Goal: Task Accomplishment & Management: Manage account settings

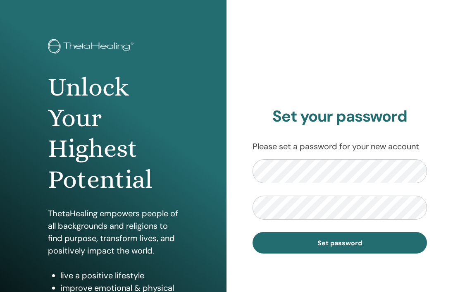
scroll to position [17, 0]
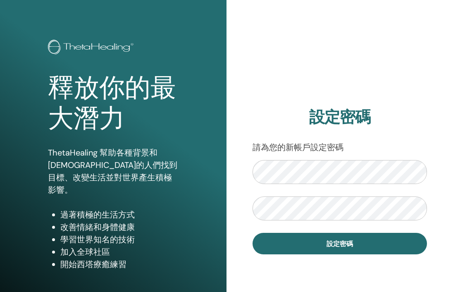
click at [372, 110] on h2 "設定密碼" at bounding box center [340, 117] width 174 height 19
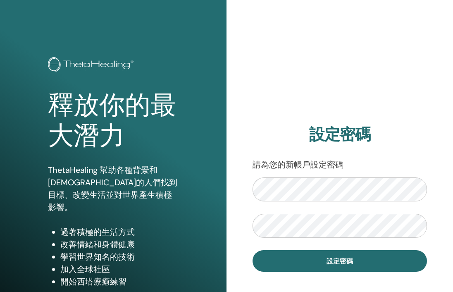
drag, startPoint x: 102, startPoint y: 100, endPoint x: 72, endPoint y: 31, distance: 74.6
click at [102, 100] on font "釋放你的最大潛力" at bounding box center [112, 121] width 128 height 60
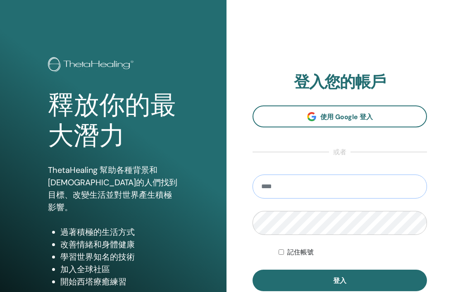
click at [354, 185] on input "email" at bounding box center [340, 186] width 174 height 24
click at [387, 183] on input "email" at bounding box center [340, 186] width 174 height 24
paste input "**********"
type input "**********"
click at [263, 189] on input "**********" at bounding box center [340, 186] width 174 height 24
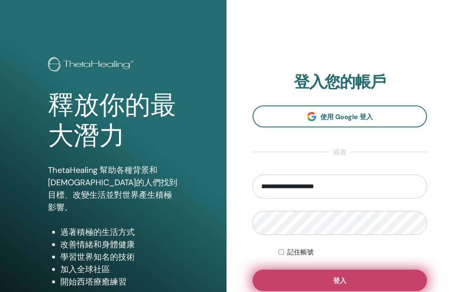
click at [357, 282] on button "登入" at bounding box center [340, 281] width 174 height 22
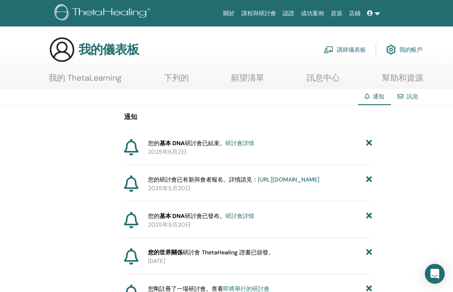
click at [351, 49] on font "講師儀表板" at bounding box center [351, 49] width 29 height 7
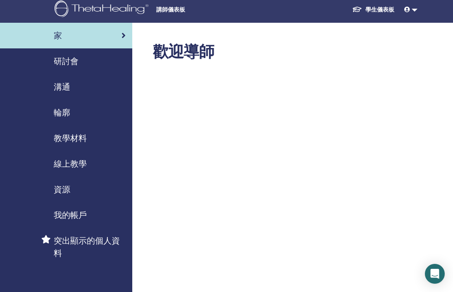
scroll to position [7, 0]
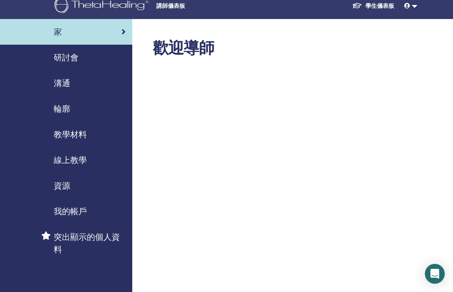
click at [76, 9] on img at bounding box center [103, 6] width 97 height 19
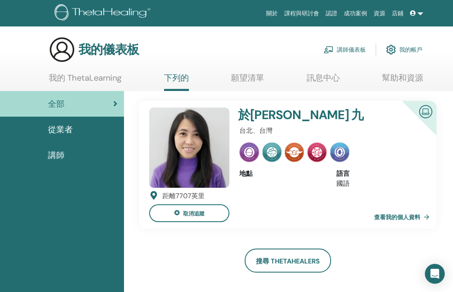
click at [121, 84] on link "我的 ThetaLearning" at bounding box center [85, 81] width 73 height 16
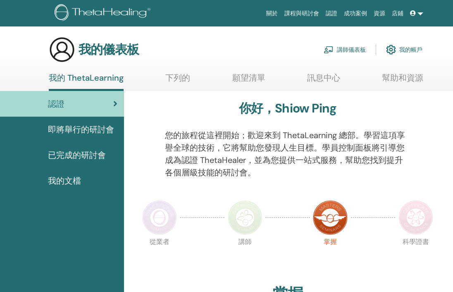
click at [351, 51] on font "講師儀表板" at bounding box center [351, 49] width 29 height 7
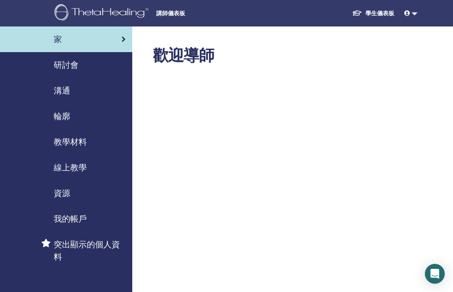
drag, startPoint x: 76, startPoint y: 167, endPoint x: 92, endPoint y: 167, distance: 15.7
click at [76, 167] on font "線上教學" at bounding box center [70, 167] width 33 height 11
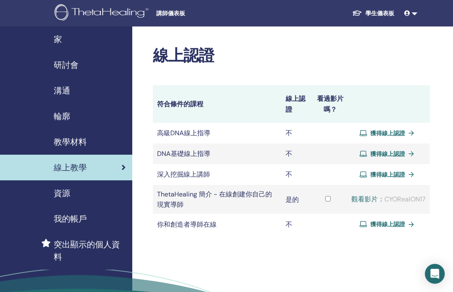
drag, startPoint x: 74, startPoint y: 139, endPoint x: 81, endPoint y: 139, distance: 7.1
click at [74, 139] on font "教學材料" at bounding box center [70, 141] width 33 height 11
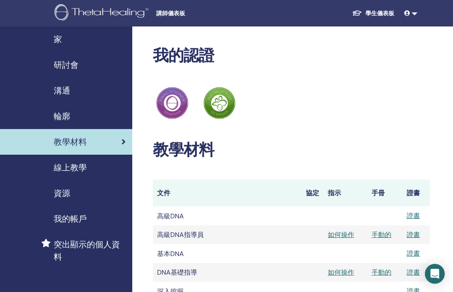
scroll to position [0, 0]
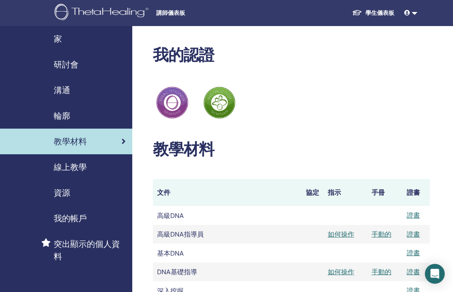
click at [70, 60] on font "研討會" at bounding box center [66, 64] width 25 height 11
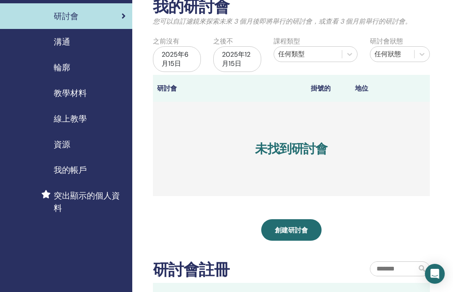
scroll to position [48, 0]
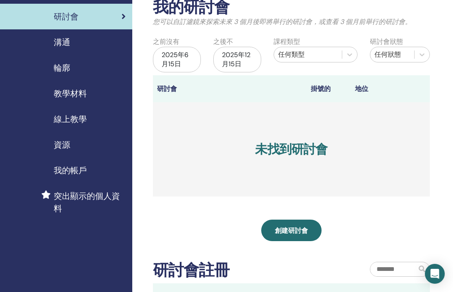
click at [187, 64] on div "2025年6月15日" at bounding box center [177, 60] width 48 height 26
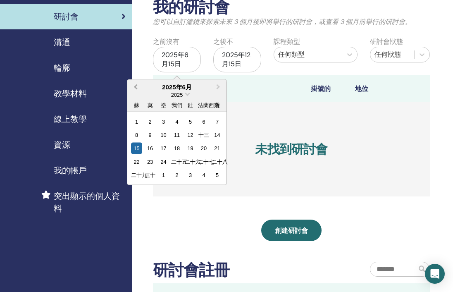
click at [136, 86] on span "上個月" at bounding box center [136, 86] width 0 height 9
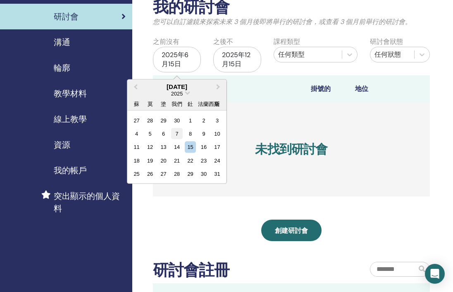
click at [176, 134] on div "7" at bounding box center [176, 133] width 11 height 11
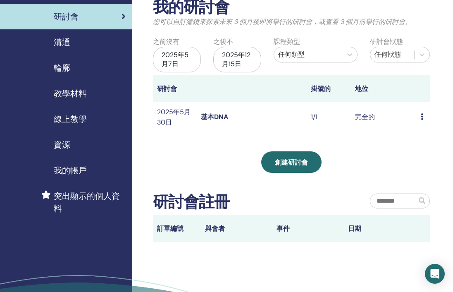
drag, startPoint x: 373, startPoint y: 118, endPoint x: 359, endPoint y: 119, distance: 14.1
click at [373, 118] on font "完全的" at bounding box center [365, 116] width 20 height 9
drag, startPoint x: 197, startPoint y: 121, endPoint x: 213, endPoint y: 118, distance: 15.9
click at [197, 121] on td "基本DNA" at bounding box center [252, 116] width 110 height 29
click at [419, 117] on td "預覽 與會者" at bounding box center [423, 116] width 13 height 29
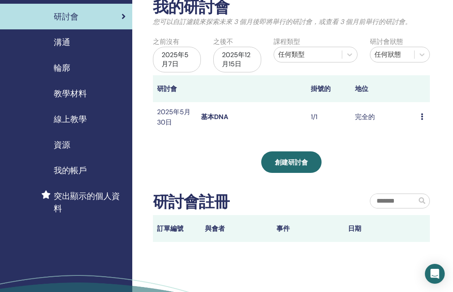
click at [422, 117] on icon at bounding box center [422, 116] width 2 height 7
click at [419, 122] on font "預覽" at bounding box center [420, 123] width 13 height 9
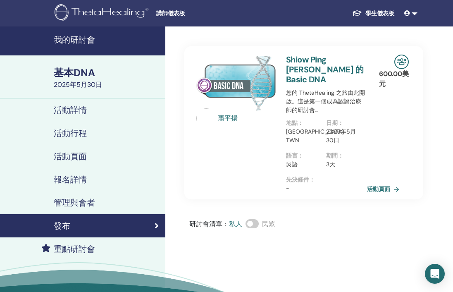
click at [387, 186] on font "活動頁面" at bounding box center [378, 189] width 23 height 7
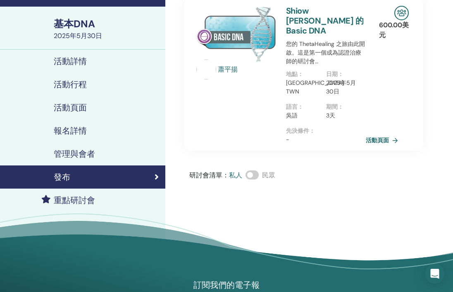
scroll to position [64, 0]
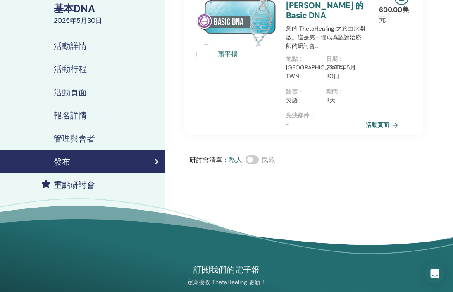
click at [79, 115] on font "報名詳情" at bounding box center [70, 115] width 33 height 11
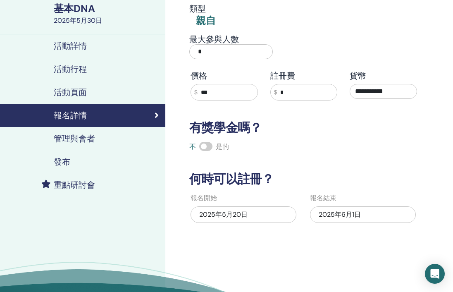
click at [73, 95] on font "活動頁面" at bounding box center [70, 92] width 33 height 11
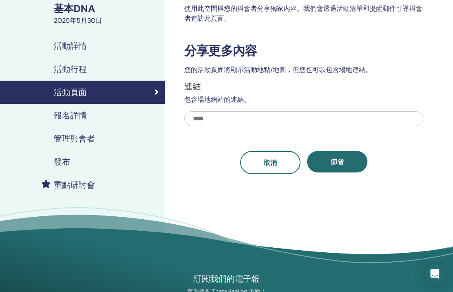
click at [71, 163] on div "發布" at bounding box center [83, 162] width 152 height 10
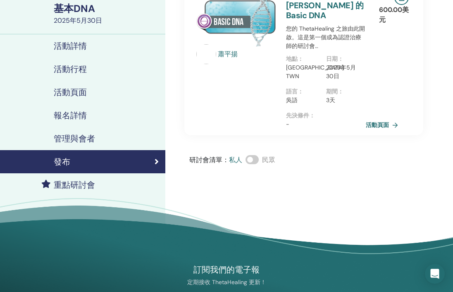
click at [72, 184] on font "重點研討會" at bounding box center [74, 184] width 41 height 11
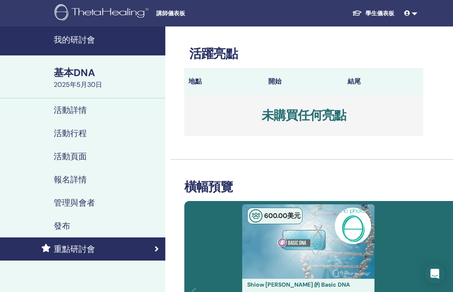
click at [159, 14] on font "講師儀表板" at bounding box center [170, 13] width 29 height 7
click at [170, 13] on font "講師儀表板" at bounding box center [170, 13] width 29 height 7
click at [74, 43] on font "我的研討會" at bounding box center [74, 39] width 41 height 11
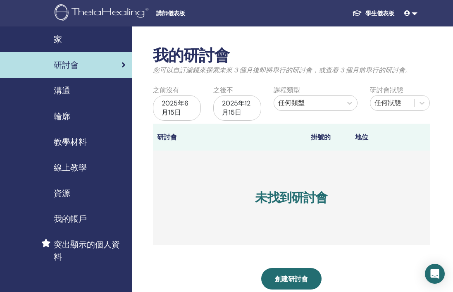
click at [181, 98] on div "2025年6月15日" at bounding box center [177, 108] width 48 height 26
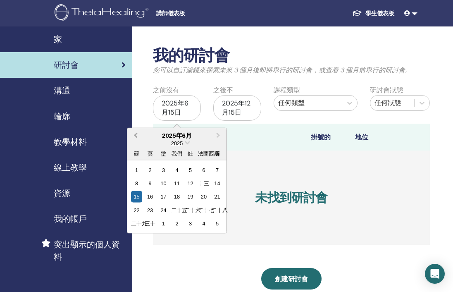
click at [134, 131] on button "上個月" at bounding box center [134, 135] width 13 height 13
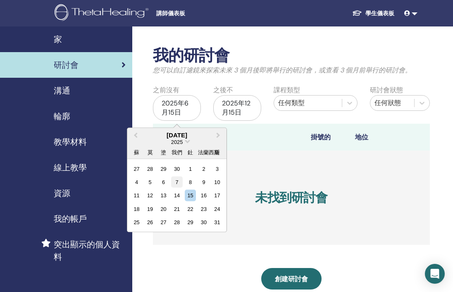
click at [178, 186] on div "7" at bounding box center [176, 181] width 11 height 11
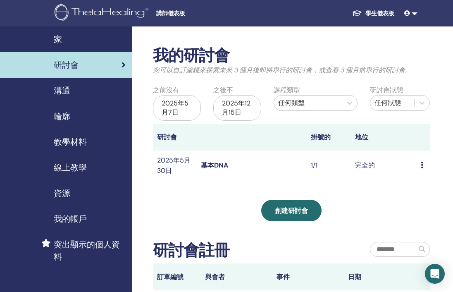
click at [71, 139] on font "教學材料" at bounding box center [70, 141] width 33 height 11
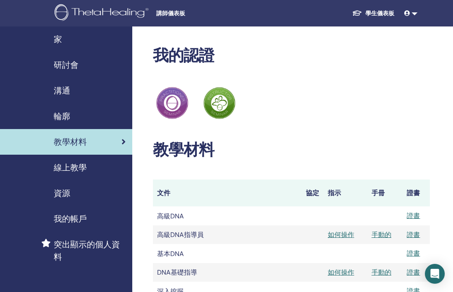
click at [67, 219] on font "我的帳戶" at bounding box center [70, 218] width 33 height 11
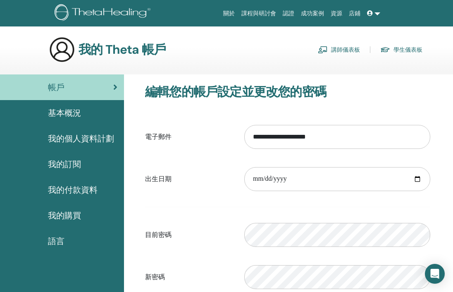
click at [335, 49] on font "講師儀表板" at bounding box center [345, 49] width 29 height 7
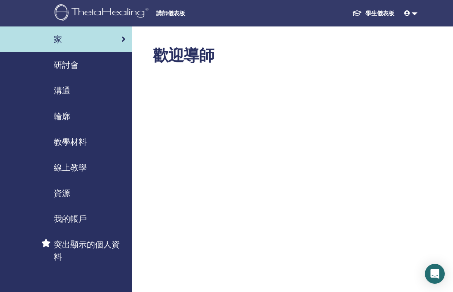
click at [65, 93] on font "溝通" at bounding box center [62, 90] width 17 height 11
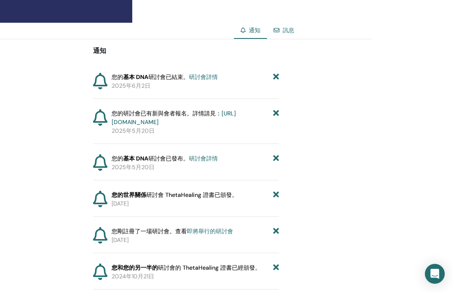
scroll to position [277, 0]
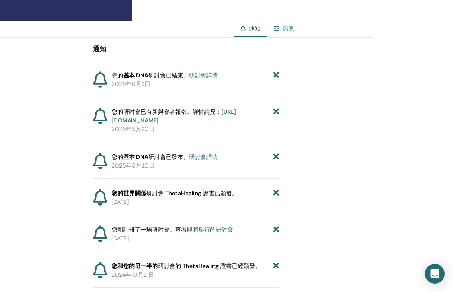
click at [200, 76] on font "研討會詳情" at bounding box center [203, 75] width 29 height 7
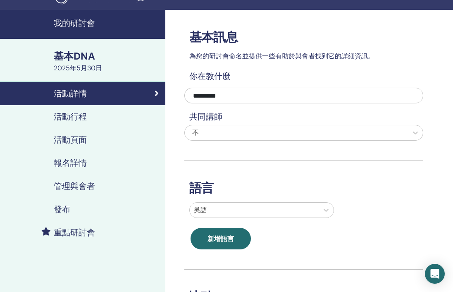
scroll to position [13, 0]
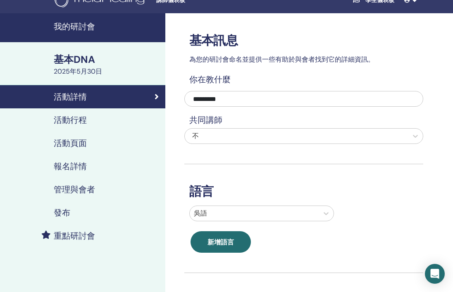
click at [81, 171] on font "報名詳情" at bounding box center [70, 166] width 33 height 11
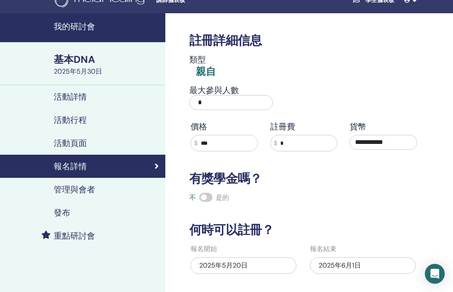
click at [77, 189] on font "管理與會者" at bounding box center [74, 189] width 41 height 11
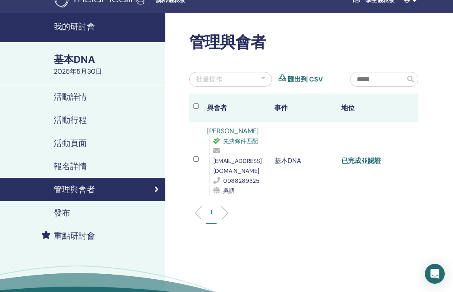
click at [356, 158] on font "已完成並認證" at bounding box center [362, 160] width 40 height 9
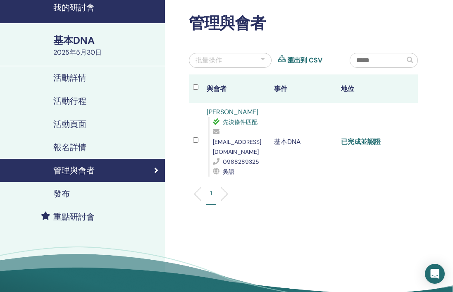
scroll to position [23, 0]
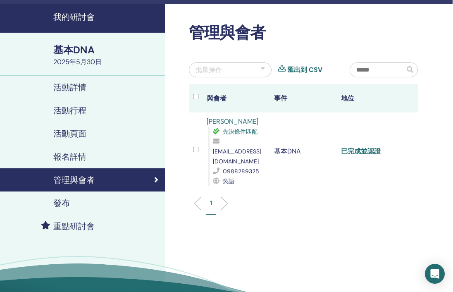
click at [111, 158] on div "報名詳情" at bounding box center [82, 157] width 152 height 10
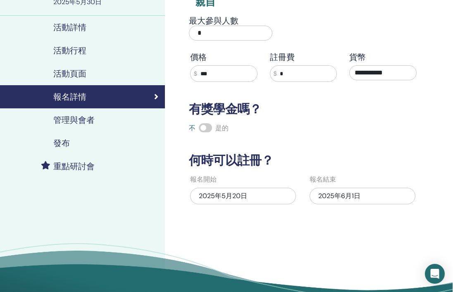
scroll to position [0, 0]
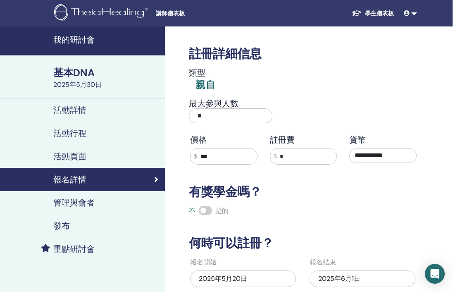
click at [89, 157] on div "活動頁面" at bounding box center [82, 156] width 152 height 10
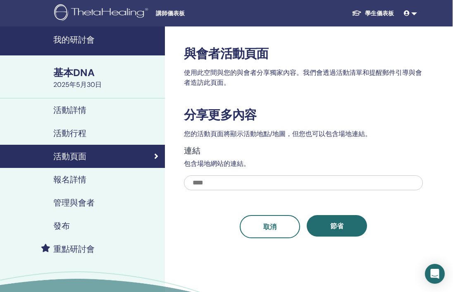
click at [100, 141] on link "活動行程" at bounding box center [82, 133] width 165 height 23
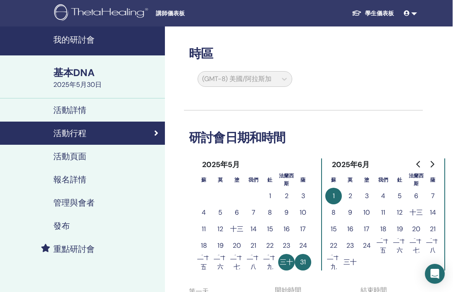
click at [83, 203] on font "管理與會者" at bounding box center [73, 202] width 41 height 11
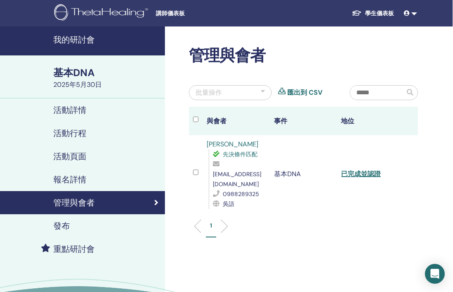
click at [80, 185] on link "報名詳情" at bounding box center [82, 179] width 165 height 23
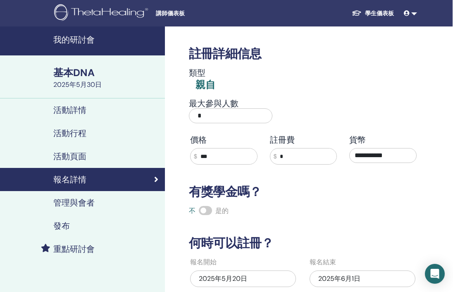
click at [80, 202] on font "管理與會者" at bounding box center [73, 202] width 41 height 11
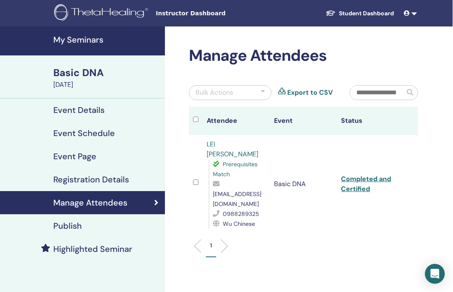
click at [331, 146] on td "Basic DNA" at bounding box center [303, 184] width 67 height 98
drag, startPoint x: 391, startPoint y: 49, endPoint x: 382, endPoint y: 24, distance: 27.1
click at [391, 49] on h2 "Manage Attendees" at bounding box center [303, 55] width 229 height 19
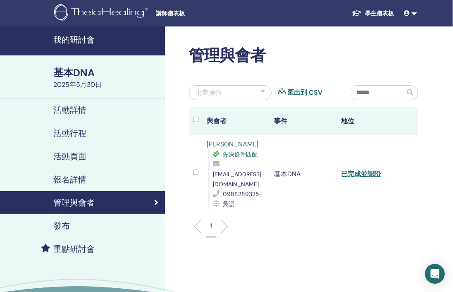
click at [79, 115] on font "活動詳情" at bounding box center [69, 110] width 33 height 11
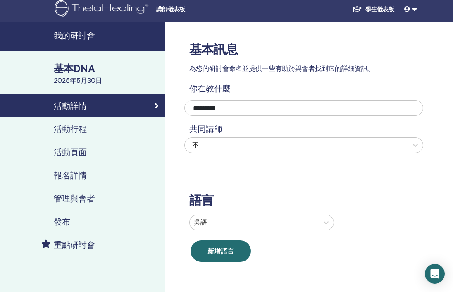
scroll to position [8, 2]
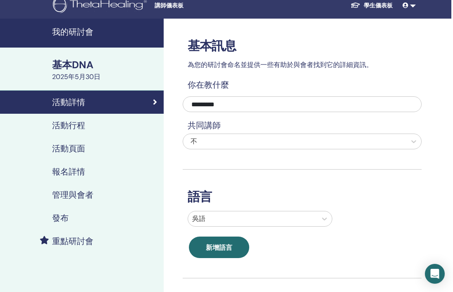
click at [102, 131] on link "活動行程" at bounding box center [80, 125] width 165 height 23
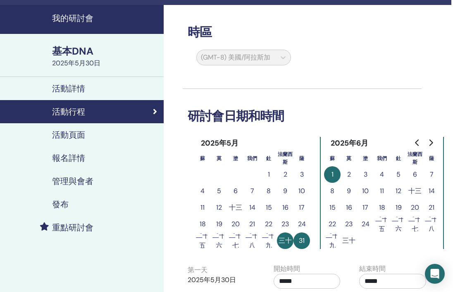
scroll to position [14, 2]
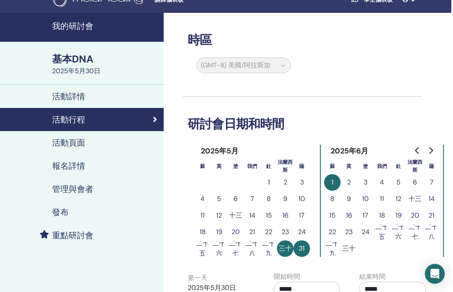
click at [75, 140] on font "活動頁面" at bounding box center [68, 142] width 33 height 11
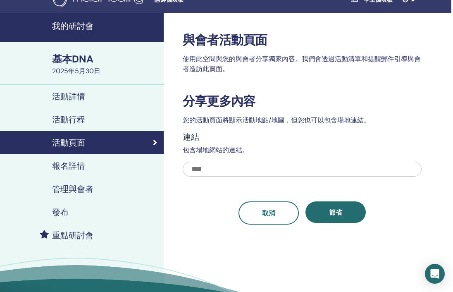
click at [79, 167] on font "報名詳情" at bounding box center [68, 165] width 33 height 11
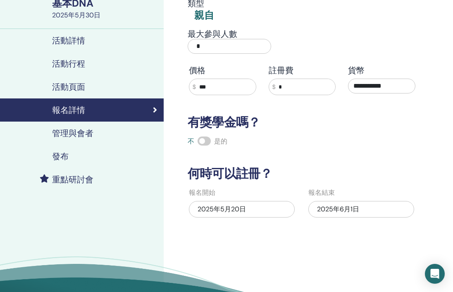
scroll to position [55, 2]
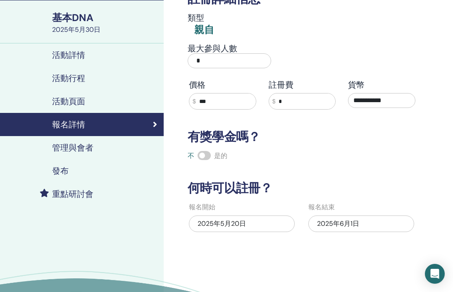
click at [79, 148] on font "管理與會者" at bounding box center [72, 147] width 41 height 11
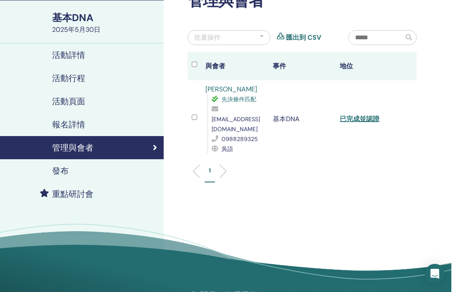
click at [74, 172] on div "發布" at bounding box center [81, 171] width 152 height 10
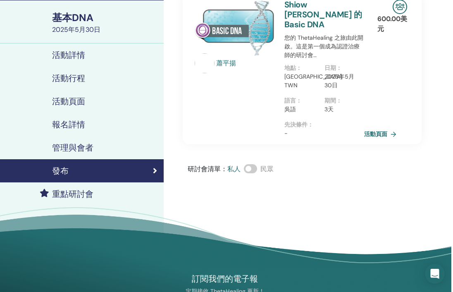
click at [102, 194] on div "重點研討會" at bounding box center [81, 194] width 152 height 10
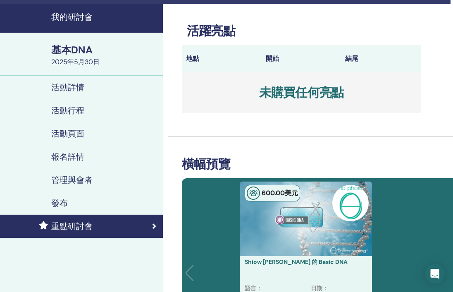
scroll to position [0, 2]
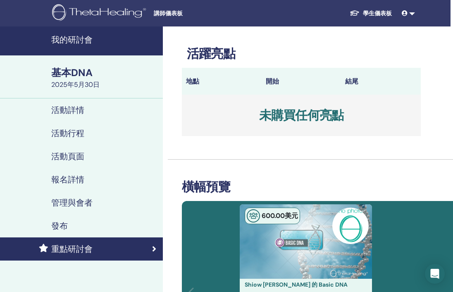
click at [81, 139] on link "活動行程" at bounding box center [80, 133] width 165 height 23
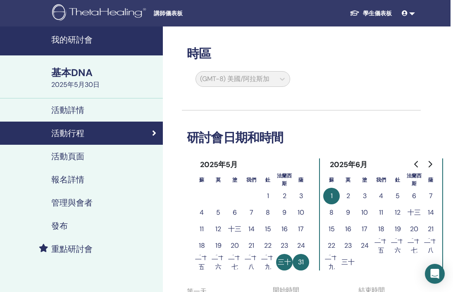
click at [81, 158] on font "活動頁面" at bounding box center [67, 156] width 33 height 11
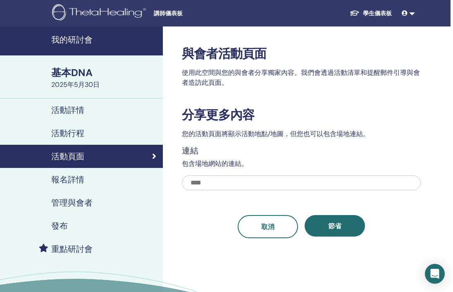
click at [83, 134] on font "活動行程" at bounding box center [67, 133] width 33 height 11
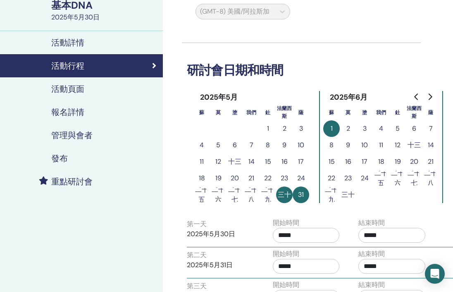
scroll to position [67, 2]
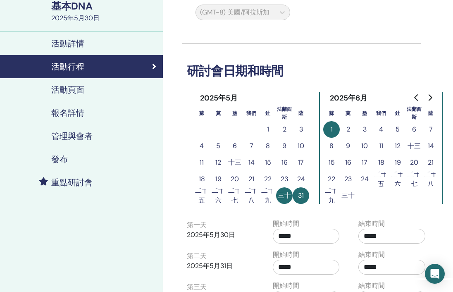
click at [72, 88] on font "活動頁面" at bounding box center [67, 89] width 33 height 11
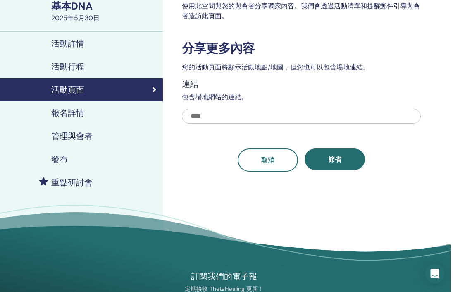
click at [79, 72] on font "活動行程" at bounding box center [67, 66] width 33 height 11
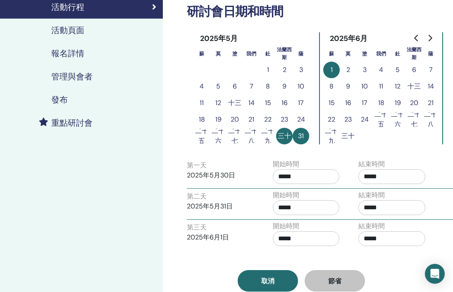
scroll to position [127, 2]
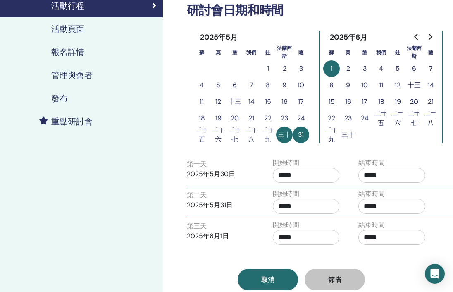
click at [74, 48] on font "報名詳情" at bounding box center [67, 52] width 33 height 11
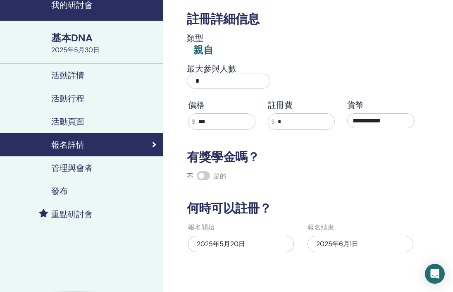
scroll to position [0, 2]
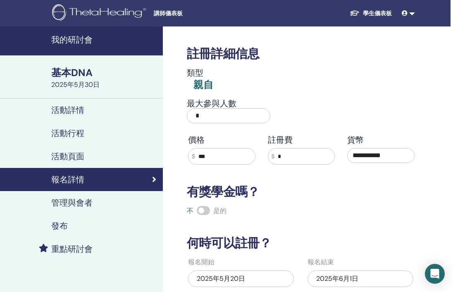
click at [89, 159] on div "活動頁面" at bounding box center [80, 156] width 152 height 10
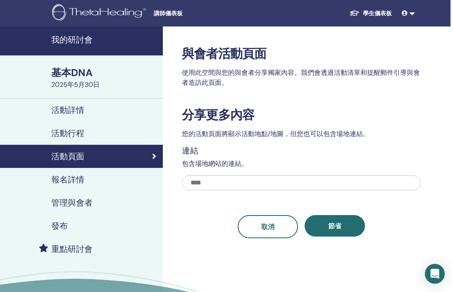
click at [87, 137] on div "活動行程" at bounding box center [80, 133] width 152 height 10
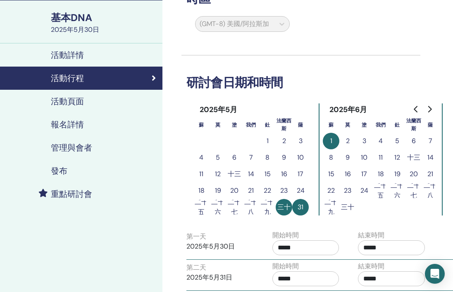
scroll to position [0, 3]
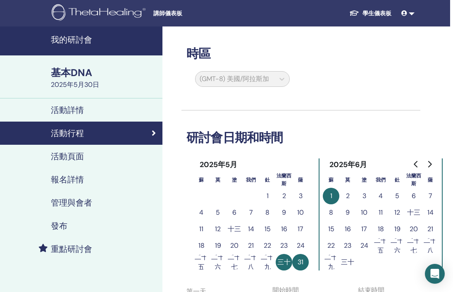
click at [96, 10] on img at bounding box center [100, 13] width 97 height 19
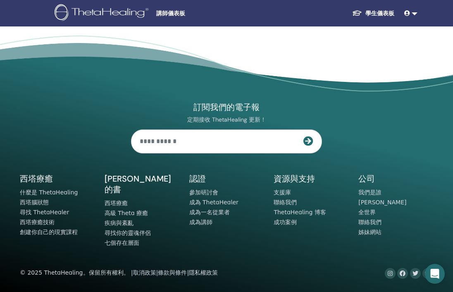
click at [379, 85] on footer "訂閱我們的電子報 定期接收 ThetaHealing 更新！ 西塔療癒 什麼是 ThetaHealing 認證" at bounding box center [226, 164] width 453 height 256
click at [301, 142] on input "text" at bounding box center [217, 141] width 172 height 23
click at [403, 53] on body "講師儀表板 學生儀表板 SY 蕭平揚 我的 ThetaLearning 我的 ThetaHealers 我的研討會 願望清單 成為一名從業者 通知 訊息 我的…" at bounding box center [226, 146] width 453 height 292
click at [185, 17] on font "講師儀表板" at bounding box center [170, 13] width 29 height 7
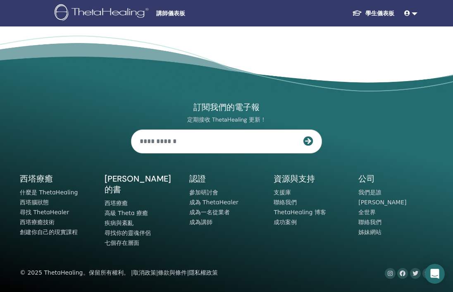
click at [385, 17] on font "學生儀表板" at bounding box center [380, 13] width 29 height 7
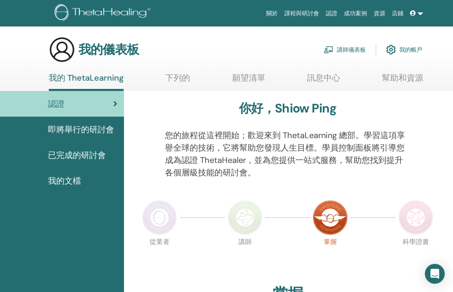
click at [354, 49] on font "講師儀表板" at bounding box center [351, 49] width 29 height 7
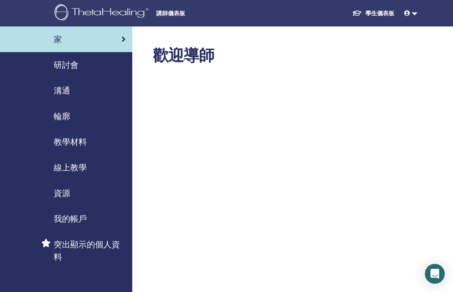
click at [429, 19] on ul "學生儀表板 SY 蕭平揚 我的 ThetaLearning 我的 ThetaHealers 我的研討會 願望清單 成為一名從業者 通知 訊息 我的 Theta…" at bounding box center [383, 13] width 125 height 16
click at [414, 16] on link at bounding box center [411, 13] width 20 height 15
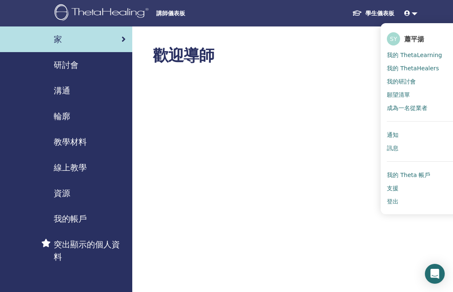
click at [414, 16] on link at bounding box center [411, 13] width 20 height 15
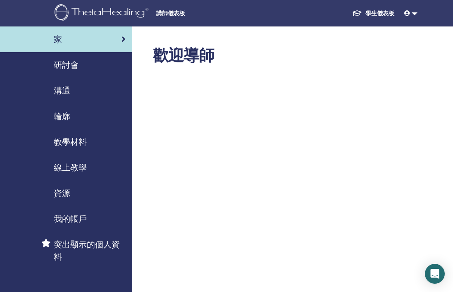
click at [414, 16] on link at bounding box center [411, 13] width 20 height 15
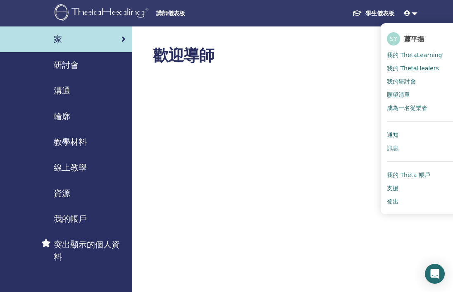
click at [414, 16] on link at bounding box center [411, 13] width 20 height 15
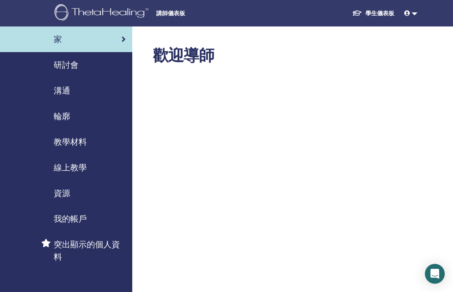
click at [66, 63] on font "研討會" at bounding box center [66, 65] width 25 height 11
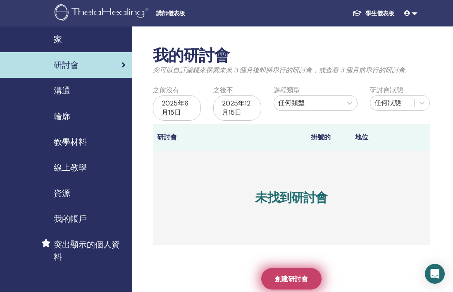
click at [279, 280] on font "創建研討會" at bounding box center [291, 279] width 33 height 9
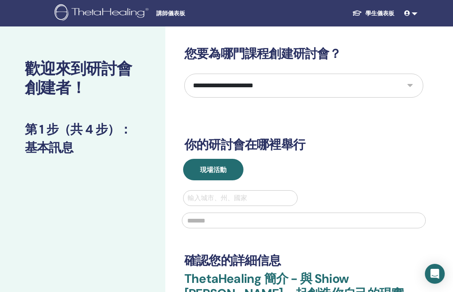
click at [298, 89] on select "**********" at bounding box center [303, 86] width 239 height 24
select select "*"
click at [184, 74] on select "**********" at bounding box center [303, 86] width 239 height 24
click at [260, 108] on div "**********" at bounding box center [303, 200] width 239 height 308
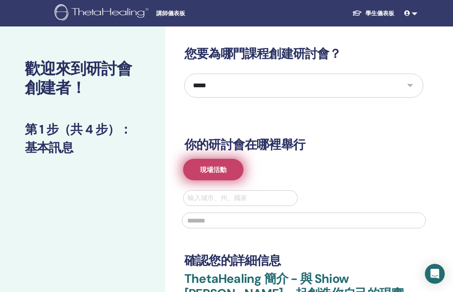
click at [227, 175] on button "現場活動" at bounding box center [213, 170] width 60 height 22
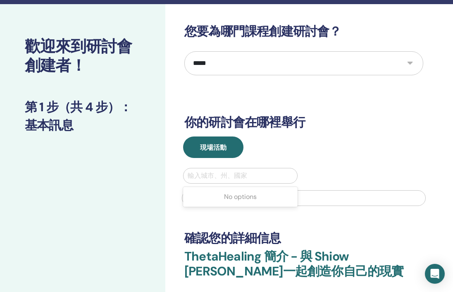
scroll to position [23, 0]
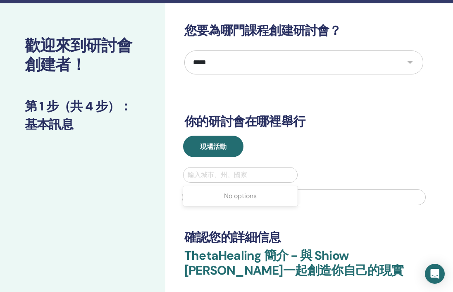
click at [242, 178] on div at bounding box center [240, 175] width 105 height 12
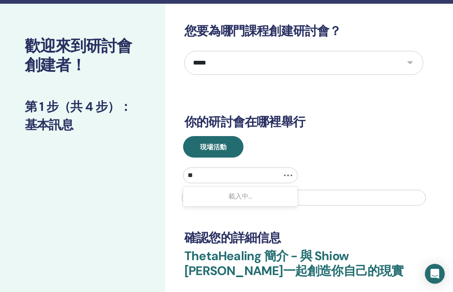
type input "*"
type input "**"
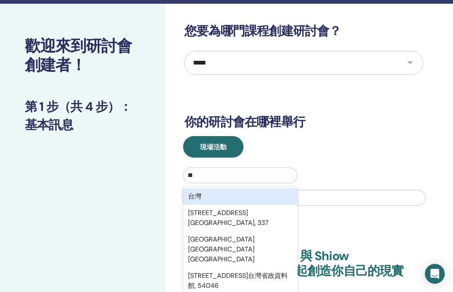
click at [239, 197] on div "台灣" at bounding box center [240, 196] width 115 height 17
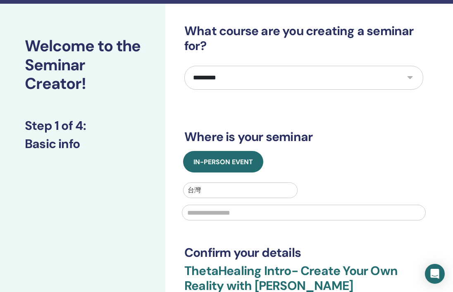
click at [399, 137] on h3 "Where is your seminar" at bounding box center [303, 136] width 239 height 15
click at [254, 198] on div at bounding box center [304, 211] width 254 height 27
click at [246, 190] on div at bounding box center [240, 190] width 105 height 12
click at [259, 194] on div at bounding box center [240, 190] width 105 height 12
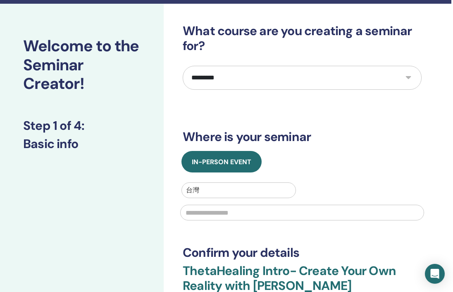
drag, startPoint x: 236, startPoint y: 189, endPoint x: 217, endPoint y: 191, distance: 18.3
click at [234, 189] on div at bounding box center [238, 190] width 105 height 12
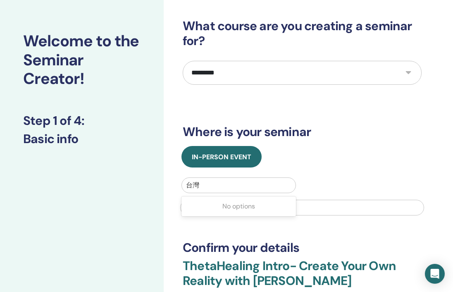
click at [210, 190] on div at bounding box center [238, 185] width 105 height 12
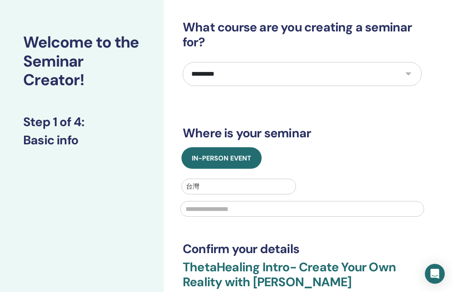
click at [203, 188] on div at bounding box center [238, 187] width 105 height 12
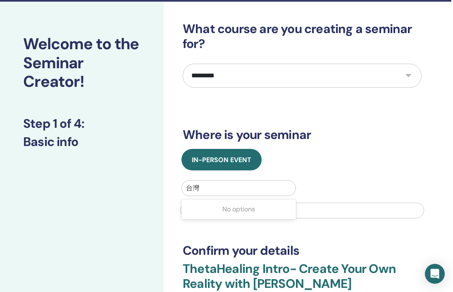
click at [211, 189] on div at bounding box center [238, 188] width 105 height 12
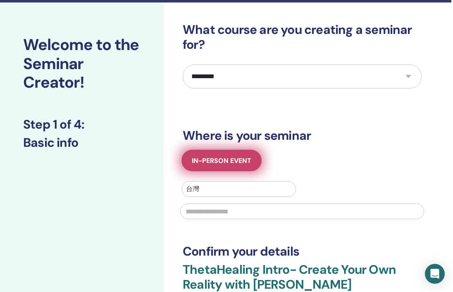
click at [208, 161] on span "In-Person Event" at bounding box center [222, 160] width 60 height 9
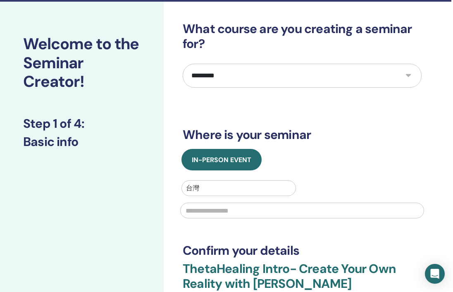
drag, startPoint x: 257, startPoint y: 198, endPoint x: 252, endPoint y: 201, distance: 6.1
click at [256, 198] on div at bounding box center [302, 209] width 254 height 27
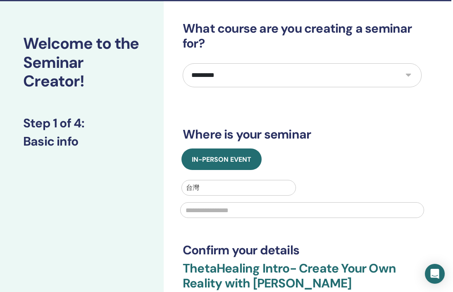
click at [244, 208] on input "text" at bounding box center [302, 210] width 244 height 16
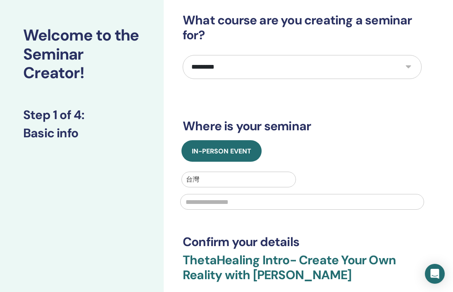
scroll to position [35, 2]
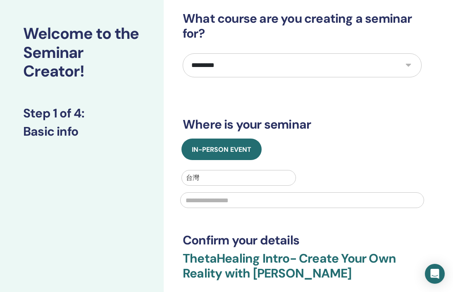
click at [256, 69] on select "**********" at bounding box center [302, 65] width 239 height 24
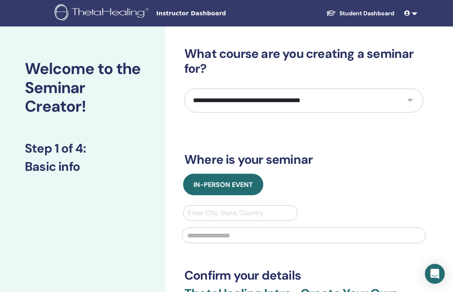
click at [237, 107] on select "**********" at bounding box center [303, 100] width 239 height 24
click at [253, 103] on select "**********" at bounding box center [303, 100] width 239 height 24
select select "*"
click at [184, 88] on select "**********" at bounding box center [303, 100] width 239 height 24
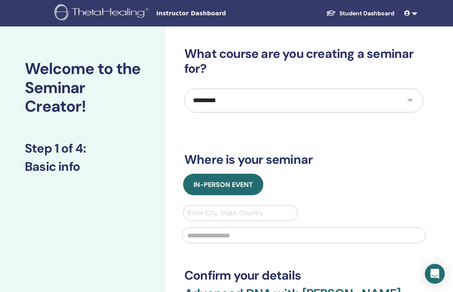
click at [217, 105] on select "**********" at bounding box center [303, 100] width 239 height 24
click at [184, 88] on select "**********" at bounding box center [303, 100] width 239 height 24
click at [216, 105] on select "**********" at bounding box center [303, 100] width 239 height 24
click at [184, 88] on select "**********" at bounding box center [303, 100] width 239 height 24
click at [178, 143] on div "**********" at bounding box center [330, 255] width 331 height 458
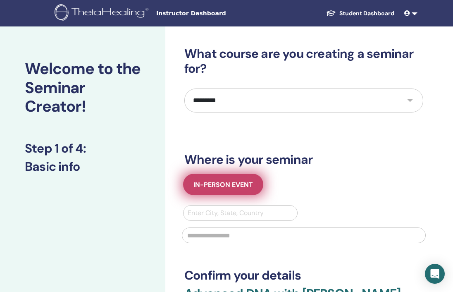
scroll to position [0, 0]
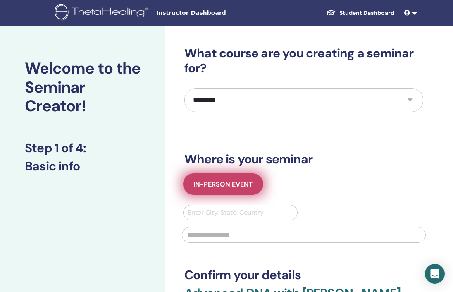
click at [245, 186] on span "In-Person Event" at bounding box center [224, 184] width 60 height 9
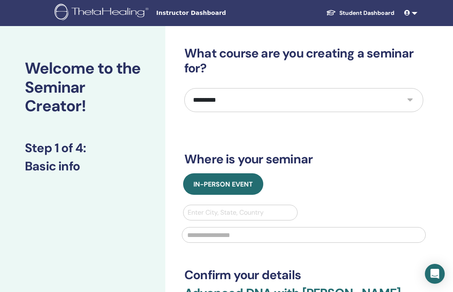
scroll to position [24, 0]
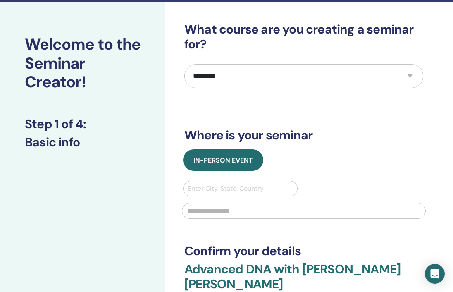
click at [258, 187] on div at bounding box center [240, 189] width 105 height 12
type input "*"
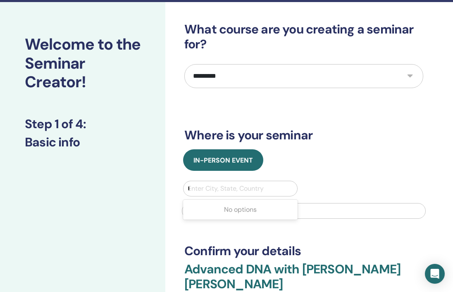
type input "**"
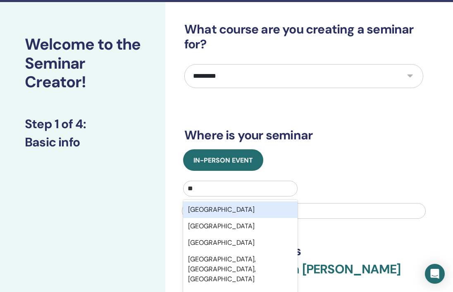
click at [240, 212] on div "Taiwan" at bounding box center [240, 209] width 115 height 17
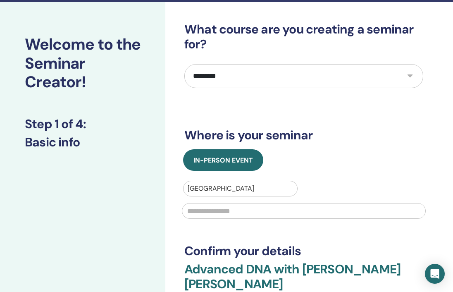
click at [253, 215] on input "text" at bounding box center [304, 211] width 244 height 16
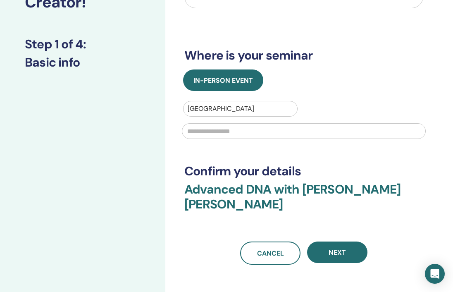
scroll to position [107, 0]
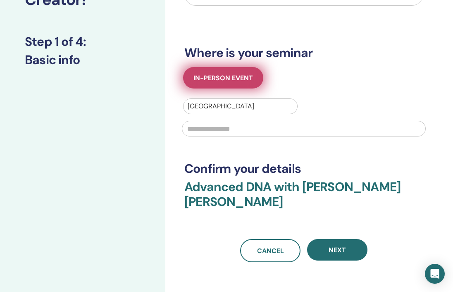
click at [241, 81] on span "In-Person Event" at bounding box center [224, 78] width 60 height 9
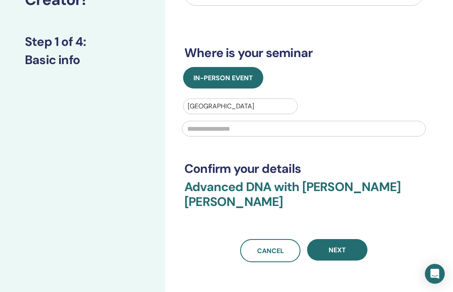
click at [239, 109] on div at bounding box center [240, 106] width 105 height 12
click at [232, 128] on div "No options" at bounding box center [240, 127] width 115 height 17
click at [344, 83] on div "In-Person Event" at bounding box center [303, 78] width 251 height 22
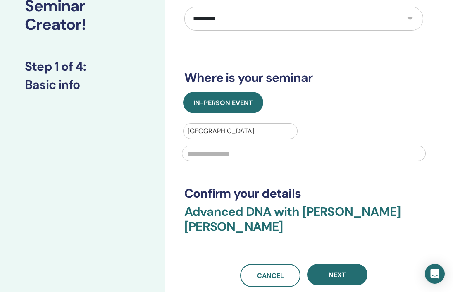
scroll to position [117, 0]
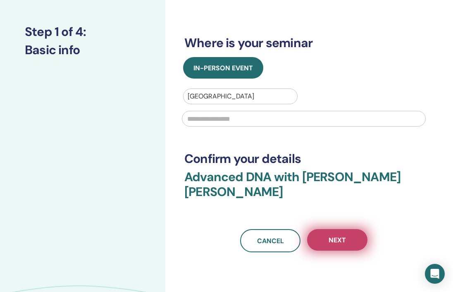
click at [339, 230] on button "Next" at bounding box center [337, 240] width 60 height 22
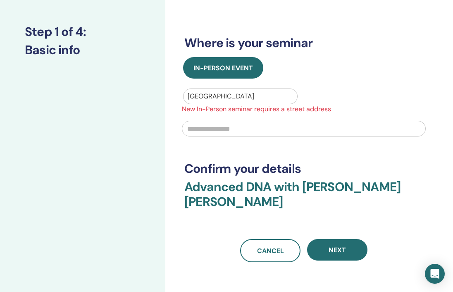
click at [191, 123] on input "text" at bounding box center [304, 129] width 244 height 16
type input "*"
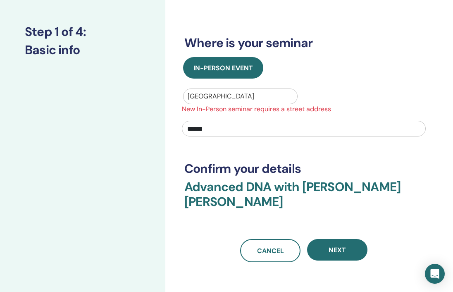
click at [226, 146] on div "**********" at bounding box center [303, 96] width 239 height 332
click at [206, 128] on input "******" at bounding box center [304, 129] width 244 height 16
type input "*"
click at [237, 149] on div "**********" at bounding box center [303, 96] width 239 height 332
click at [236, 98] on div at bounding box center [240, 97] width 105 height 12
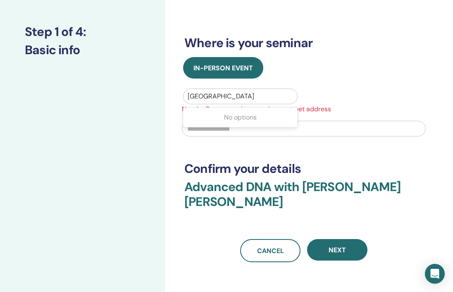
click at [234, 120] on div "No options" at bounding box center [240, 117] width 115 height 17
click at [307, 84] on div "In-Person Event Taiwan New In-Person seminar requires a street address" at bounding box center [303, 99] width 251 height 84
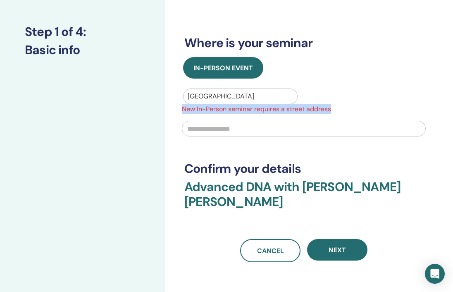
drag, startPoint x: 182, startPoint y: 108, endPoint x: 325, endPoint y: 111, distance: 143.1
click at [330, 114] on div "Taiwan New In-Person seminar requires a street address" at bounding box center [304, 114] width 254 height 53
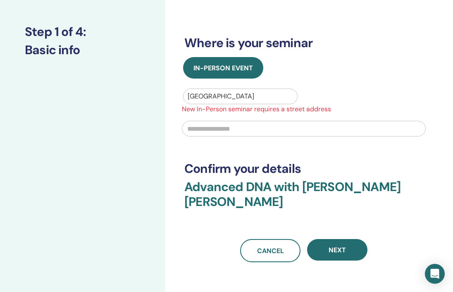
click at [277, 127] on input "text" at bounding box center [304, 129] width 244 height 16
click at [277, 124] on input "text" at bounding box center [304, 129] width 244 height 16
click at [216, 133] on input "text" at bounding box center [304, 129] width 244 height 16
paste input "*******"
type input "*******"
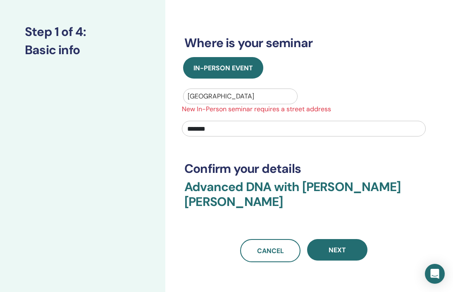
click at [284, 155] on div "**********" at bounding box center [303, 96] width 239 height 332
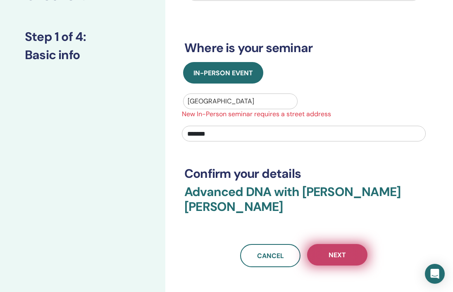
click at [342, 246] on button "Next" at bounding box center [337, 255] width 60 height 22
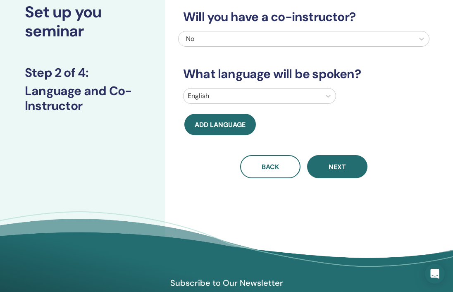
scroll to position [0, 0]
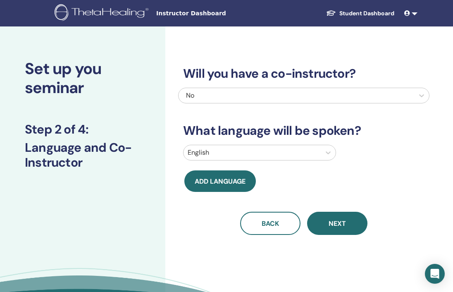
click at [240, 148] on div at bounding box center [252, 153] width 129 height 12
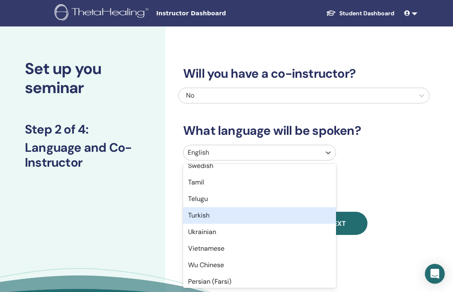
scroll to position [651, 0]
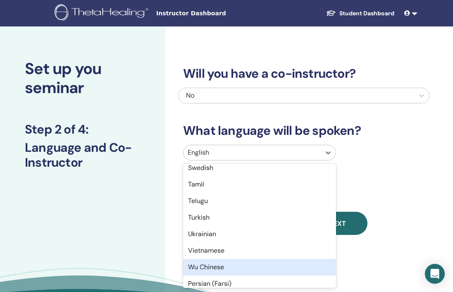
click at [241, 264] on div "Wu Chinese" at bounding box center [259, 267] width 153 height 17
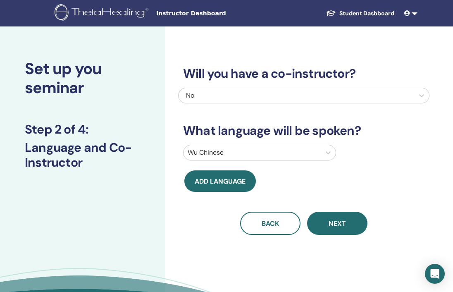
click at [354, 182] on div "Will you have a co-instructor? No What language will be spoken? Wu Chinese Add …" at bounding box center [303, 140] width 251 height 189
drag, startPoint x: 342, startPoint y: 223, endPoint x: 348, endPoint y: 223, distance: 5.8
click at [342, 223] on span "Next" at bounding box center [337, 223] width 17 height 9
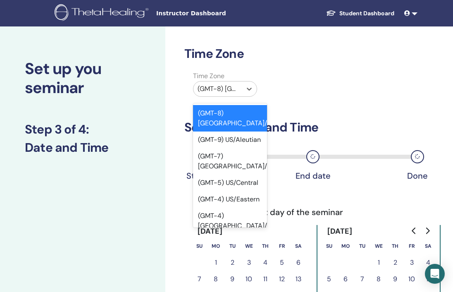
click at [235, 91] on div at bounding box center [218, 89] width 40 height 12
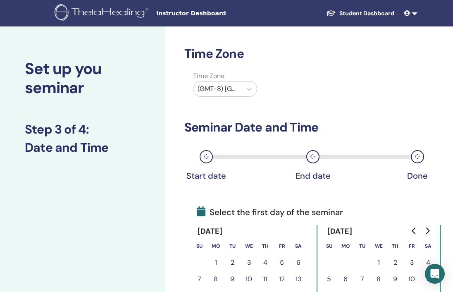
click at [337, 79] on div "Time Zone (GMT-8) US/Alaska" at bounding box center [303, 85] width 251 height 29
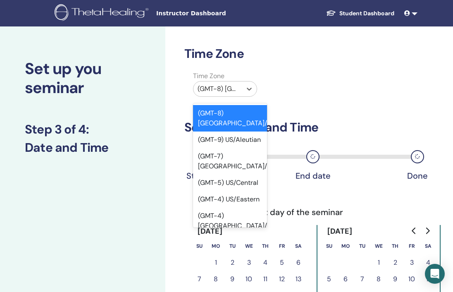
click at [225, 88] on div at bounding box center [218, 89] width 40 height 12
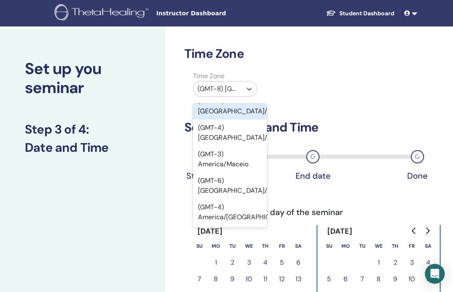
scroll to position [4956, 0]
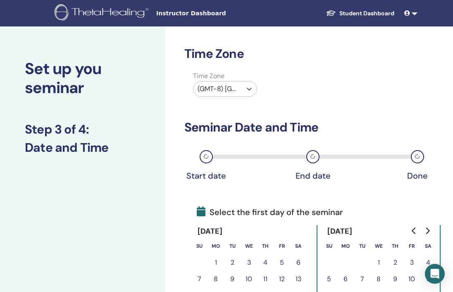
click at [232, 88] on div at bounding box center [218, 89] width 40 height 12
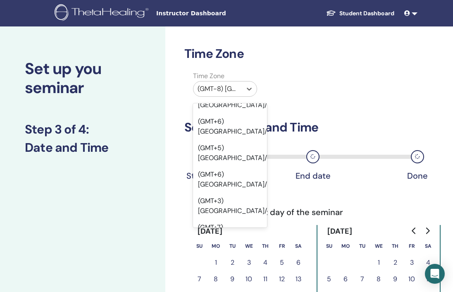
scroll to position [9093, 0]
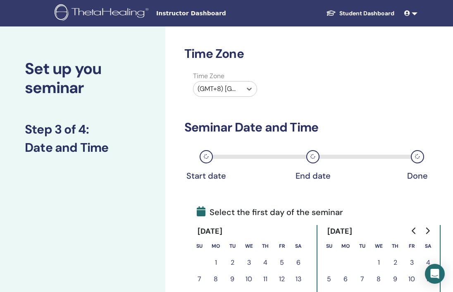
click at [238, 94] on div "(GMT+8) Asia/Taipei" at bounding box center [218, 88] width 48 height 15
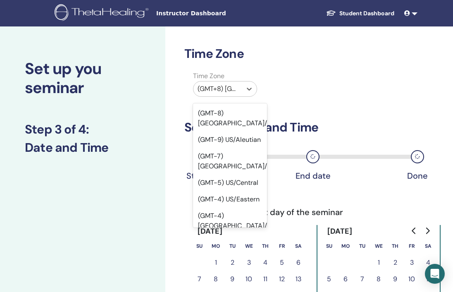
scroll to position [9079, 0]
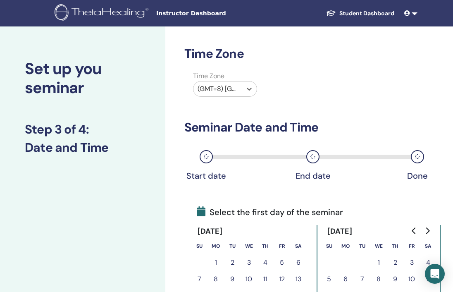
click at [236, 87] on div at bounding box center [218, 89] width 40 height 12
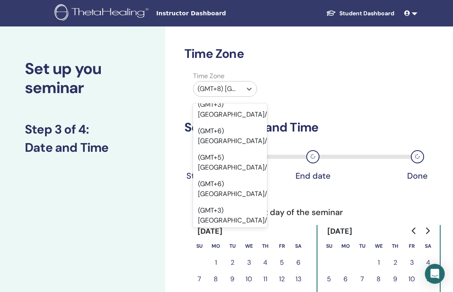
click at [329, 110] on div "Time Zone Time Zone option (GMT+8) Asia/Taipei selected, 361 of 595. 595 result…" at bounding box center [303, 224] width 239 height 357
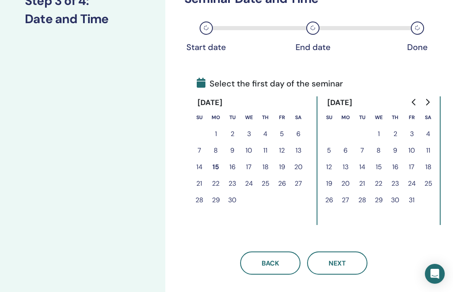
scroll to position [128, 0]
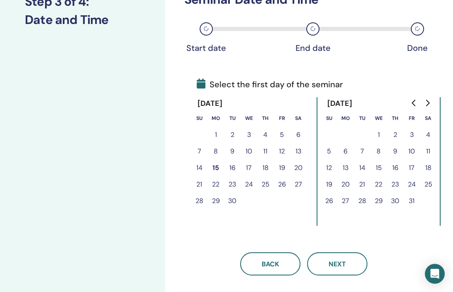
click at [269, 153] on button "11" at bounding box center [265, 151] width 17 height 17
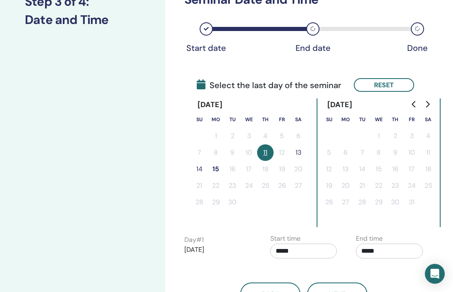
click at [301, 153] on button "13" at bounding box center [298, 152] width 17 height 17
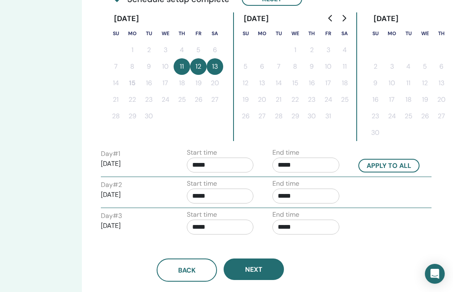
scroll to position [214, 113]
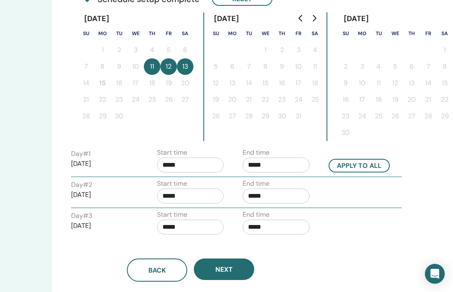
click at [196, 169] on input "*****" at bounding box center [190, 165] width 67 height 15
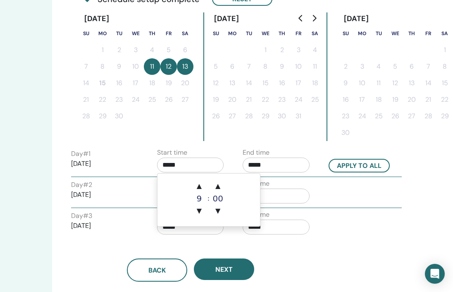
click at [167, 167] on input "*****" at bounding box center [190, 165] width 67 height 15
click at [170, 167] on input "*****" at bounding box center [190, 165] width 67 height 15
click at [199, 187] on span "▲" at bounding box center [199, 186] width 17 height 17
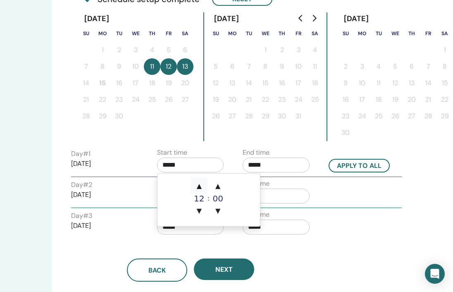
click at [199, 187] on span "▲" at bounding box center [199, 186] width 17 height 17
type input "*****"
click at [199, 187] on span "▲" at bounding box center [199, 186] width 17 height 17
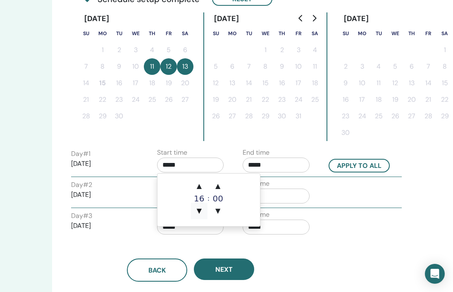
click at [201, 215] on span "▼" at bounding box center [199, 211] width 17 height 17
click at [306, 213] on div "End time *****" at bounding box center [276, 224] width 67 height 29
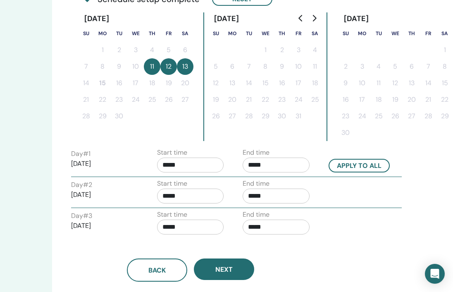
click at [270, 166] on input "*****" at bounding box center [276, 165] width 67 height 15
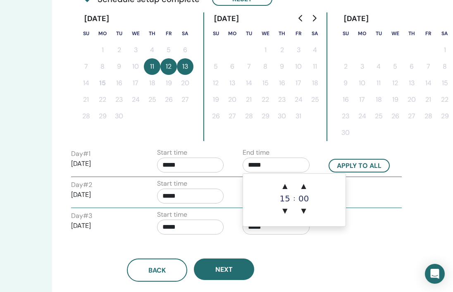
click at [248, 166] on input "*****" at bounding box center [276, 165] width 67 height 15
click at [287, 186] on span "▲" at bounding box center [285, 186] width 17 height 17
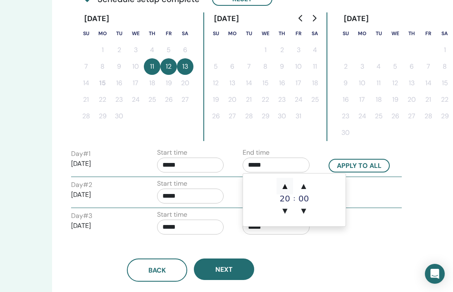
click at [287, 186] on span "▲" at bounding box center [285, 186] width 17 height 17
type input "*****"
click at [373, 195] on div "Day # 2 2025/09/12 Start time ***** End time *****" at bounding box center [236, 193] width 343 height 29
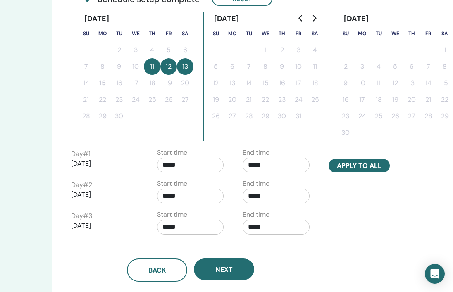
click at [366, 167] on button "Apply to all" at bounding box center [359, 166] width 61 height 14
type input "*****"
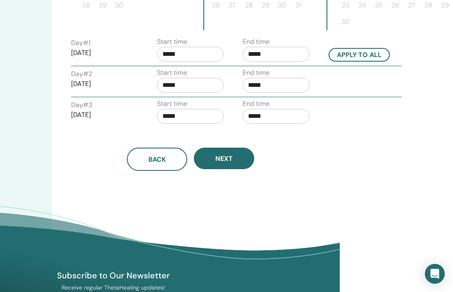
scroll to position [326, 113]
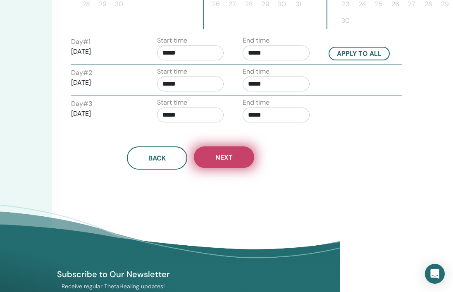
click at [236, 154] on button "Next" at bounding box center [224, 157] width 60 height 22
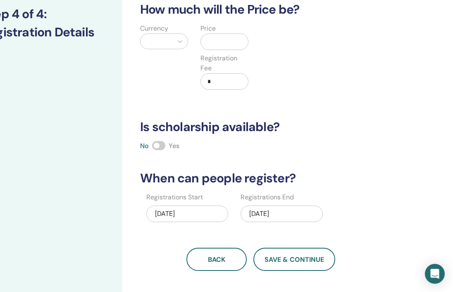
scroll to position [0, 43]
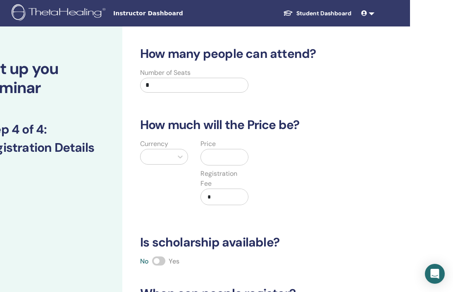
click at [161, 161] on div at bounding box center [157, 157] width 24 height 12
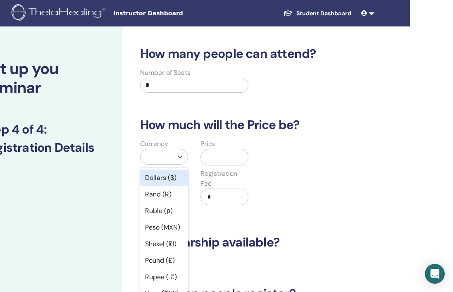
click at [174, 177] on div "Dollars ($)" at bounding box center [164, 178] width 48 height 17
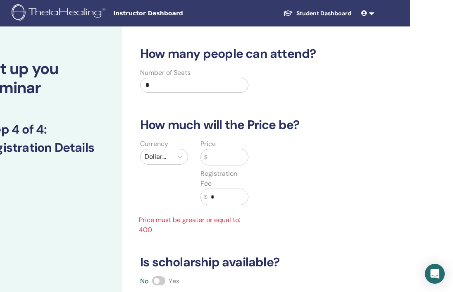
click at [236, 162] on input "text" at bounding box center [228, 157] width 41 height 16
type input "*"
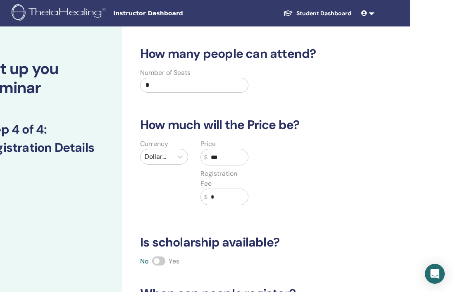
type input "***"
click at [316, 160] on div "Currency Dollars ($) Price $ *** Registration Fee $ *" at bounding box center [254, 177] width 251 height 76
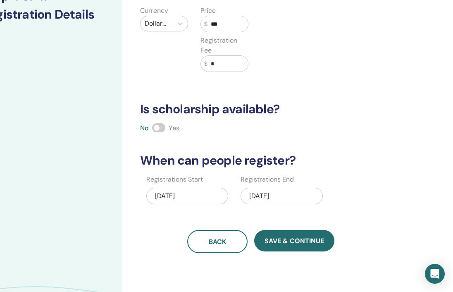
scroll to position [134, 43]
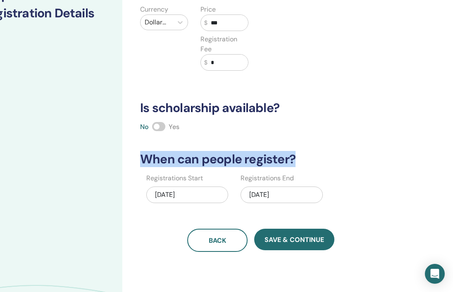
drag, startPoint x: 143, startPoint y: 155, endPoint x: 294, endPoint y: 162, distance: 150.7
click at [294, 162] on h3 "When can people register?" at bounding box center [260, 159] width 251 height 15
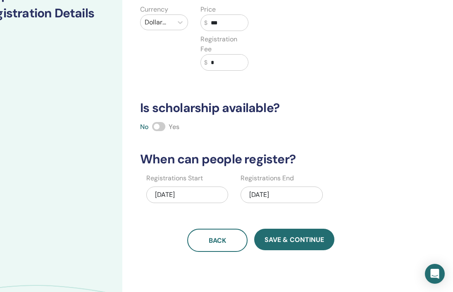
click at [352, 115] on h3 "Is scholarship available?" at bounding box center [260, 107] width 251 height 15
click at [274, 199] on div "09/13/2025" at bounding box center [282, 194] width 82 height 17
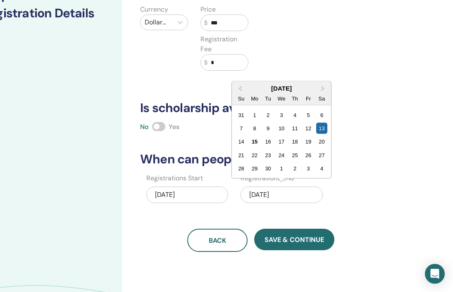
click at [248, 211] on div "How many people can attend? Number of Seats * How much will the Price be? Curre…" at bounding box center [260, 82] width 251 height 340
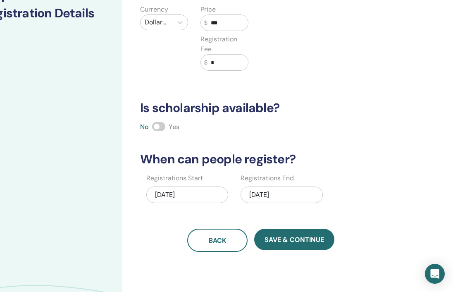
click at [262, 201] on div "09/13/2025" at bounding box center [282, 194] width 82 height 17
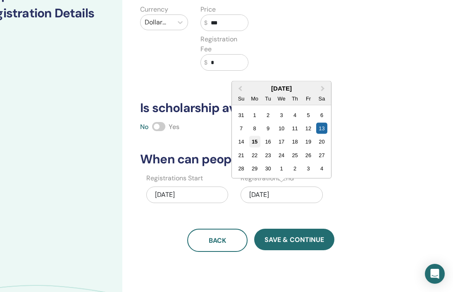
click at [255, 145] on div "15" at bounding box center [254, 141] width 11 height 11
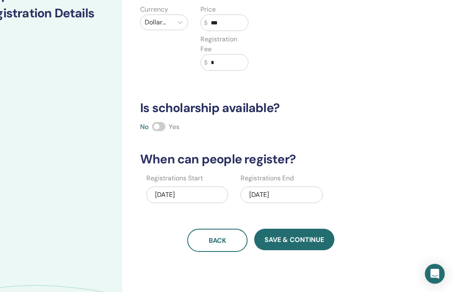
click at [347, 183] on div "Registrations Start 09/15/2025 Registrations End 09/15/2025" at bounding box center [254, 191] width 251 height 36
click at [204, 200] on div "09/15/2025" at bounding box center [187, 194] width 82 height 17
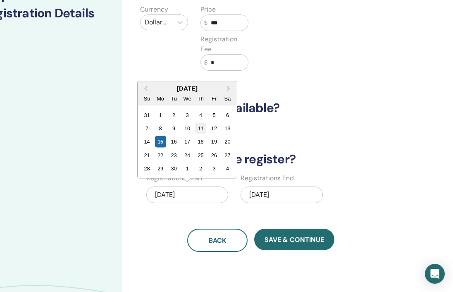
click at [202, 130] on div "11" at bounding box center [200, 128] width 11 height 11
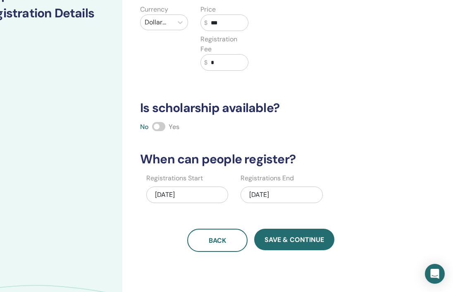
click at [186, 197] on div "09/11/2025" at bounding box center [187, 194] width 82 height 17
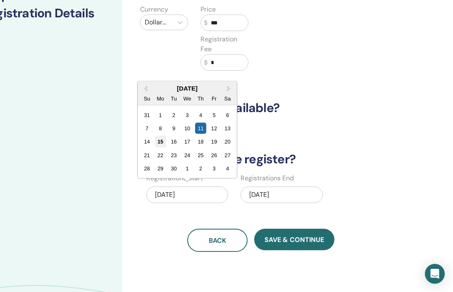
click at [158, 145] on div "15" at bounding box center [160, 141] width 11 height 11
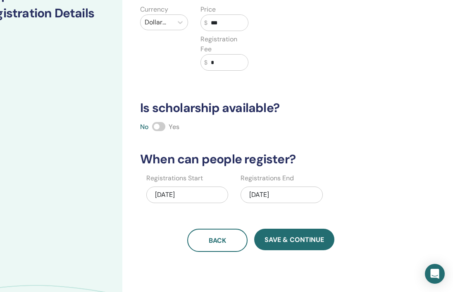
click at [342, 136] on div "How many people can attend? Number of Seats * How much will the Price be? Curre…" at bounding box center [260, 82] width 251 height 340
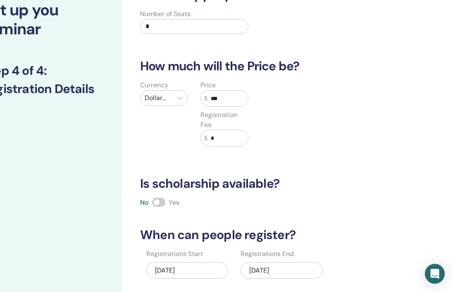
scroll to position [0, 43]
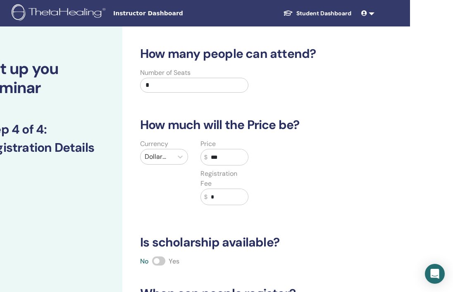
click at [232, 162] on input "***" at bounding box center [228, 157] width 41 height 16
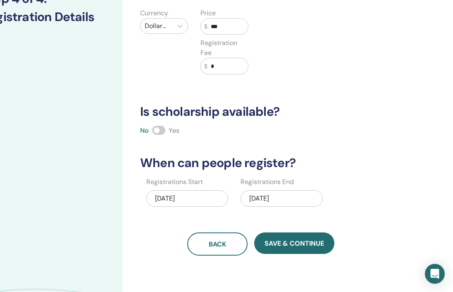
scroll to position [140, 43]
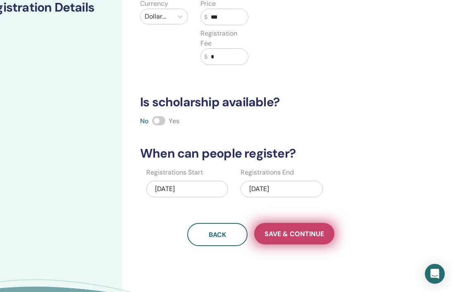
click at [291, 235] on span "Save & Continue" at bounding box center [295, 233] width 60 height 9
click at [286, 237] on span "Save & Continue" at bounding box center [295, 233] width 60 height 9
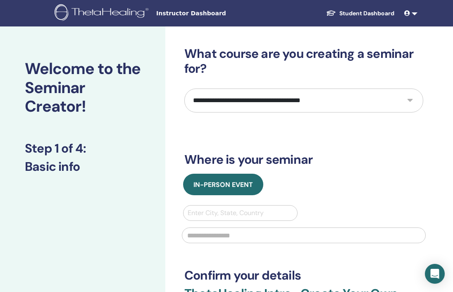
scroll to position [2, 0]
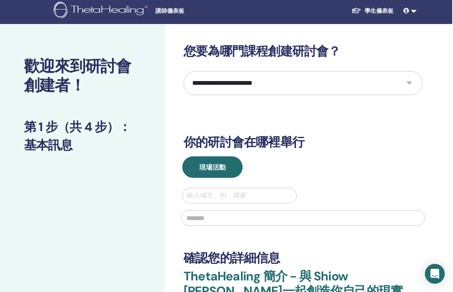
click at [345, 135] on h3 "你的研討會在哪裡舉行" at bounding box center [303, 142] width 239 height 15
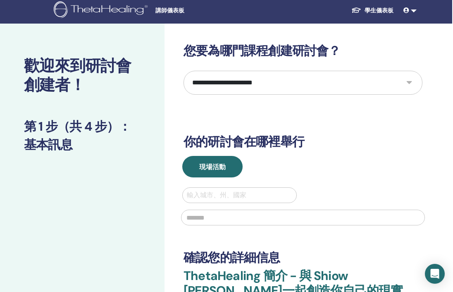
click at [263, 75] on select "**********" at bounding box center [303, 83] width 239 height 24
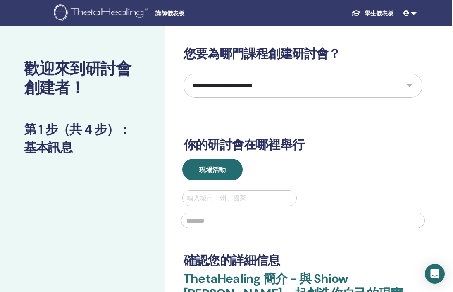
scroll to position [0, 1]
click at [263, 132] on div "**********" at bounding box center [303, 200] width 239 height 308
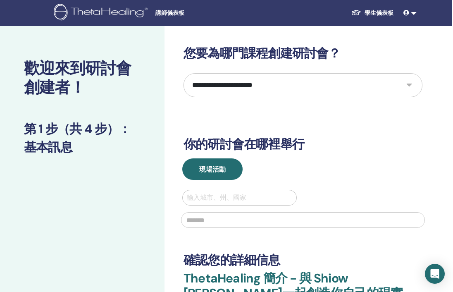
scroll to position [0, 0]
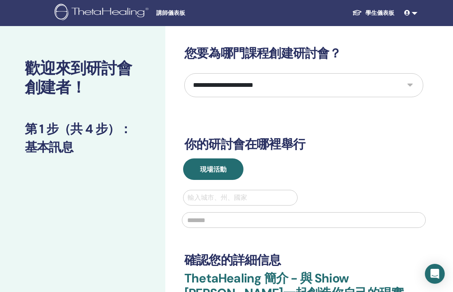
click at [277, 92] on select "**********" at bounding box center [303, 85] width 239 height 24
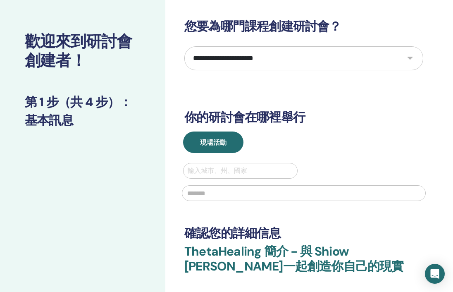
scroll to position [30, 0]
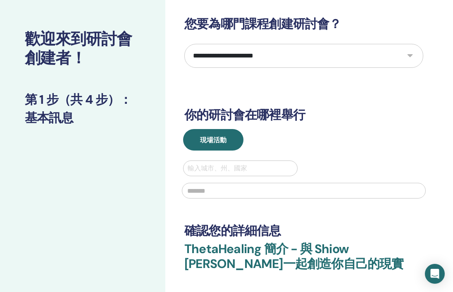
click at [268, 57] on select "**********" at bounding box center [303, 56] width 239 height 24
select select "*"
click at [184, 44] on select "**********" at bounding box center [303, 56] width 239 height 24
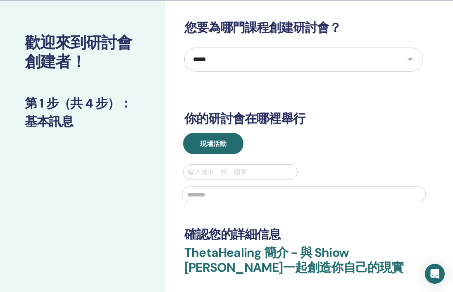
drag, startPoint x: 218, startPoint y: 143, endPoint x: 249, endPoint y: 146, distance: 30.8
click at [219, 142] on font "現場活動" at bounding box center [213, 143] width 26 height 9
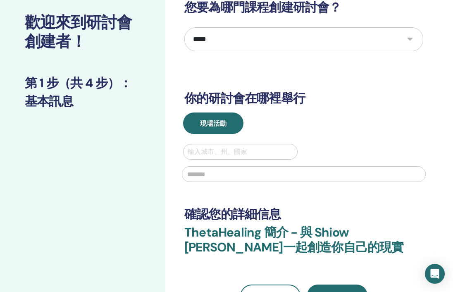
scroll to position [58, 0]
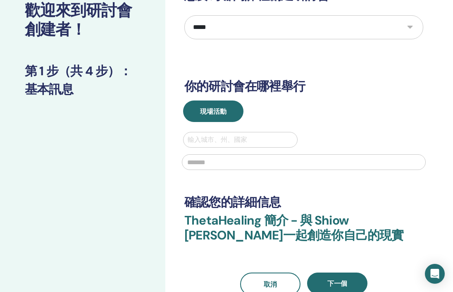
click at [268, 143] on div at bounding box center [240, 140] width 105 height 12
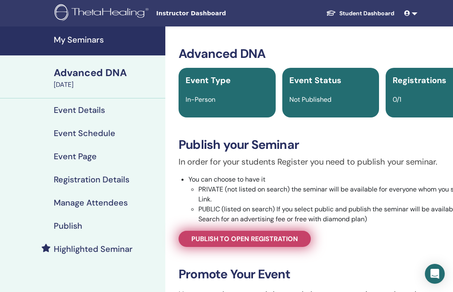
click at [253, 244] on link "Publish to open registration" at bounding box center [245, 239] width 132 height 16
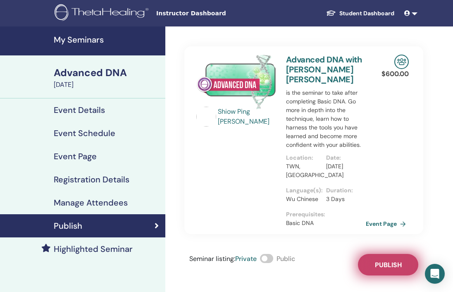
click at [393, 260] on span "Publish" at bounding box center [388, 264] width 27 height 9
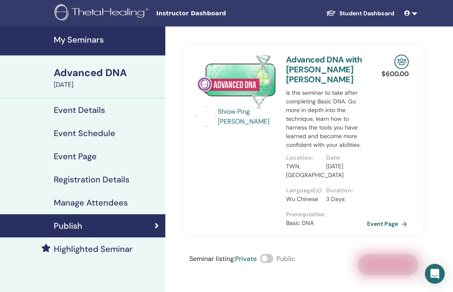
click at [375, 217] on link "Event Page" at bounding box center [388, 223] width 43 height 12
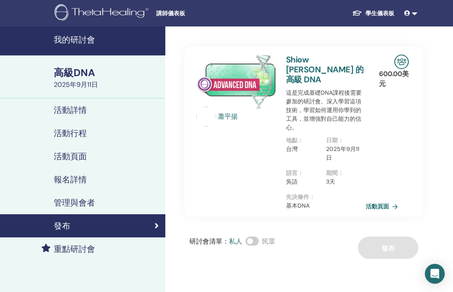
click at [79, 133] on font "活動行程" at bounding box center [70, 133] width 33 height 11
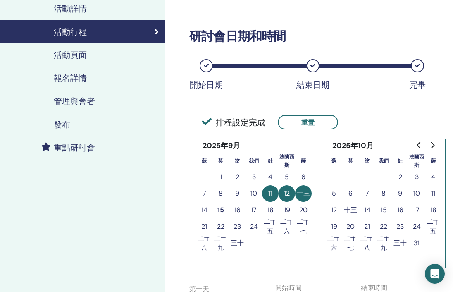
scroll to position [108, 0]
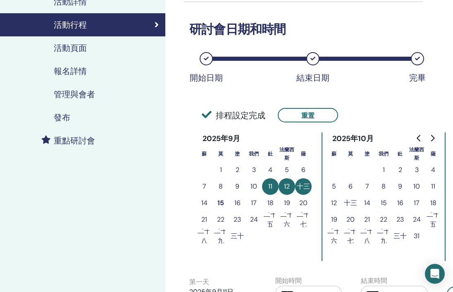
click at [275, 186] on button "11" at bounding box center [270, 186] width 17 height 17
click at [272, 186] on font "11" at bounding box center [270, 186] width 4 height 9
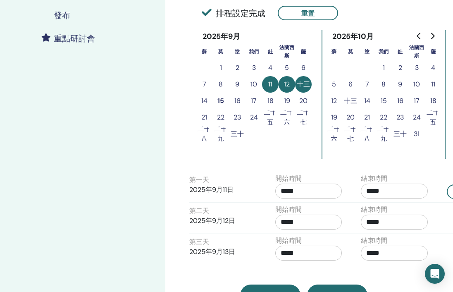
scroll to position [224, 0]
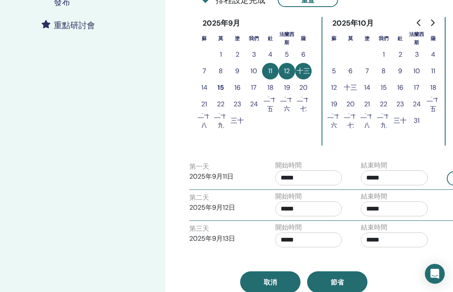
click at [203, 87] on font "14" at bounding box center [204, 87] width 6 height 9
click at [307, 72] on font "十三" at bounding box center [303, 71] width 13 height 9
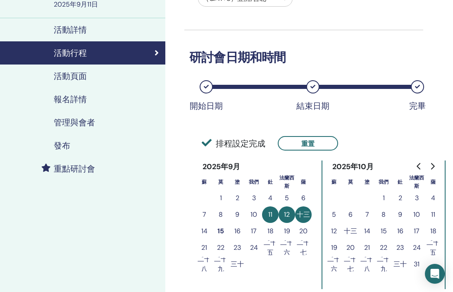
scroll to position [64, 0]
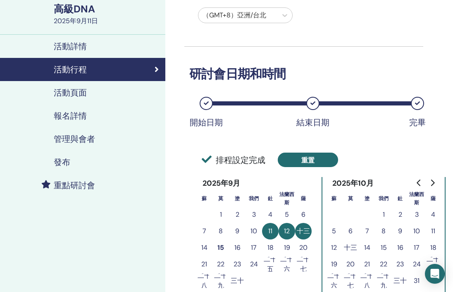
click at [297, 163] on button "重置" at bounding box center [308, 160] width 60 height 14
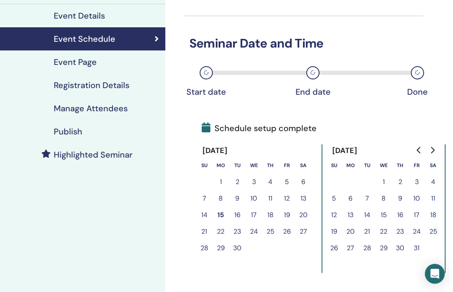
scroll to position [98, 0]
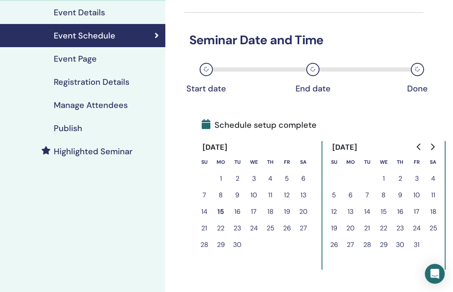
click at [287, 198] on button "12" at bounding box center [287, 195] width 17 height 17
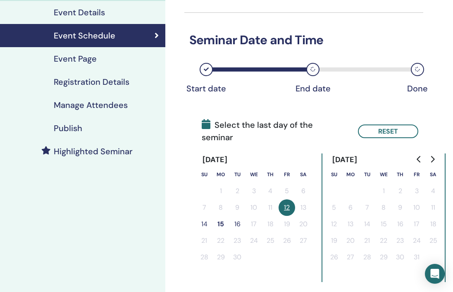
click at [204, 216] on button "14" at bounding box center [204, 224] width 17 height 17
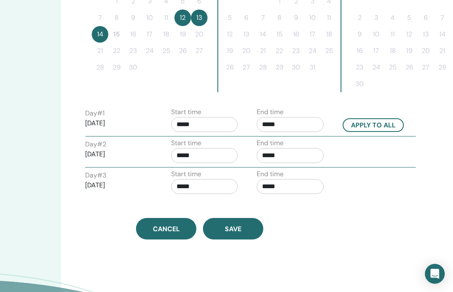
scroll to position [276, 105]
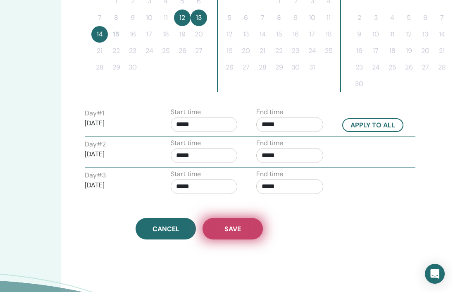
click at [244, 234] on button "Save" at bounding box center [233, 229] width 60 height 22
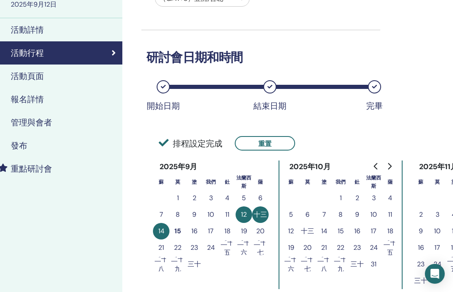
scroll to position [65, 43]
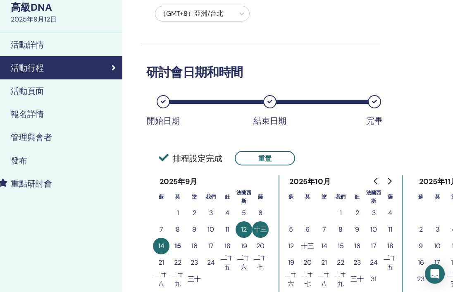
click at [33, 162] on div "發布" at bounding box center [40, 160] width 152 height 10
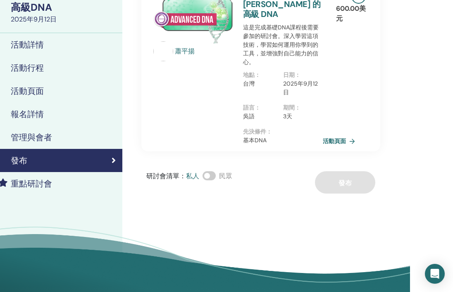
click at [49, 137] on font "管理與會者" at bounding box center [31, 137] width 41 height 11
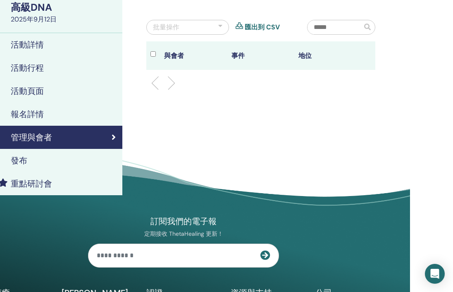
click at [38, 119] on link "報名詳情" at bounding box center [39, 114] width 165 height 23
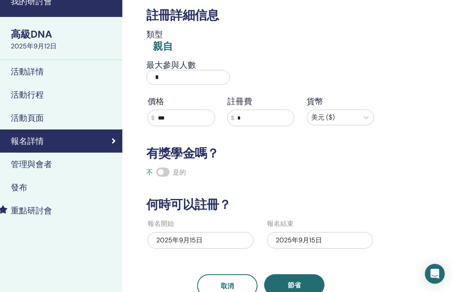
scroll to position [32, 43]
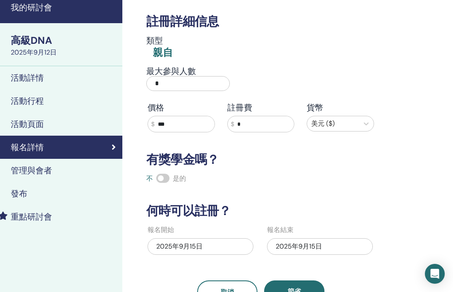
click at [35, 68] on link "活動詳情" at bounding box center [39, 77] width 165 height 23
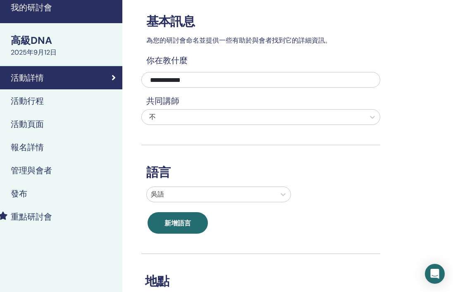
click at [40, 100] on font "活動行程" at bounding box center [27, 101] width 33 height 11
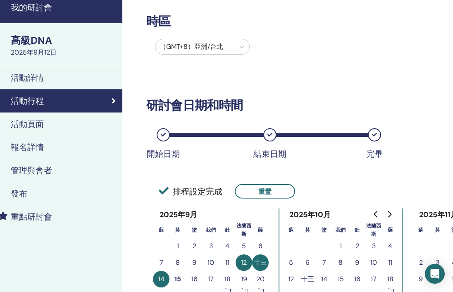
scroll to position [98, 43]
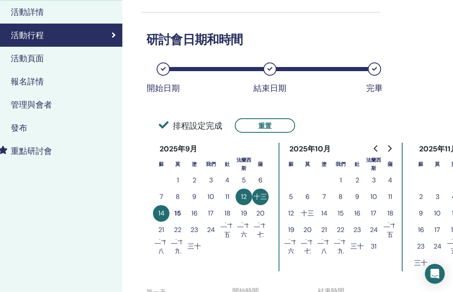
click at [38, 59] on font "活動頁面" at bounding box center [27, 58] width 33 height 11
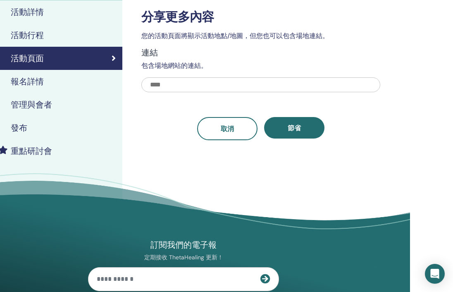
click at [41, 81] on font "報名詳情" at bounding box center [27, 81] width 33 height 11
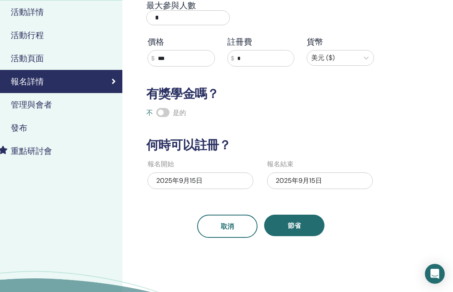
click at [42, 99] on font "管理與會者" at bounding box center [31, 104] width 41 height 11
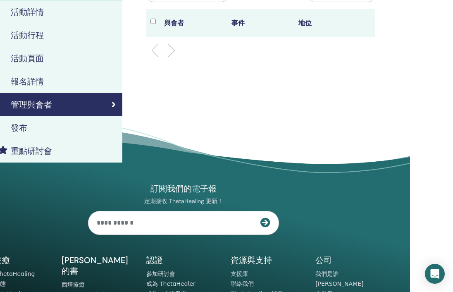
click at [43, 123] on div "發布" at bounding box center [40, 128] width 152 height 10
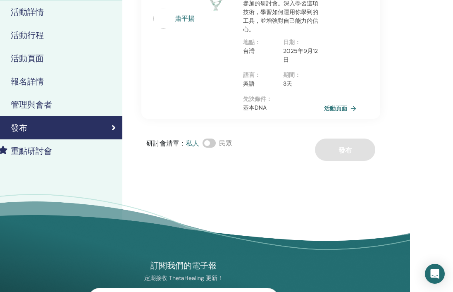
click at [335, 105] on font "活動頁面" at bounding box center [335, 108] width 23 height 7
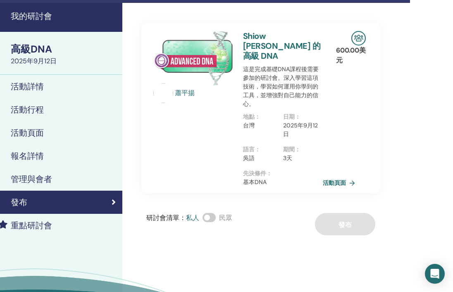
scroll to position [0, 43]
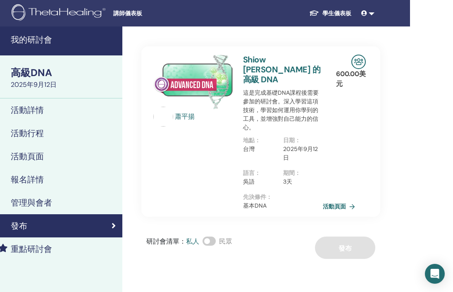
click at [37, 134] on font "活動行程" at bounding box center [27, 133] width 33 height 11
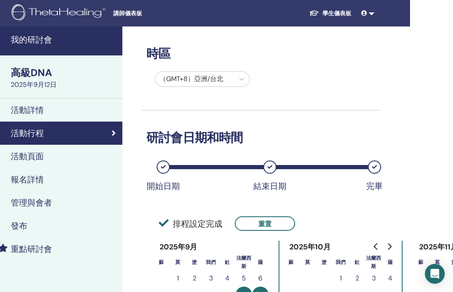
click at [31, 151] on font "活動頁面" at bounding box center [27, 156] width 33 height 11
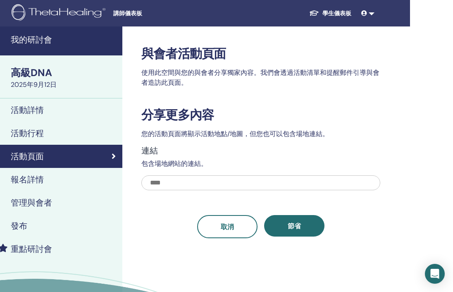
click at [31, 183] on font "報名詳情" at bounding box center [27, 179] width 33 height 11
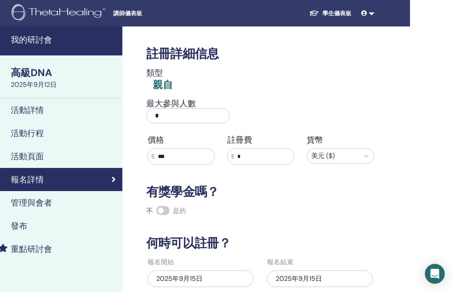
click at [30, 210] on link "管理與會者" at bounding box center [39, 202] width 165 height 23
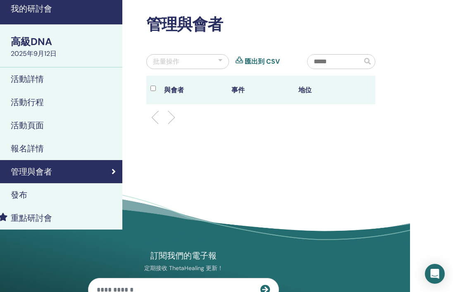
scroll to position [18, 43]
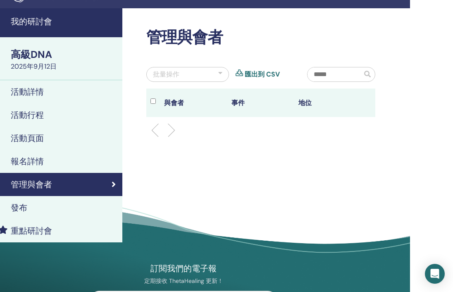
click at [30, 210] on div "發布" at bounding box center [40, 208] width 152 height 10
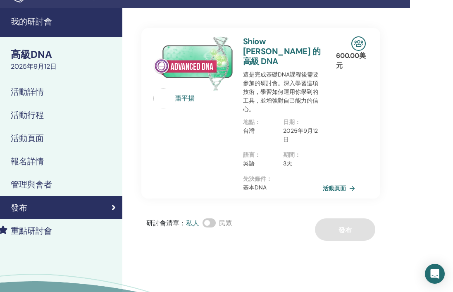
click at [36, 137] on font "活動頁面" at bounding box center [27, 138] width 33 height 11
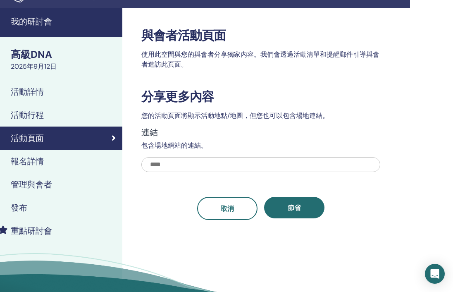
click at [36, 123] on link "活動行程" at bounding box center [39, 114] width 165 height 23
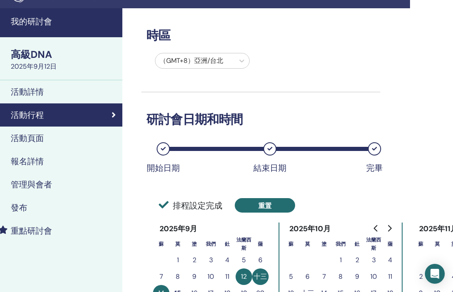
click at [254, 202] on button "重置" at bounding box center [265, 205] width 60 height 14
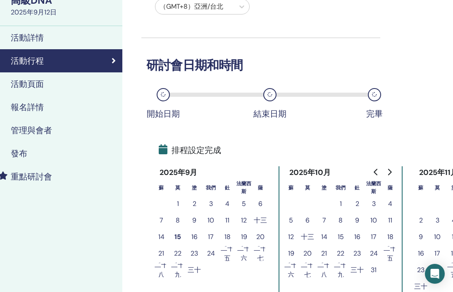
scroll to position [73, 43]
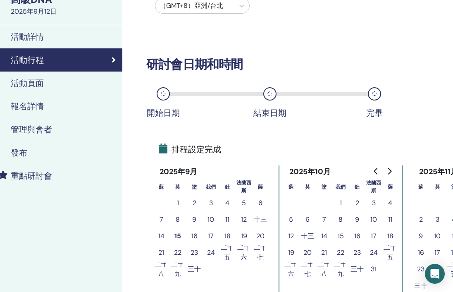
click at [180, 233] on font "15" at bounding box center [177, 236] width 7 height 9
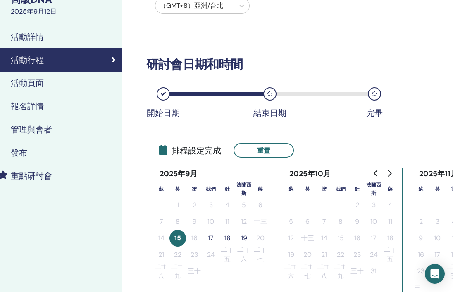
click at [214, 238] on button "17" at bounding box center [211, 238] width 17 height 17
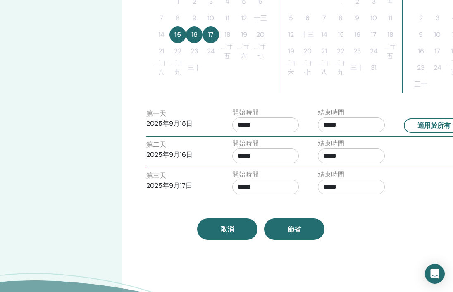
scroll to position [279, 43]
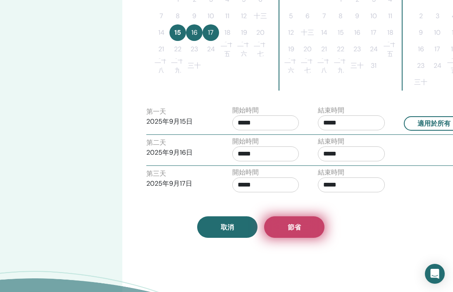
click at [296, 229] on font "節省" at bounding box center [294, 227] width 13 height 9
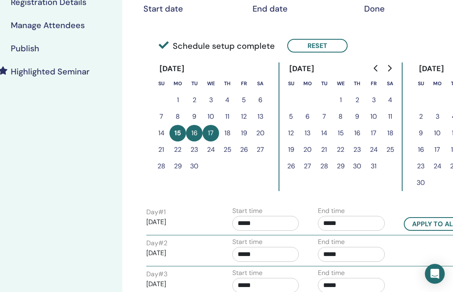
scroll to position [177, 43]
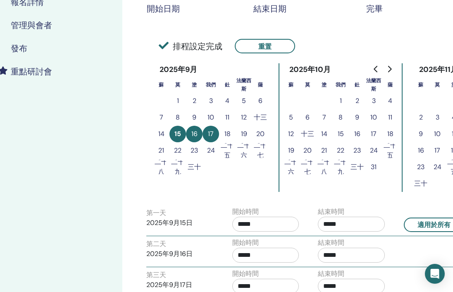
click at [8, 43] on div "發布" at bounding box center [40, 48] width 152 height 10
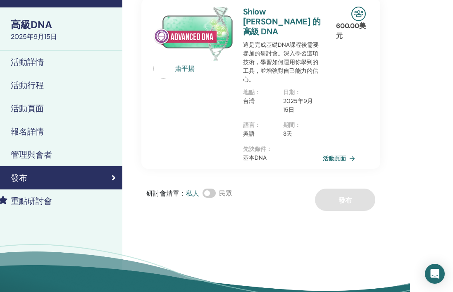
scroll to position [43, 43]
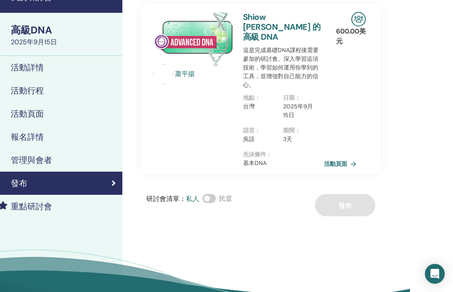
click at [334, 160] on font "活動頁面" at bounding box center [335, 163] width 23 height 7
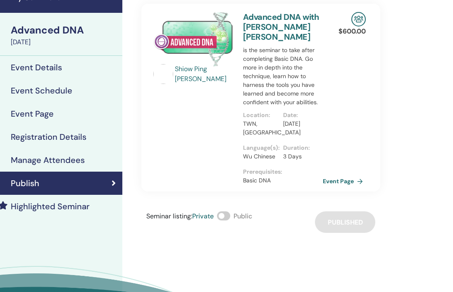
scroll to position [43, 43]
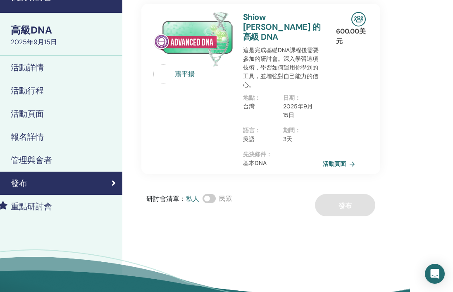
click at [27, 93] on font "活動行程" at bounding box center [27, 90] width 33 height 11
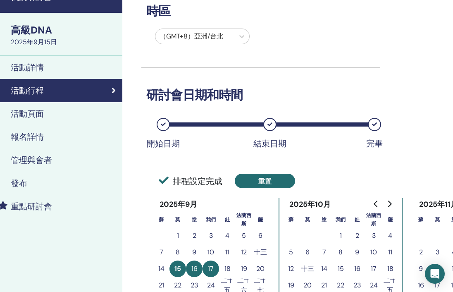
click at [267, 180] on font "重置" at bounding box center [264, 181] width 13 height 9
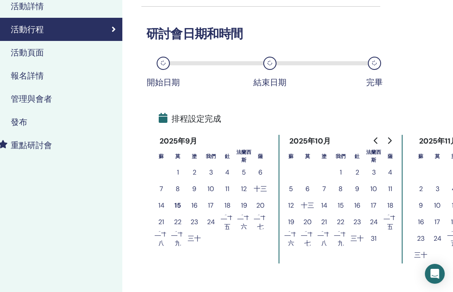
scroll to position [108, 43]
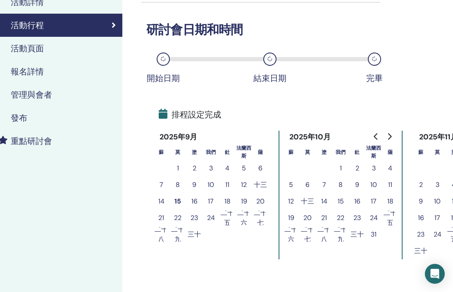
click at [195, 201] on font "16" at bounding box center [194, 201] width 6 height 9
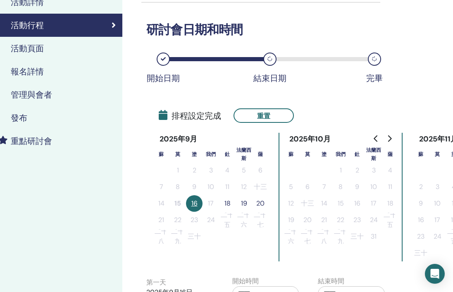
click at [225, 205] on font "18" at bounding box center [228, 203] width 6 height 9
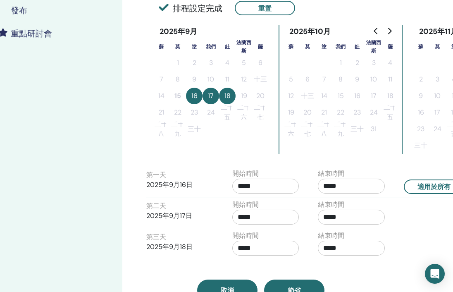
scroll to position [218, 43]
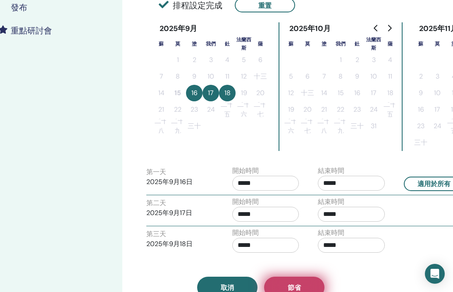
click at [283, 287] on button "節省" at bounding box center [294, 288] width 60 height 22
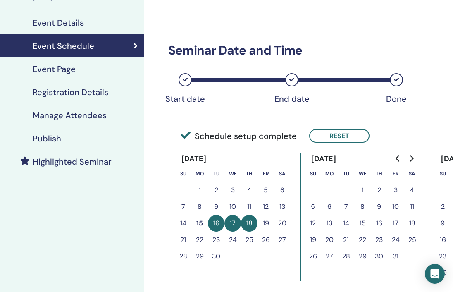
scroll to position [177, 43]
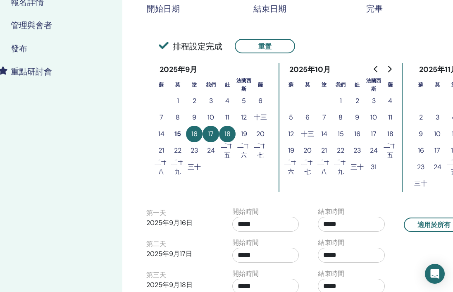
click at [20, 46] on font "發布" at bounding box center [19, 48] width 17 height 11
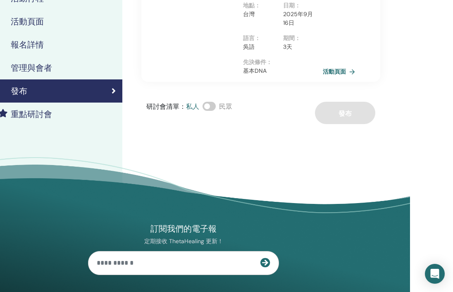
scroll to position [134, 43]
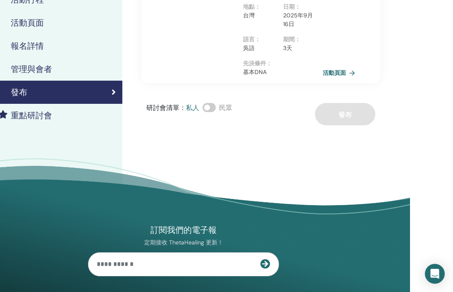
click at [27, 71] on font "管理與會者" at bounding box center [31, 69] width 41 height 11
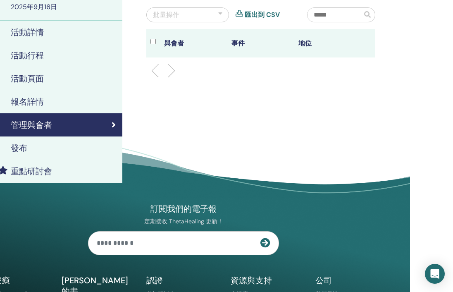
scroll to position [77, 43]
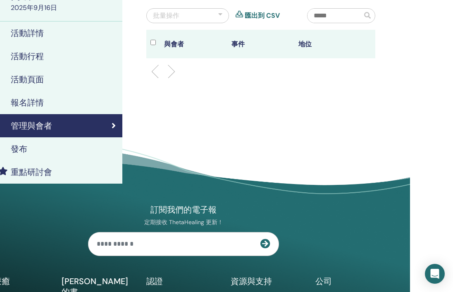
click at [36, 165] on link "重點研討會" at bounding box center [39, 171] width 165 height 23
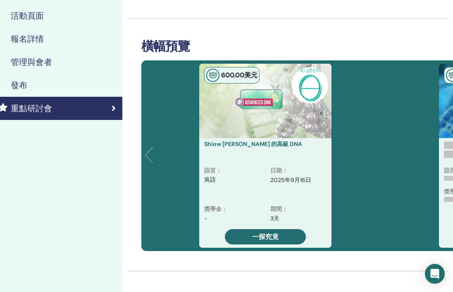
scroll to position [146, 43]
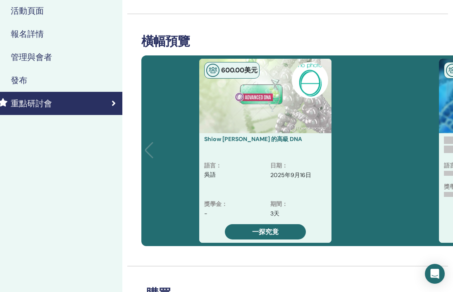
click at [40, 57] on font "管理與會者" at bounding box center [31, 57] width 41 height 11
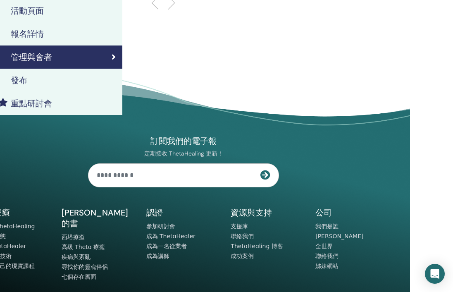
click at [34, 79] on div "發布" at bounding box center [40, 80] width 152 height 10
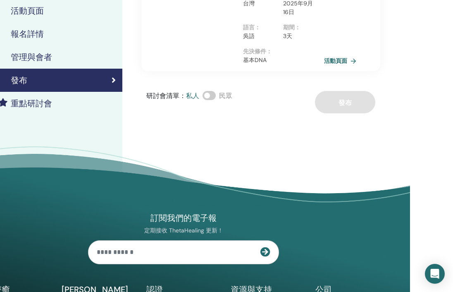
click at [335, 57] on font "活動頁面" at bounding box center [335, 60] width 23 height 7
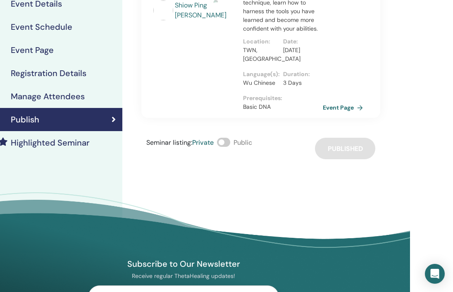
scroll to position [105, 43]
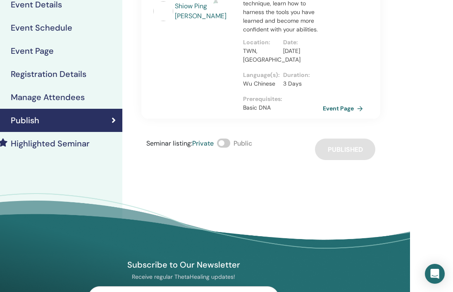
click at [64, 144] on h4 "Highlighted Seminar" at bounding box center [50, 144] width 79 height 10
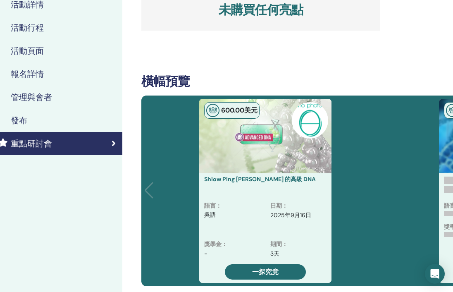
scroll to position [163, 43]
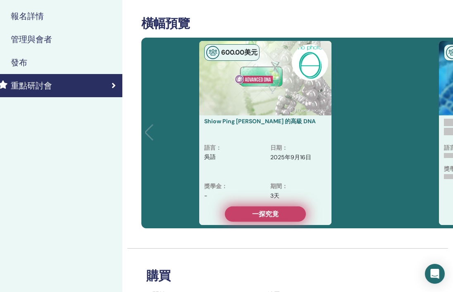
click at [267, 217] on font "一探究竟" at bounding box center [265, 214] width 26 height 9
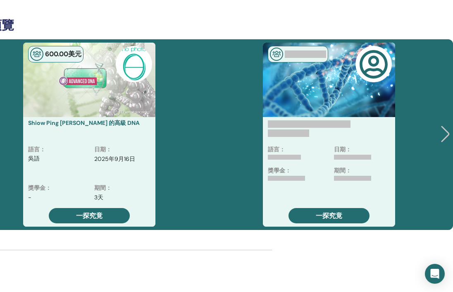
scroll to position [153, 219]
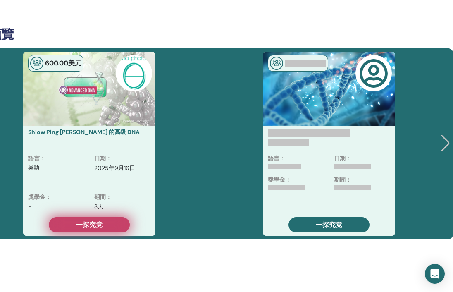
click at [97, 224] on font "一探究竟" at bounding box center [89, 224] width 26 height 9
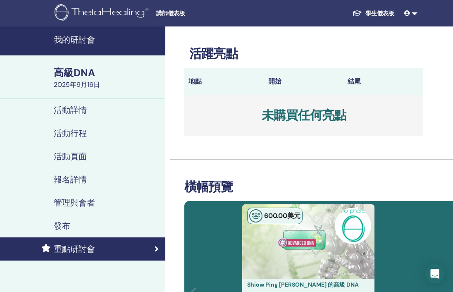
scroll to position [0, 0]
click at [79, 227] on div "發布" at bounding box center [83, 226] width 152 height 10
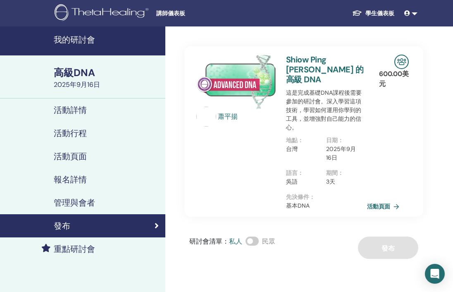
click at [377, 203] on font "活動頁面" at bounding box center [378, 206] width 23 height 7
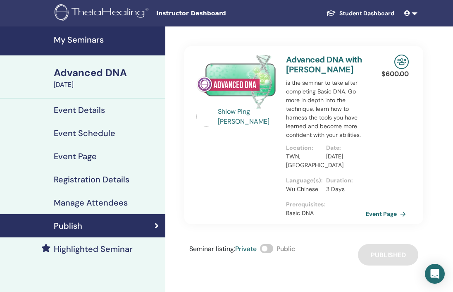
click at [397, 267] on div "Shiow Ping Yang Advanced DNA with [PERSON_NAME] is the seminar to take after co…" at bounding box center [330, 203] width 331 height 355
click at [393, 260] on div "Seminar listing : Private Public Published" at bounding box center [303, 255] width 239 height 22
click at [285, 246] on span "Public" at bounding box center [286, 248] width 19 height 9
click at [273, 248] on span at bounding box center [266, 248] width 13 height 9
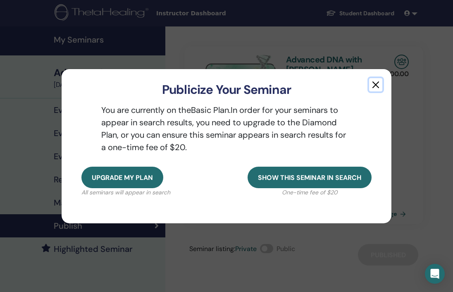
click at [381, 83] on button "button" at bounding box center [375, 84] width 13 height 13
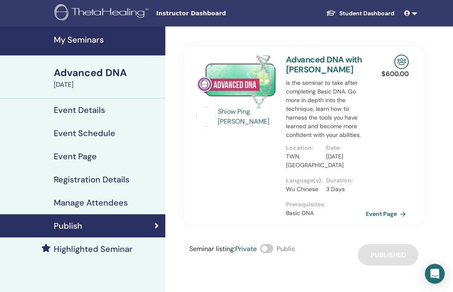
click at [399, 61] on img at bounding box center [401, 62] width 14 height 14
click at [98, 207] on h4 "Manage Attendees" at bounding box center [91, 203] width 74 height 10
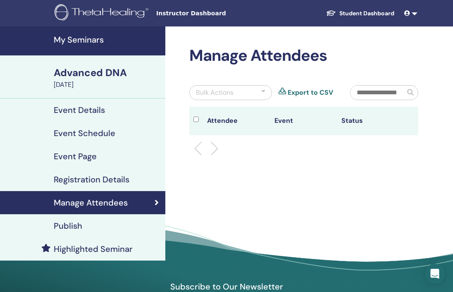
click at [103, 186] on link "Registration Details" at bounding box center [82, 179] width 165 height 23
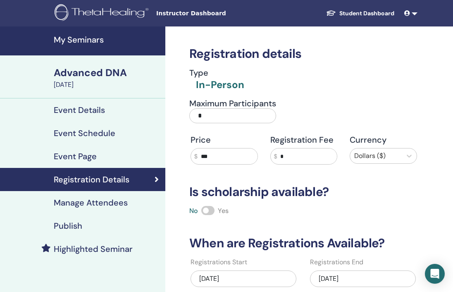
click at [112, 155] on div "Event Page" at bounding box center [83, 156] width 152 height 10
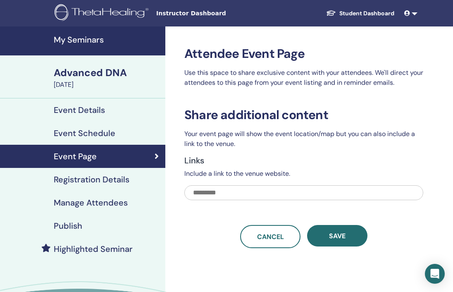
click at [96, 133] on h4 "Event Schedule" at bounding box center [85, 133] width 62 height 10
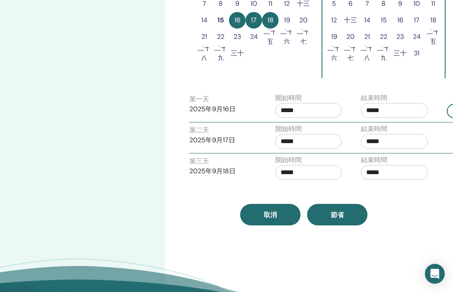
scroll to position [283, 0]
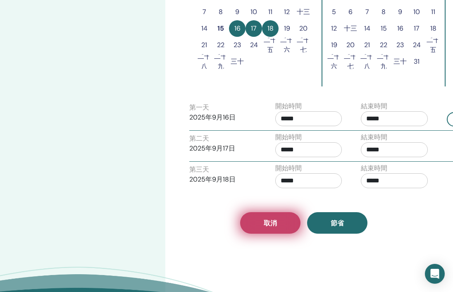
click at [254, 225] on link "取消" at bounding box center [270, 223] width 60 height 22
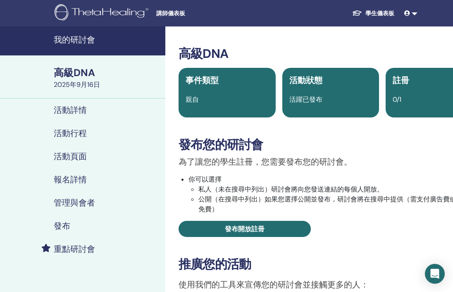
click at [76, 113] on font "活動詳情" at bounding box center [70, 110] width 33 height 11
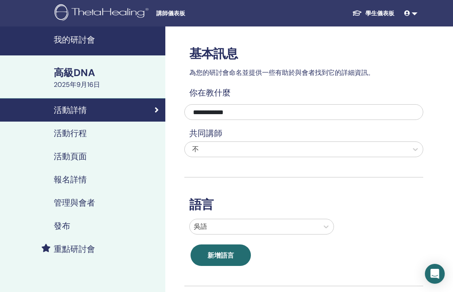
click at [69, 136] on font "活動行程" at bounding box center [70, 133] width 33 height 11
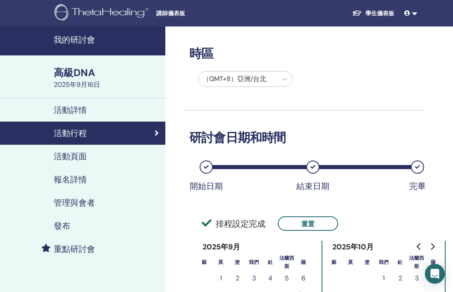
click at [74, 157] on font "活動頁面" at bounding box center [70, 156] width 33 height 11
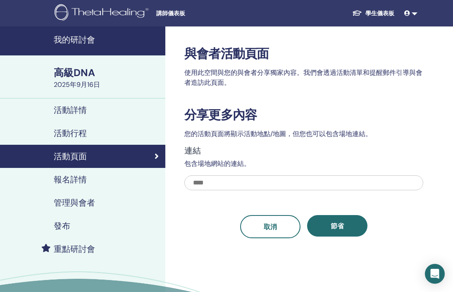
click at [69, 175] on font "報名詳情" at bounding box center [70, 179] width 33 height 11
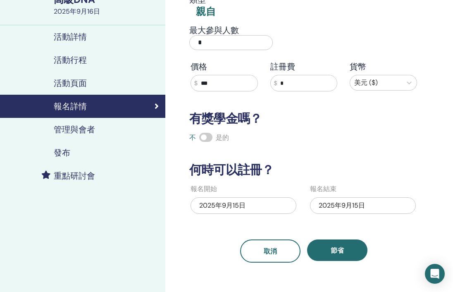
scroll to position [75, 0]
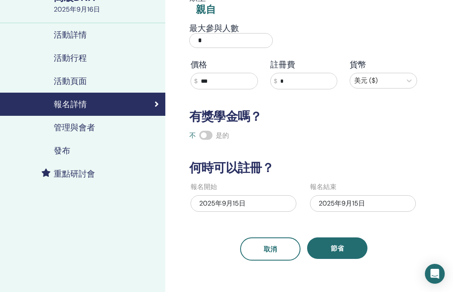
click at [354, 208] on font "2025年9月15日" at bounding box center [342, 203] width 46 height 9
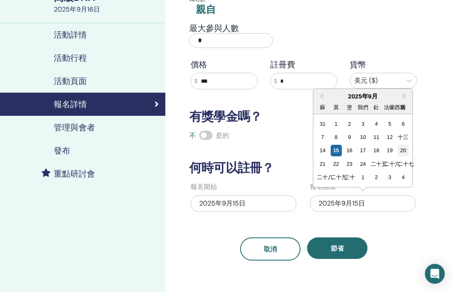
click at [402, 150] on font "20" at bounding box center [403, 151] width 6 height 6
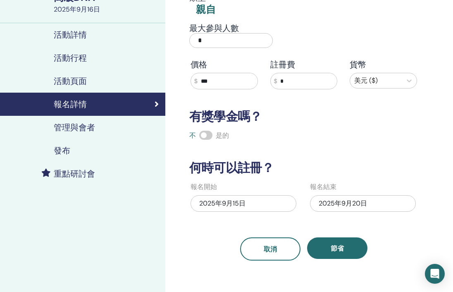
click at [367, 148] on div "註冊詳細信息 類型 親自 最大參與人數 * 價格 $ *** 註冊費 $ * 貨幣 美元 ($) 有獎學金嗎？ 不 是的 何時可以註冊？ 報名開始 [DATE…" at bounding box center [303, 105] width 239 height 309
click at [99, 127] on div "管理與會者" at bounding box center [83, 127] width 152 height 10
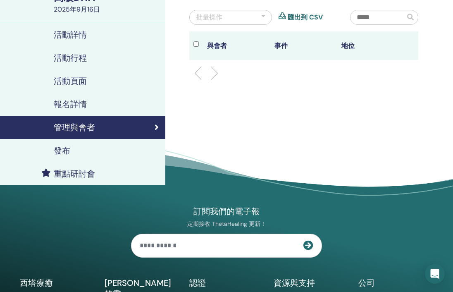
click at [96, 111] on link "報名詳情" at bounding box center [82, 104] width 165 height 23
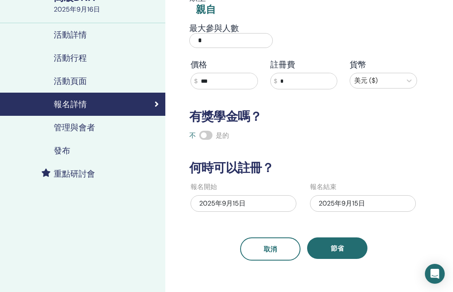
click at [345, 210] on div "2025年9月15日" at bounding box center [363, 203] width 106 height 17
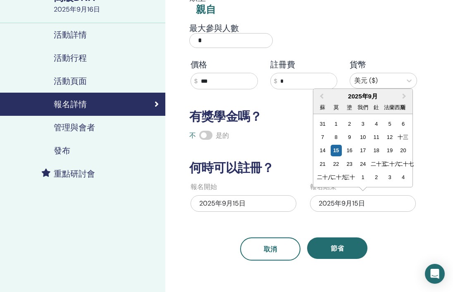
click at [402, 152] on font "20" at bounding box center [403, 151] width 6 height 6
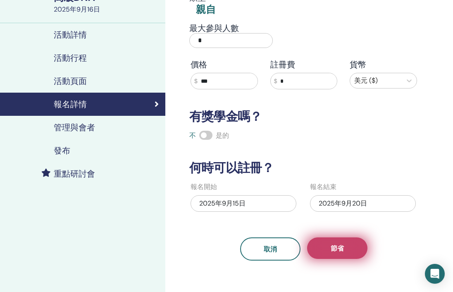
click at [345, 255] on button "節省" at bounding box center [337, 248] width 60 height 22
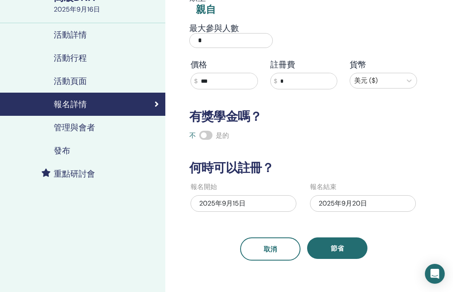
click at [227, 205] on font "2025年9月15日" at bounding box center [222, 203] width 46 height 9
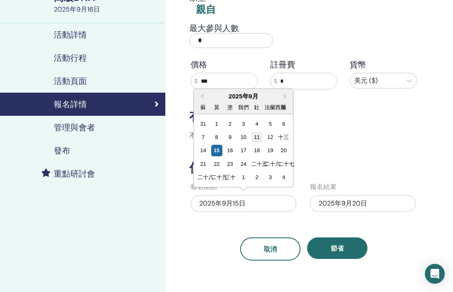
click at [254, 141] on div "11" at bounding box center [256, 136] width 11 height 11
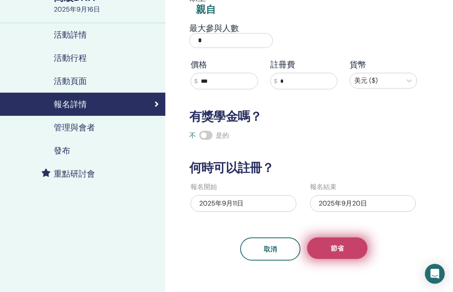
click at [351, 239] on button "節省" at bounding box center [337, 248] width 60 height 22
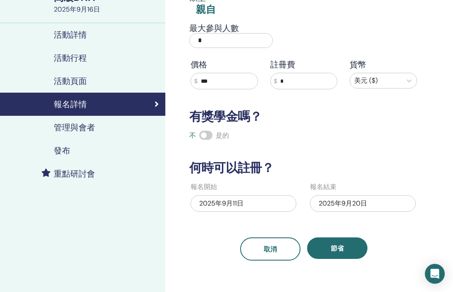
click at [104, 83] on div "活動頁面" at bounding box center [83, 81] width 152 height 10
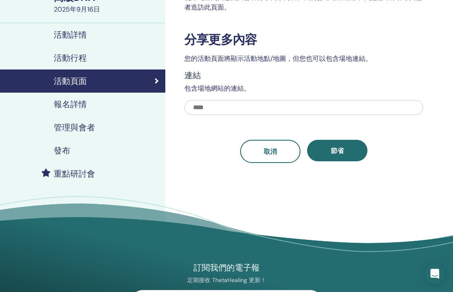
click at [92, 62] on div "活動行程" at bounding box center [83, 58] width 152 height 10
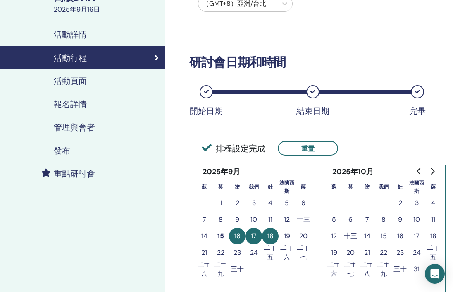
click at [91, 124] on font "管理與會者" at bounding box center [74, 127] width 41 height 11
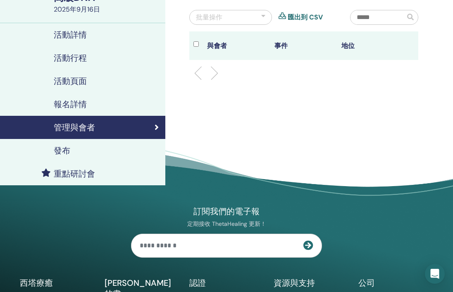
click at [86, 155] on div "發布" at bounding box center [83, 151] width 152 height 10
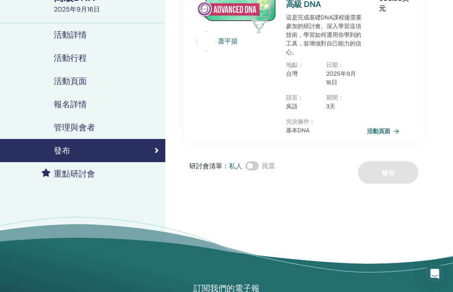
click at [385, 128] on font "活動頁面" at bounding box center [378, 131] width 23 height 7
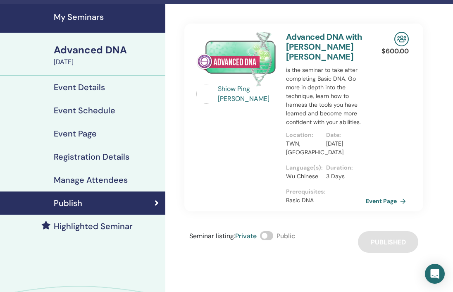
scroll to position [22, 0]
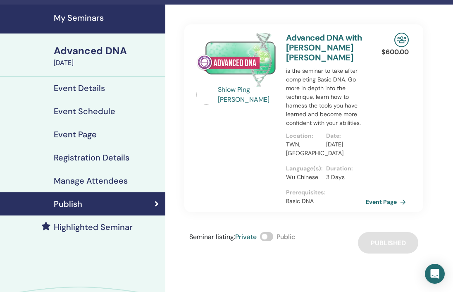
click at [96, 82] on link "Event Details" at bounding box center [82, 87] width 165 height 23
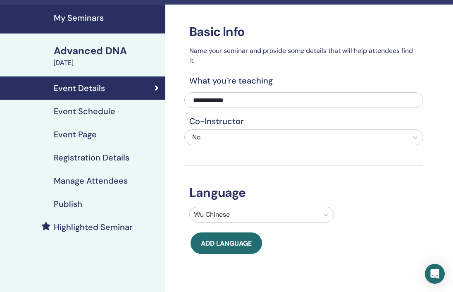
click at [98, 107] on h4 "Event Schedule" at bounding box center [85, 111] width 62 height 10
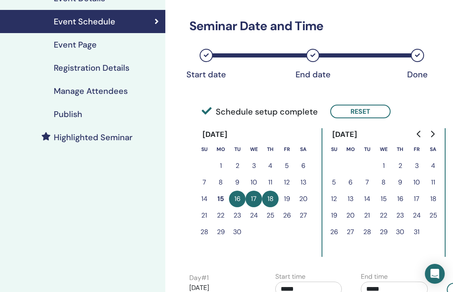
scroll to position [60, 0]
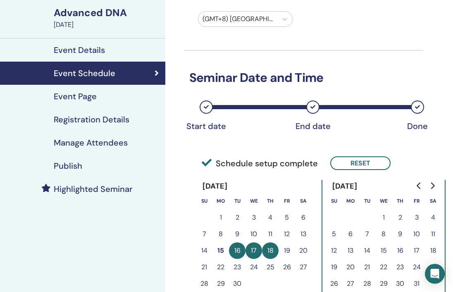
click at [116, 152] on link "Manage Attendees" at bounding box center [82, 142] width 165 height 23
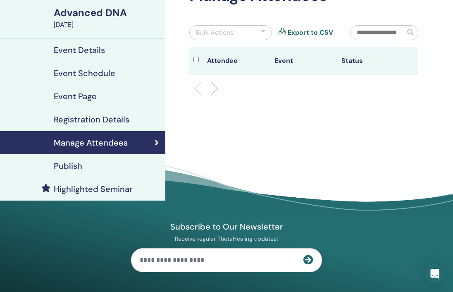
click at [94, 163] on div "Publish" at bounding box center [83, 166] width 152 height 10
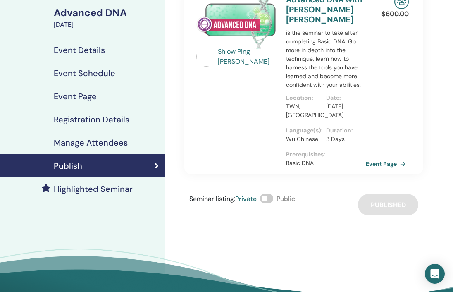
click at [118, 144] on h4 "Manage Attendees" at bounding box center [91, 143] width 74 height 10
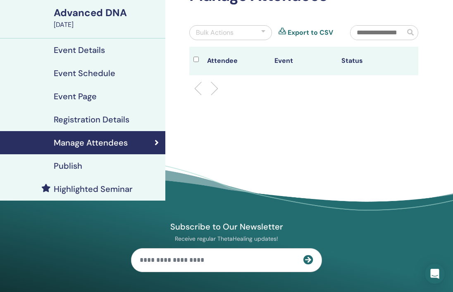
click at [112, 160] on link "Publish" at bounding box center [82, 165] width 165 height 23
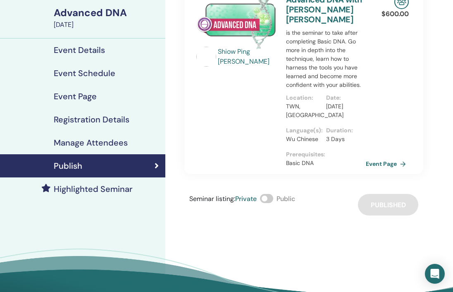
click at [121, 151] on link "Manage Attendees" at bounding box center [82, 142] width 165 height 23
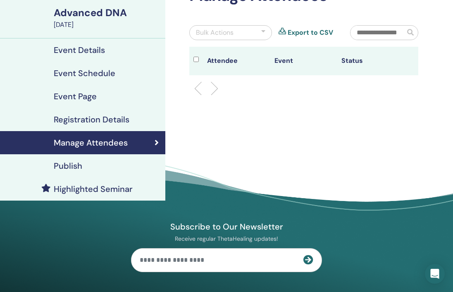
click at [116, 128] on link "Registration Details" at bounding box center [82, 119] width 165 height 23
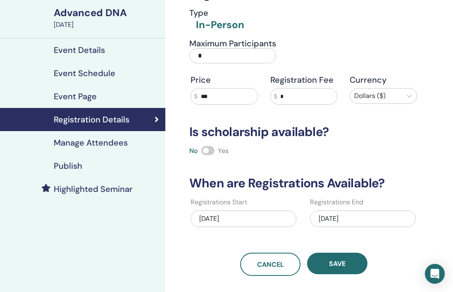
click at [250, 223] on div "[DATE]" at bounding box center [244, 218] width 106 height 17
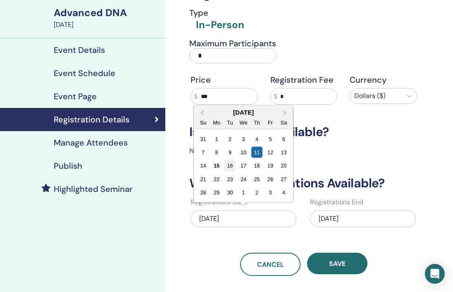
click at [231, 166] on div "16" at bounding box center [230, 165] width 11 height 11
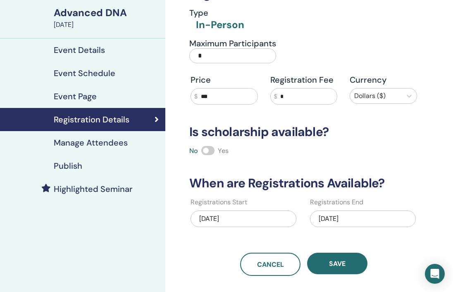
click at [243, 219] on div "[DATE]" at bounding box center [244, 218] width 106 height 17
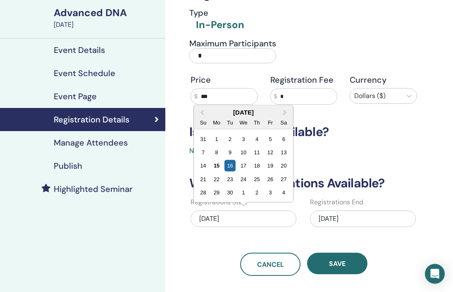
click at [348, 218] on div "[DATE]" at bounding box center [363, 218] width 106 height 17
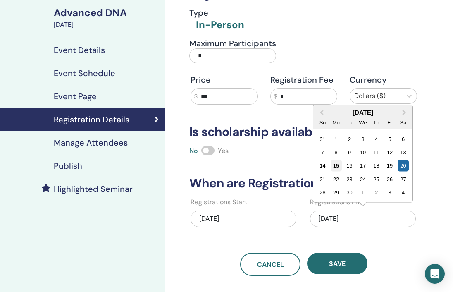
click at [338, 167] on div "15" at bounding box center [336, 165] width 11 height 11
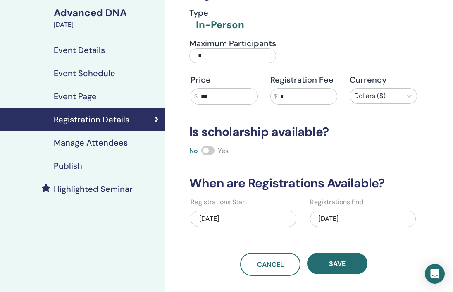
click at [324, 213] on div "[DATE]" at bounding box center [363, 218] width 106 height 17
click at [275, 228] on div "[DATE]" at bounding box center [244, 220] width 106 height 26
click at [275, 224] on div "[DATE]" at bounding box center [244, 218] width 106 height 17
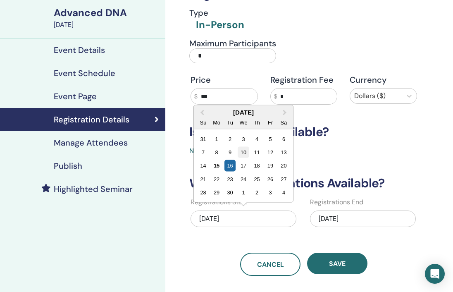
click at [246, 154] on div "10" at bounding box center [243, 152] width 11 height 11
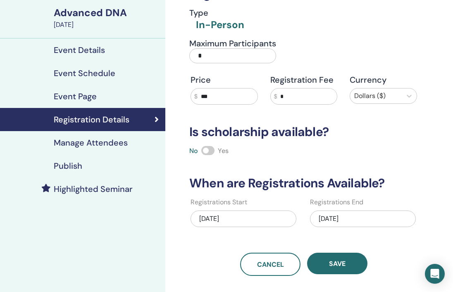
click at [344, 145] on div "Registration details Type In-Person Maximum Participants * Price $ *** Registra…" at bounding box center [303, 121] width 239 height 309
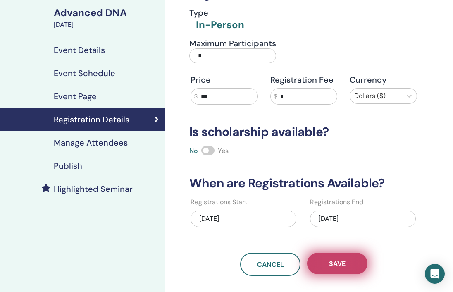
click at [338, 270] on button "Save" at bounding box center [337, 264] width 60 height 22
click at [330, 265] on span "Save" at bounding box center [337, 263] width 17 height 9
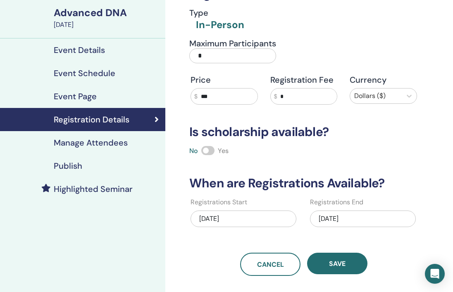
click at [74, 169] on h4 "Publish" at bounding box center [68, 166] width 29 height 10
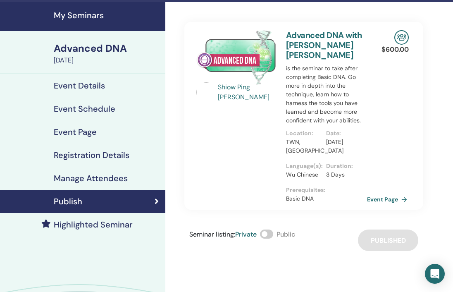
scroll to position [24, 0]
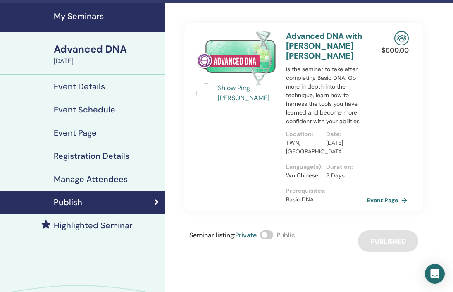
click at [383, 194] on link "Event Page" at bounding box center [388, 200] width 43 height 12
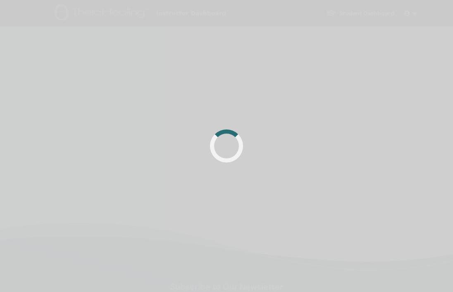
scroll to position [24, 0]
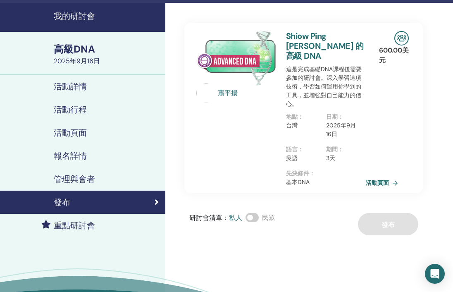
click at [82, 19] on font "我的研討會" at bounding box center [74, 16] width 41 height 11
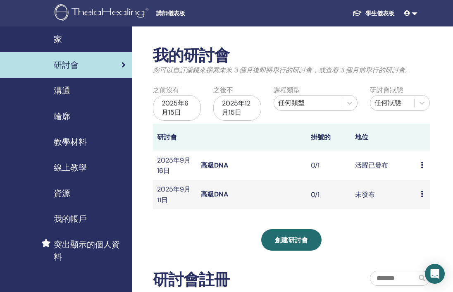
click at [210, 198] on font "高級DNA" at bounding box center [214, 194] width 27 height 9
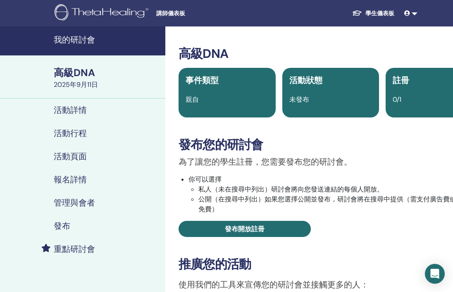
click at [69, 117] on link "活動詳情" at bounding box center [82, 109] width 165 height 23
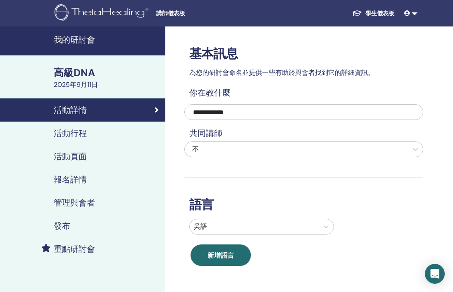
click at [62, 136] on font "活動行程" at bounding box center [70, 133] width 33 height 11
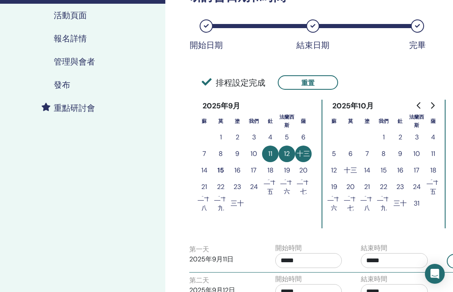
scroll to position [142, 0]
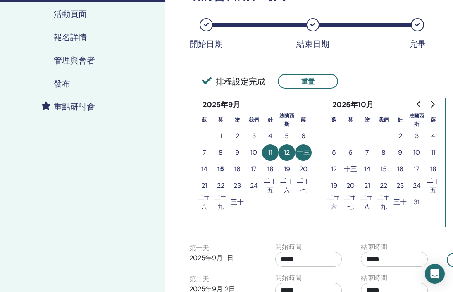
click at [366, 55] on div "排程設定完成 重置" at bounding box center [303, 72] width 239 height 38
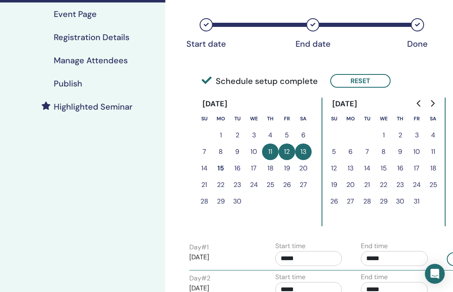
click at [171, 149] on div "Time Zone (GMT+8) Asia/Taipei Seminar Date and Time Start date End date Done Sc…" at bounding box center [330, 186] width 331 height 605
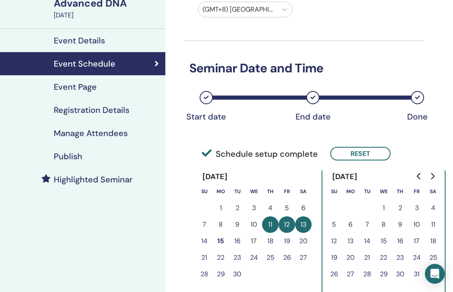
scroll to position [0, 0]
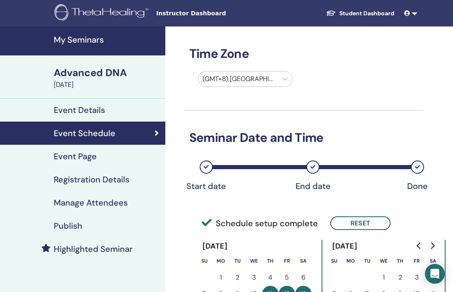
click at [105, 164] on link "Event Page" at bounding box center [82, 156] width 165 height 23
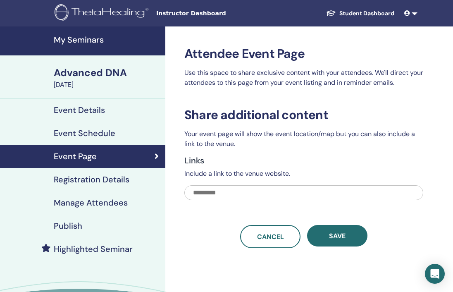
click at [110, 179] on h4 "Registration Details" at bounding box center [92, 179] width 76 height 10
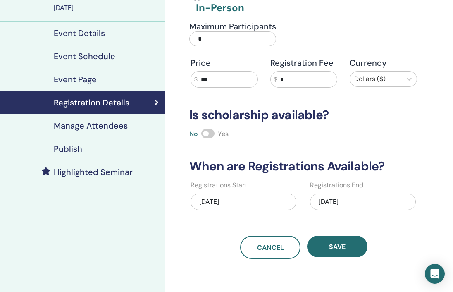
scroll to position [79, 0]
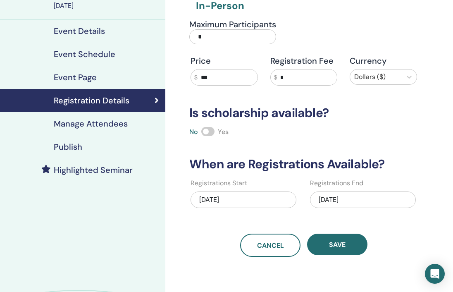
click at [123, 122] on h4 "Manage Attendees" at bounding box center [91, 124] width 74 height 10
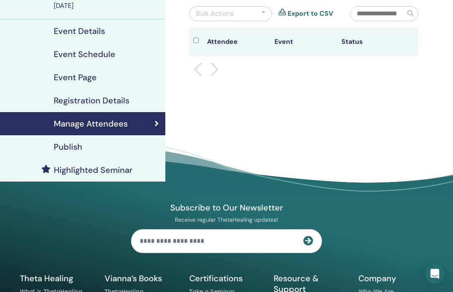
click at [117, 159] on link "Highlighted Seminar" at bounding box center [82, 169] width 165 height 23
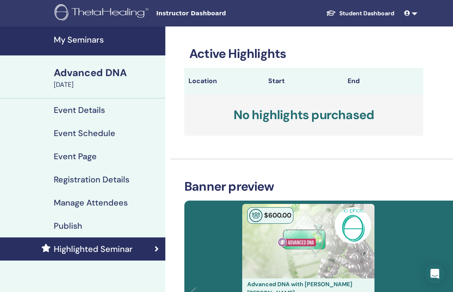
click at [103, 201] on h4 "Manage Attendees" at bounding box center [91, 203] width 74 height 10
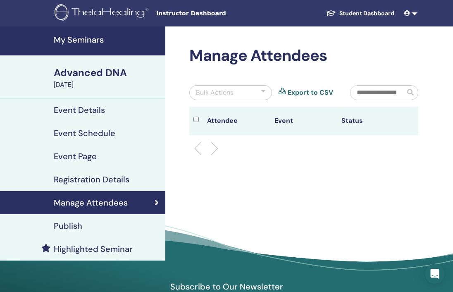
click at [103, 182] on h4 "Registration Details" at bounding box center [92, 179] width 76 height 10
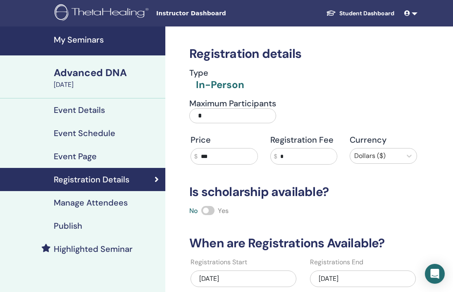
click at [98, 158] on div "Event Page" at bounding box center [83, 156] width 152 height 10
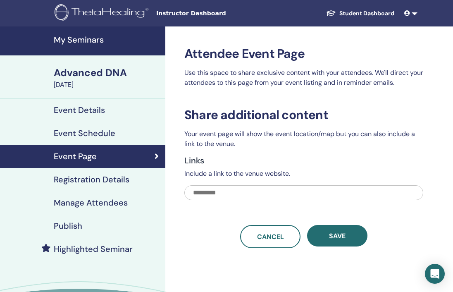
click at [98, 136] on h4 "Event Schedule" at bounding box center [85, 133] width 62 height 10
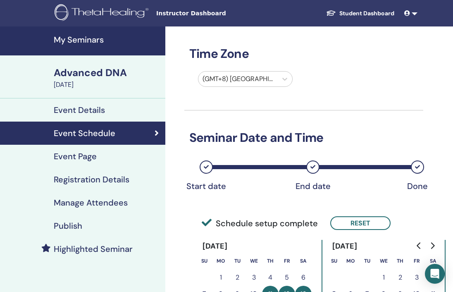
click at [114, 10] on img at bounding box center [103, 13] width 97 height 19
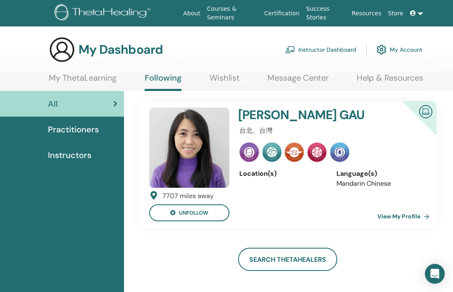
click at [318, 45] on link "Instructor Dashboard" at bounding box center [320, 50] width 71 height 18
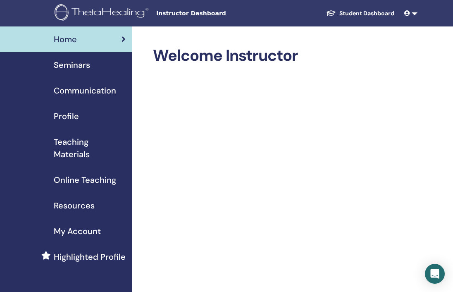
click at [76, 69] on span "Seminars" at bounding box center [72, 65] width 36 height 12
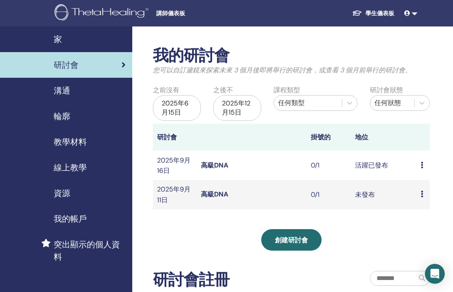
click at [421, 194] on td "預覽 編輯 與會者 取消" at bounding box center [423, 194] width 13 height 29
click at [422, 195] on icon at bounding box center [422, 194] width 2 height 7
click at [427, 213] on font "編輯" at bounding box center [420, 214] width 13 height 9
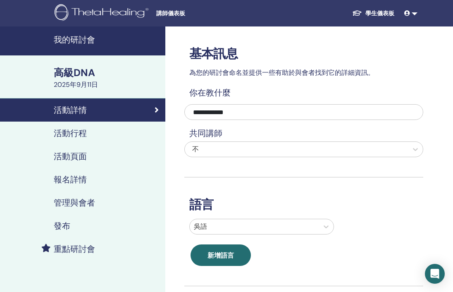
click at [73, 222] on div "發布" at bounding box center [83, 226] width 152 height 10
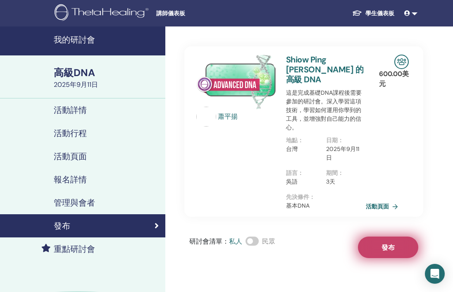
click at [385, 243] on font "發布" at bounding box center [388, 247] width 13 height 9
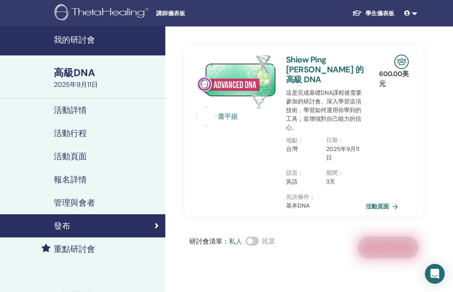
click at [167, 13] on font "講師儀表板" at bounding box center [170, 13] width 29 height 7
click at [82, 46] on link "我的研討會" at bounding box center [82, 40] width 165 height 29
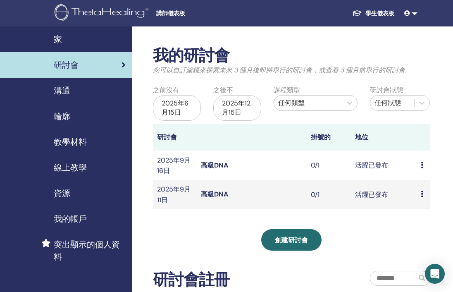
click at [424, 196] on div "預覽 編輯 與會者 取消" at bounding box center [423, 194] width 5 height 10
click at [423, 203] on font "預覽" at bounding box center [422, 202] width 13 height 9
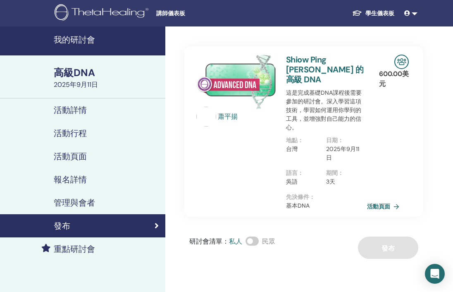
click at [389, 203] on font "活動頁面" at bounding box center [378, 206] width 23 height 7
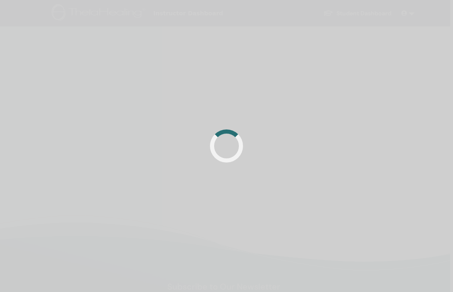
scroll to position [0, 3]
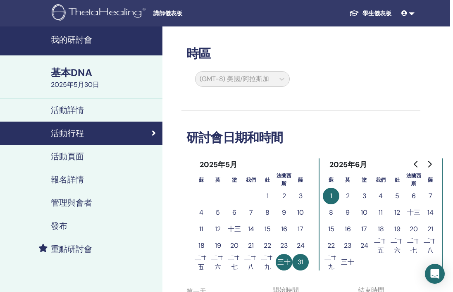
click at [164, 14] on font "講師儀表板" at bounding box center [167, 13] width 29 height 7
click at [85, 40] on font "我的研討會" at bounding box center [71, 39] width 41 height 11
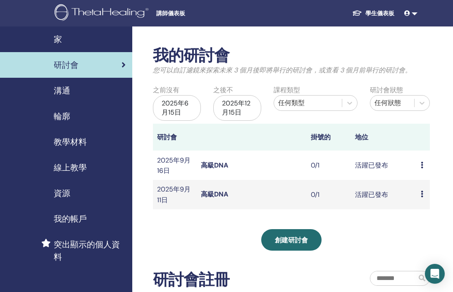
click at [425, 194] on div "預覽 編輯 與會者 取消" at bounding box center [423, 194] width 5 height 10
click at [421, 169] on div "預覽 編輯 與會者 取消" at bounding box center [423, 165] width 5 height 10
click at [419, 215] on font "取消" at bounding box center [419, 212] width 13 height 9
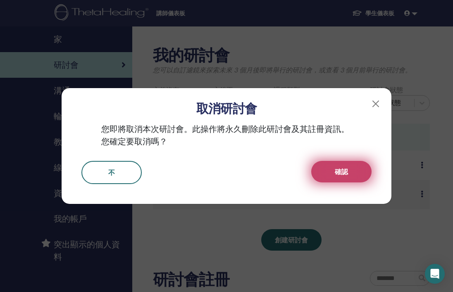
click at [344, 177] on button "確認" at bounding box center [341, 172] width 60 height 22
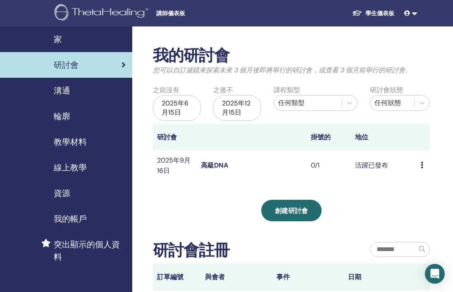
click at [421, 167] on icon at bounding box center [422, 165] width 2 height 7
click at [368, 192] on div "我的研討會 您可以自訂濾鏡來探索未來 3 個月後即將舉行的研討會，或查看 3 個月前舉行的研討會。 之前沒有 2025年6月15日 之後不 2025年12月1…" at bounding box center [291, 168] width 277 height 244
click at [424, 165] on div "預覽 編輯 與會者 取消" at bounding box center [423, 165] width 5 height 10
click at [421, 170] on font "預覽" at bounding box center [422, 171] width 13 height 9
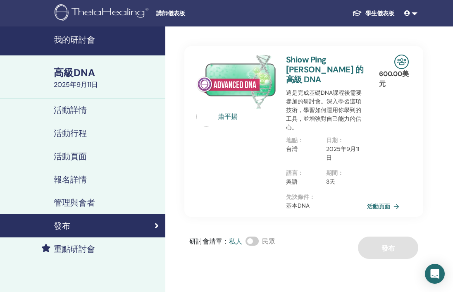
click at [382, 203] on font "活動頁面" at bounding box center [378, 206] width 23 height 7
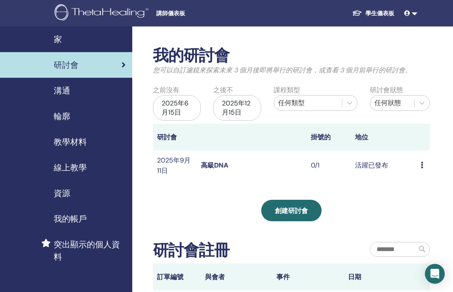
click at [359, 169] on font "活躍已發布" at bounding box center [371, 165] width 33 height 9
click at [422, 166] on icon at bounding box center [422, 165] width 2 height 7
click at [421, 198] on font "與會者" at bounding box center [424, 198] width 20 height 9
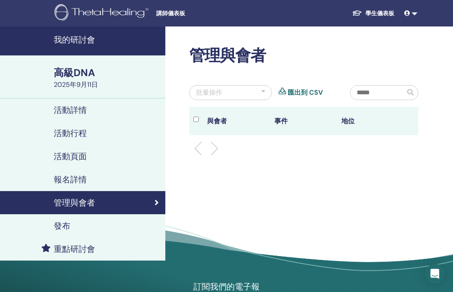
click at [292, 95] on font "匯出到 CSV" at bounding box center [305, 92] width 35 height 9
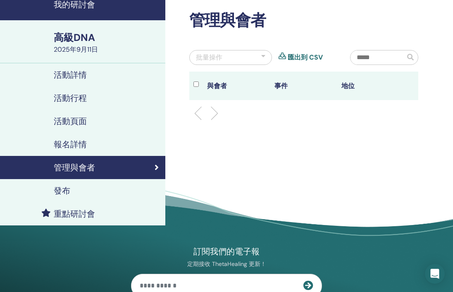
scroll to position [38, 0]
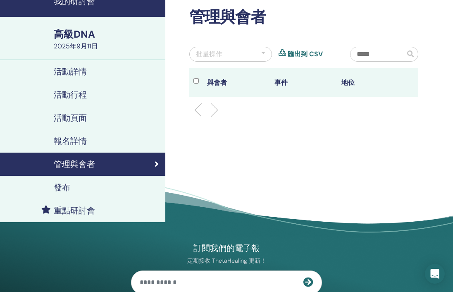
click at [72, 1] on font "我的研討會" at bounding box center [74, 1] width 41 height 11
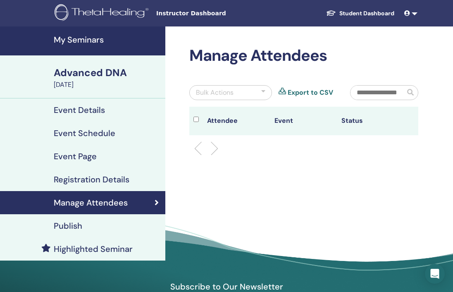
click at [91, 44] on h4 "My Seminars" at bounding box center [107, 40] width 107 height 10
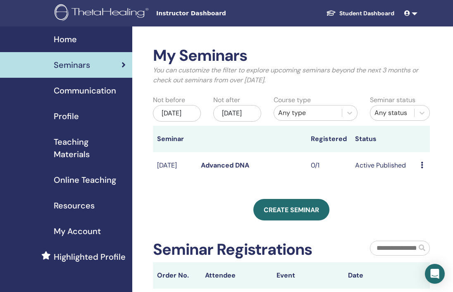
click at [191, 121] on div "[DATE]" at bounding box center [177, 113] width 48 height 17
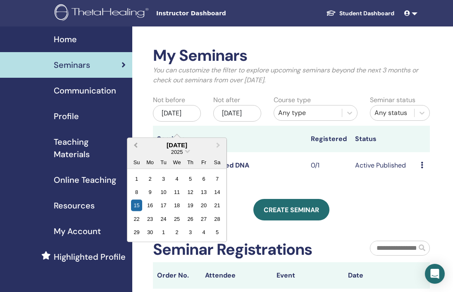
click at [136, 144] on span "Previous Month" at bounding box center [136, 145] width 0 height 9
click at [177, 192] on div "9" at bounding box center [176, 191] width 11 height 11
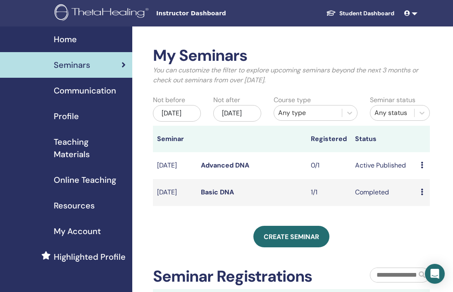
click at [423, 168] on icon at bounding box center [422, 165] width 2 height 7
click at [420, 192] on link "Edit" at bounding box center [421, 193] width 12 height 9
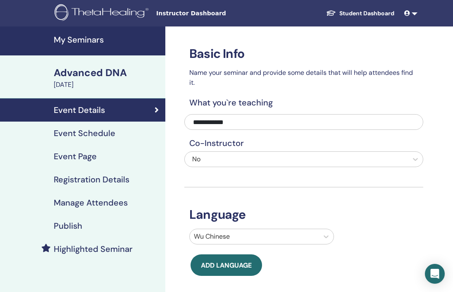
click at [98, 179] on h4 "Registration Details" at bounding box center [92, 179] width 76 height 10
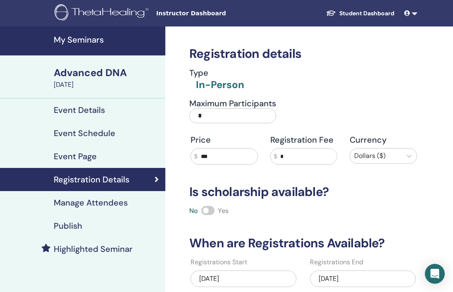
click at [87, 201] on h4 "Manage Attendees" at bounding box center [91, 203] width 74 height 10
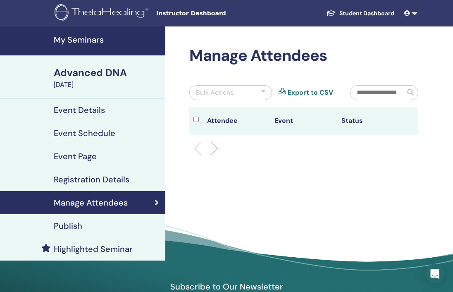
click at [256, 149] on ul at bounding box center [303, 148] width 215 height 10
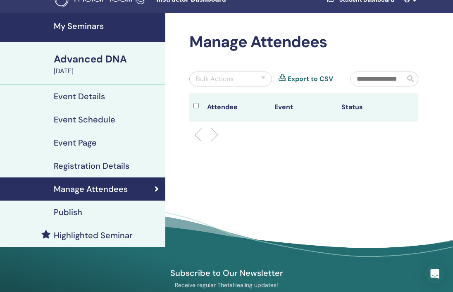
scroll to position [21, 0]
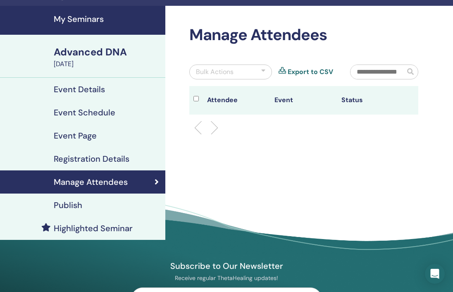
click at [229, 75] on div "Bulk Actions" at bounding box center [215, 72] width 38 height 10
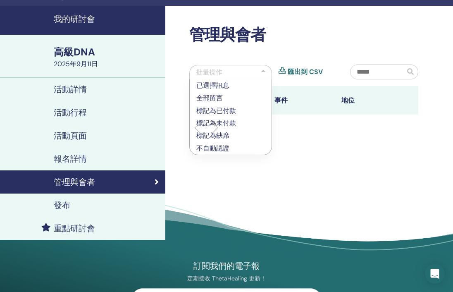
click at [299, 171] on div "管理與會者 批量操作 已選擇訊息 全部留言 標記為已付款 標記為未付款 標記為缺席 不自動認證 匯出到 CSV 與會者 事件 地位" at bounding box center [330, 141] width 331 height 271
click at [312, 133] on div at bounding box center [303, 128] width 241 height 26
click at [270, 58] on div "管理與會者 批量操作 已選擇訊息 全部留言 標記為已付款 標記為未付款 標記為缺席 不自動認證 匯出到 CSV 與會者 事件 地位" at bounding box center [303, 83] width 239 height 115
click at [265, 70] on div at bounding box center [263, 72] width 4 height 10
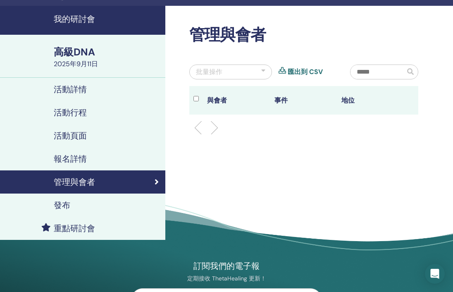
click at [81, 207] on div "發布" at bounding box center [83, 205] width 152 height 10
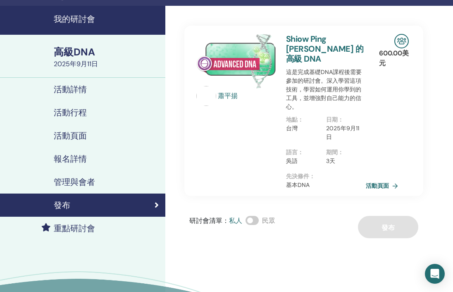
click at [85, 183] on font "管理與會者" at bounding box center [74, 182] width 41 height 11
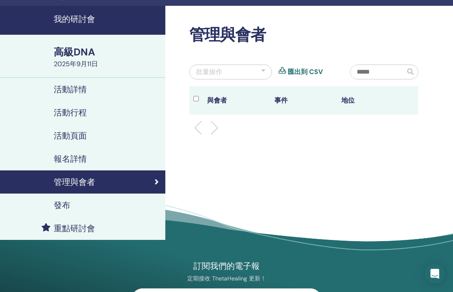
click at [86, 160] on font "報名詳情" at bounding box center [70, 158] width 33 height 11
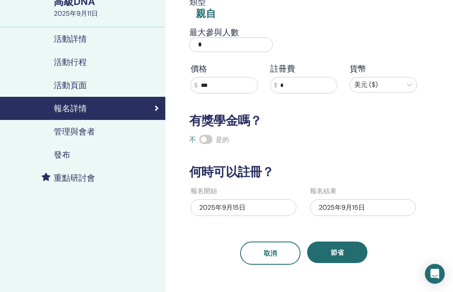
scroll to position [72, 0]
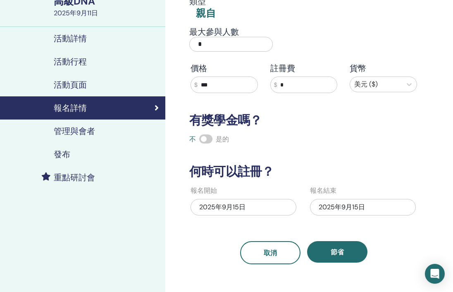
click at [223, 210] on font "2025年9月15日" at bounding box center [222, 207] width 46 height 9
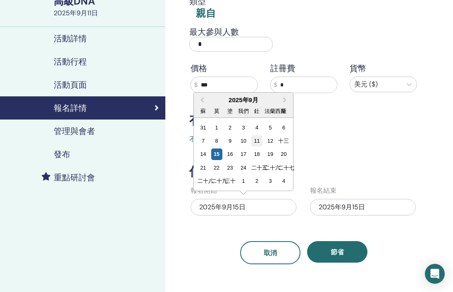
click at [258, 144] on div "11" at bounding box center [256, 140] width 11 height 11
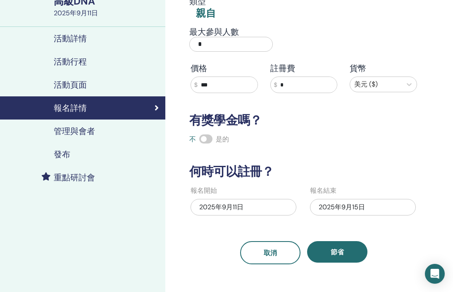
click at [244, 211] on div "2025年9月11日" at bounding box center [244, 207] width 106 height 17
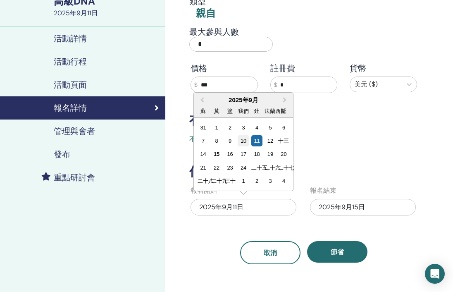
click at [243, 139] on font "10" at bounding box center [244, 141] width 6 height 6
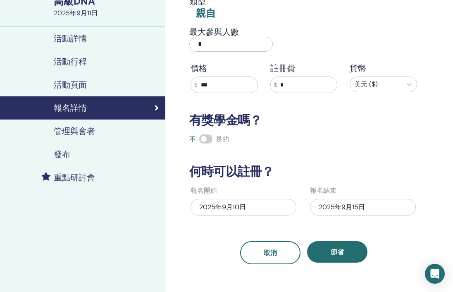
click at [218, 233] on div "註冊詳細信息 類型 親自 最大參與人數 * 價格 $ *** 註冊費 $ * 貨幣 美元 ($) 有獎學金嗎？ 不 是的 何時可以註冊？ 報名開始 [DATE…" at bounding box center [303, 109] width 239 height 309
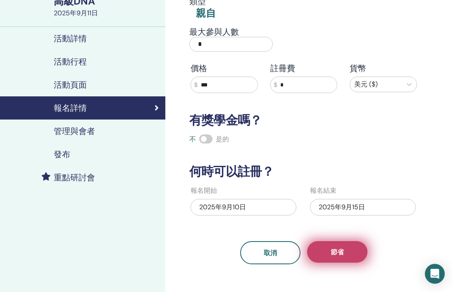
click at [331, 248] on font "節省" at bounding box center [337, 252] width 13 height 9
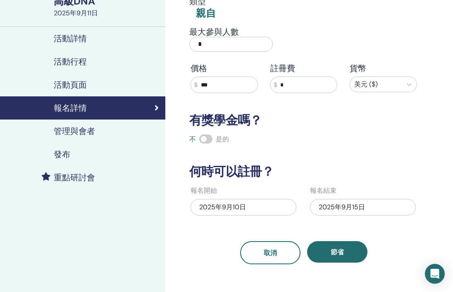
click at [322, 202] on div "2025年9月15日" at bounding box center [363, 207] width 106 height 17
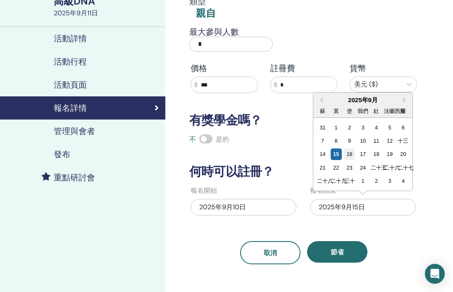
click at [350, 155] on font "16" at bounding box center [349, 154] width 6 height 6
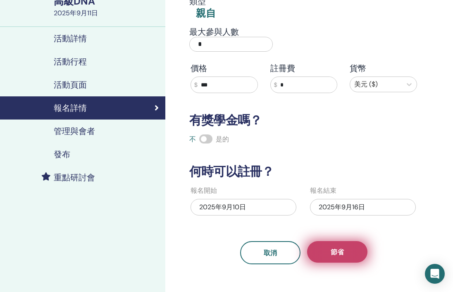
click at [344, 250] on button "節省" at bounding box center [337, 252] width 60 height 22
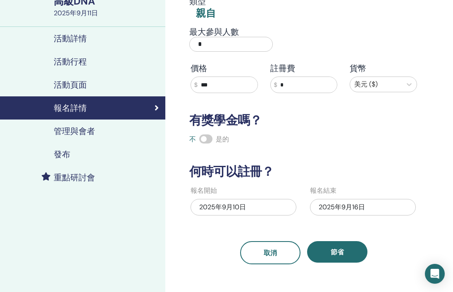
scroll to position [0, 0]
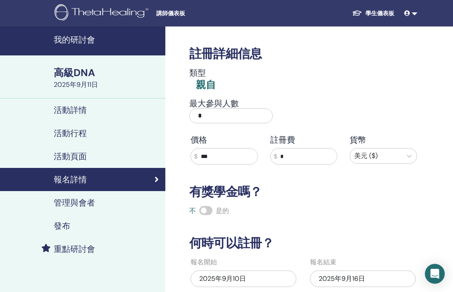
click at [96, 201] on div "管理與會者" at bounding box center [83, 203] width 152 height 10
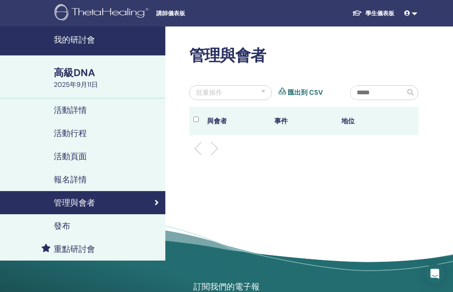
click at [85, 226] on div "發布" at bounding box center [83, 226] width 152 height 10
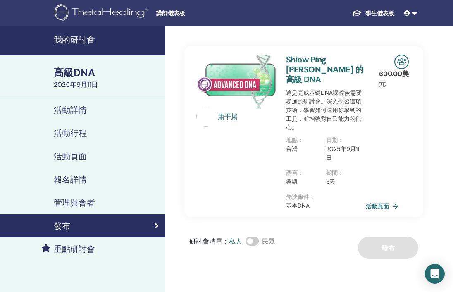
click at [82, 251] on font "重點研討會" at bounding box center [74, 249] width 41 height 11
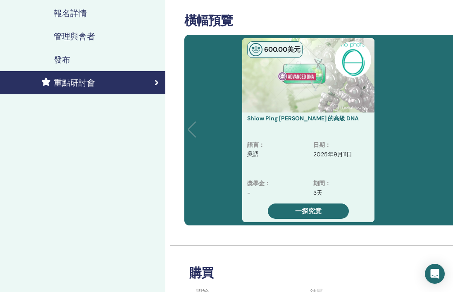
scroll to position [167, 0]
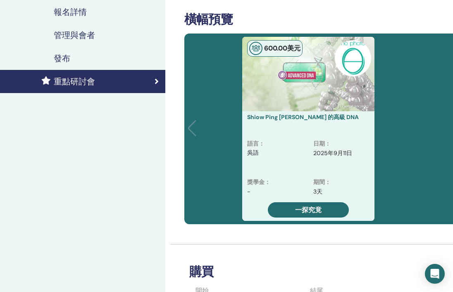
click at [294, 201] on div "獎學金 ： -" at bounding box center [275, 190] width 66 height 25
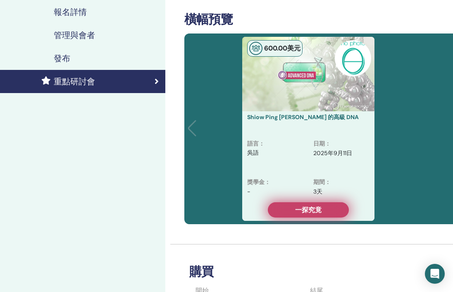
click at [295, 206] on font "一探究竟" at bounding box center [308, 209] width 26 height 9
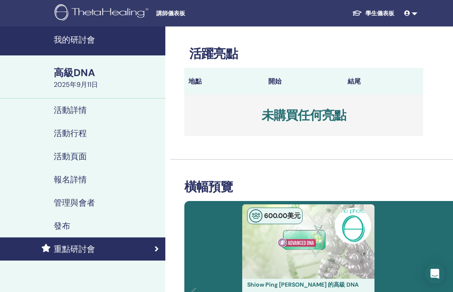
click at [69, 221] on font "發布" at bounding box center [62, 225] width 17 height 11
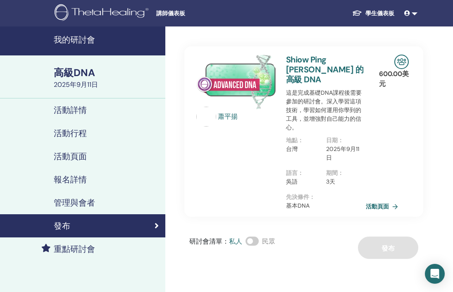
click at [73, 209] on link "管理與會者" at bounding box center [82, 202] width 165 height 23
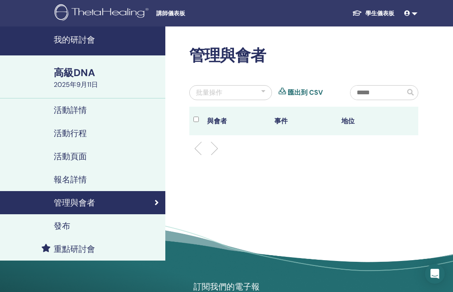
click at [100, 182] on div "報名詳情" at bounding box center [83, 179] width 152 height 10
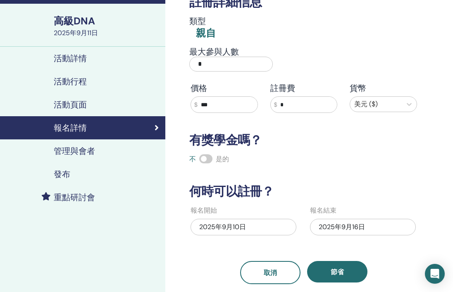
scroll to position [49, 0]
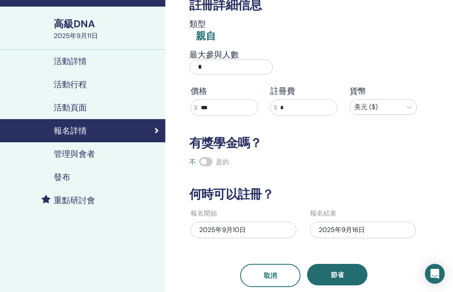
click at [82, 151] on font "管理與會者" at bounding box center [74, 153] width 41 height 11
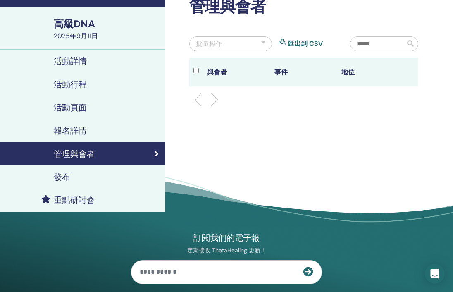
click at [75, 174] on div "發布" at bounding box center [83, 177] width 152 height 10
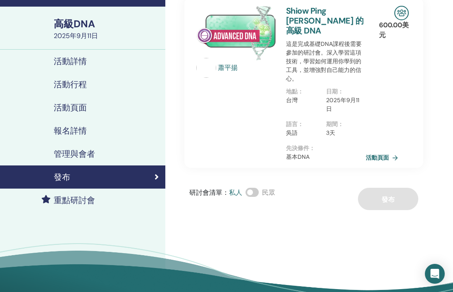
click at [401, 12] on img at bounding box center [401, 13] width 14 height 14
click at [378, 154] on font "活動頁面" at bounding box center [378, 157] width 23 height 7
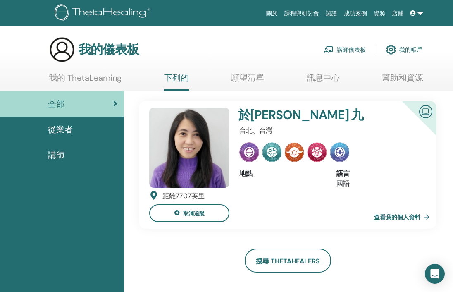
click at [349, 49] on font "講師儀表板" at bounding box center [351, 49] width 29 height 7
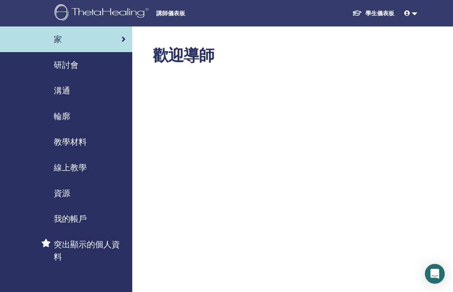
click at [71, 68] on font "研討會" at bounding box center [66, 65] width 25 height 11
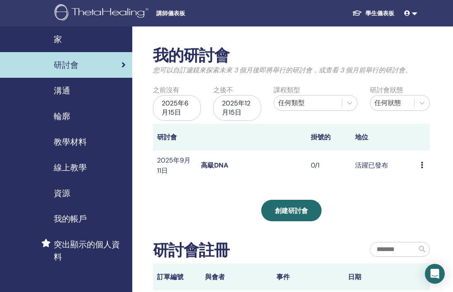
click at [422, 167] on icon at bounding box center [422, 165] width 2 height 7
click at [423, 198] on font "與會者" at bounding box center [424, 199] width 20 height 9
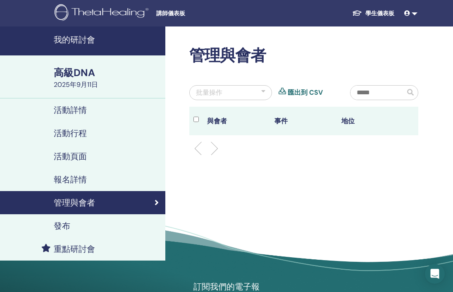
click at [257, 88] on div "批量操作" at bounding box center [230, 92] width 83 height 15
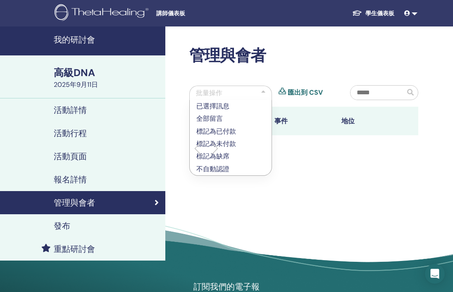
click at [292, 148] on ul at bounding box center [303, 148] width 215 height 10
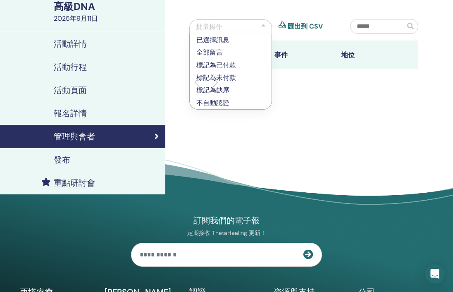
scroll to position [65, 0]
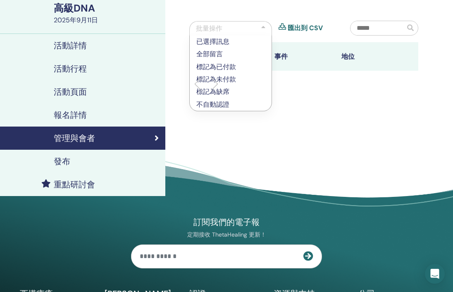
click at [280, 175] on div "訂閱我們的電子報 定期接收 ThetaHealing 更新！ 西塔療癒 什麼是 ThetaHealing" at bounding box center [226, 275] width 423 height 237
click at [346, 136] on div "管理與會者 批量操作 已選擇訊息 全部留言 標記為已付款 標記為未付款 標記為缺席 不自動認證 匯出到 CSV 與會者 事件 地位" at bounding box center [330, 97] width 331 height 271
click at [87, 114] on div "報名詳情" at bounding box center [83, 115] width 152 height 10
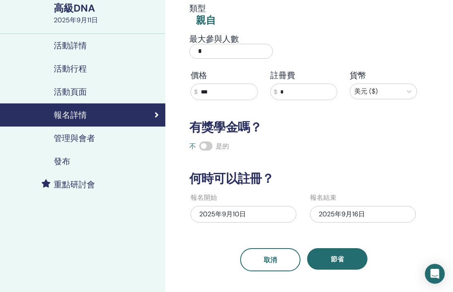
click at [89, 91] on div "活動頁面" at bounding box center [83, 92] width 152 height 10
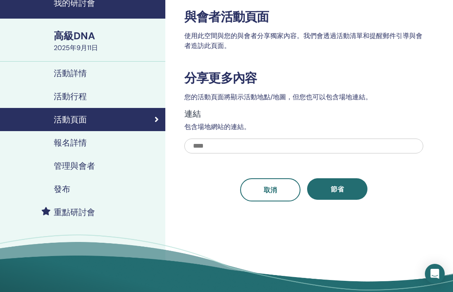
scroll to position [33, 0]
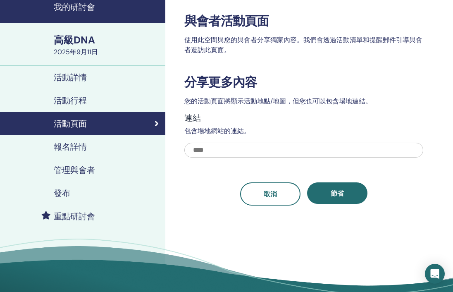
click at [84, 104] on font "活動行程" at bounding box center [70, 100] width 33 height 11
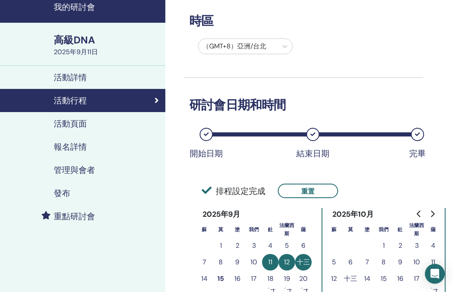
scroll to position [55, 0]
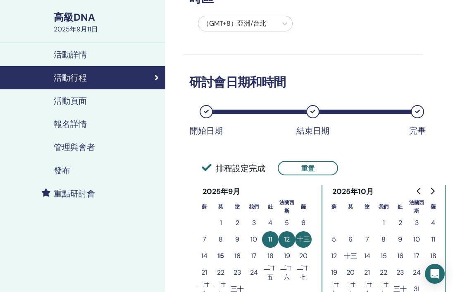
click at [73, 174] on div "發布" at bounding box center [83, 170] width 152 height 10
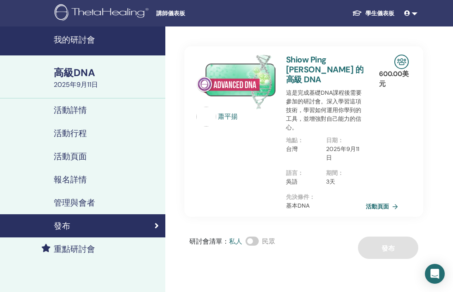
click at [383, 237] on div "研討會清單 ： 私人 民眾 發布" at bounding box center [303, 248] width 239 height 22
click at [71, 38] on font "我的研討會" at bounding box center [74, 39] width 41 height 11
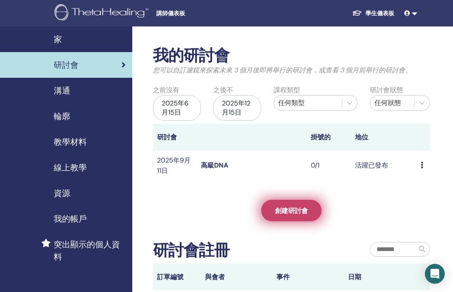
click at [289, 211] on font "創建研討會" at bounding box center [291, 210] width 33 height 9
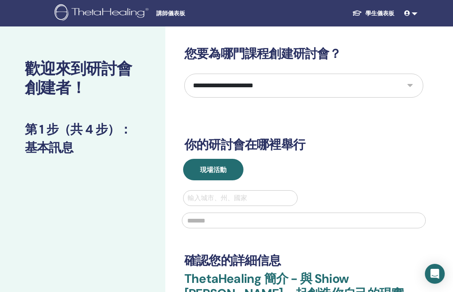
click at [260, 88] on select "**********" at bounding box center [303, 86] width 239 height 24
select select "*"
click at [184, 74] on select "**********" at bounding box center [303, 86] width 239 height 24
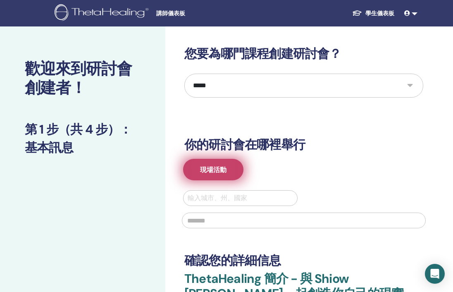
click at [222, 175] on button "現場活動" at bounding box center [213, 170] width 60 height 22
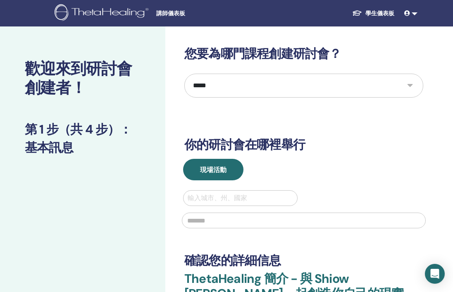
click at [224, 202] on div at bounding box center [240, 198] width 105 height 12
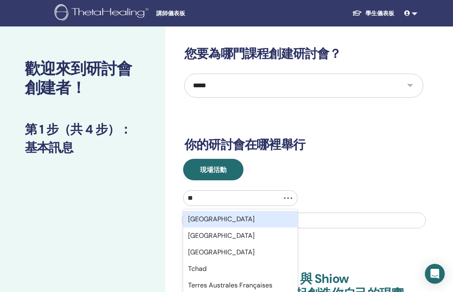
type input "***"
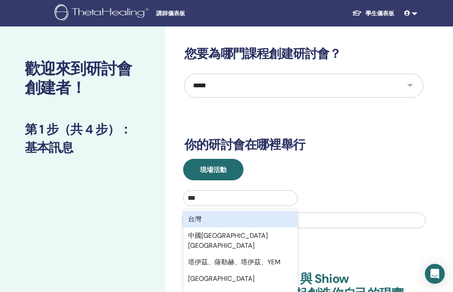
click at [217, 219] on div "台灣" at bounding box center [240, 219] width 115 height 17
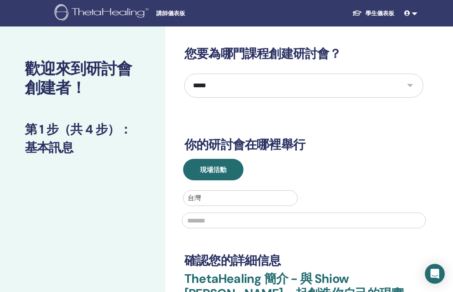
click at [217, 219] on input "text" at bounding box center [304, 221] width 244 height 16
paste input "*******"
click at [217, 219] on input "*******" at bounding box center [304, 221] width 244 height 16
type input "*******"
click at [232, 246] on div "**********" at bounding box center [303, 200] width 239 height 308
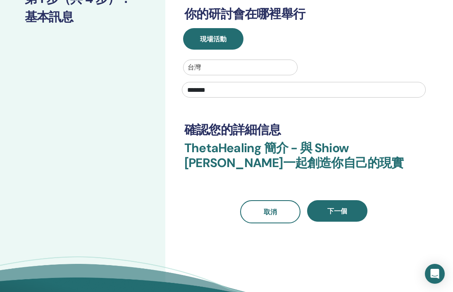
scroll to position [133, 0]
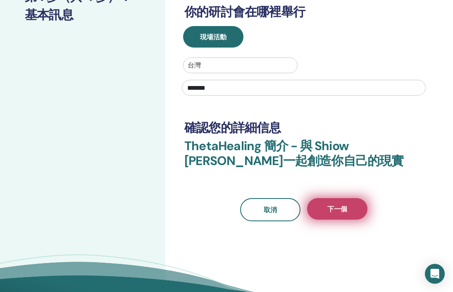
click at [335, 209] on font "下一個" at bounding box center [337, 209] width 20 height 9
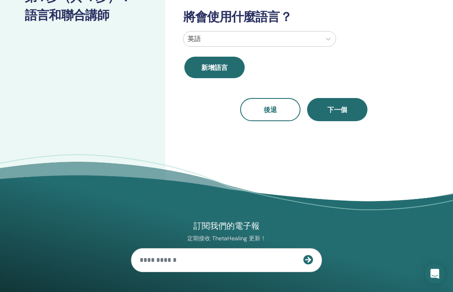
scroll to position [0, 0]
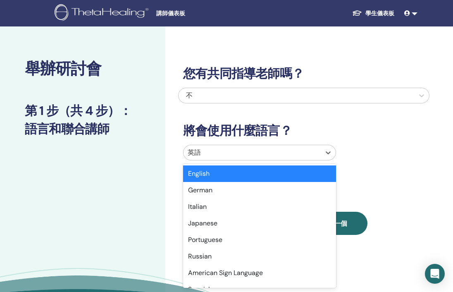
click at [244, 153] on div at bounding box center [252, 153] width 129 height 12
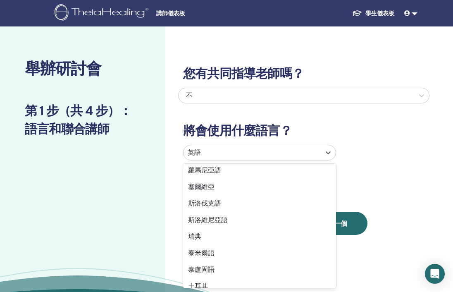
scroll to position [657, 0]
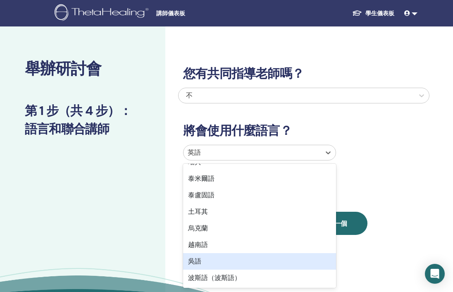
click at [232, 264] on div "吳語" at bounding box center [259, 261] width 153 height 17
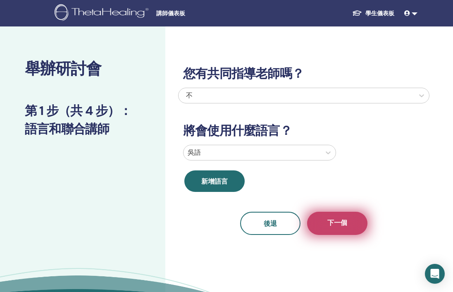
click at [329, 228] on span "下一個" at bounding box center [337, 223] width 20 height 10
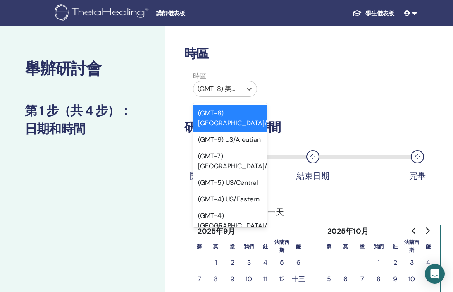
click at [234, 91] on div at bounding box center [218, 89] width 40 height 12
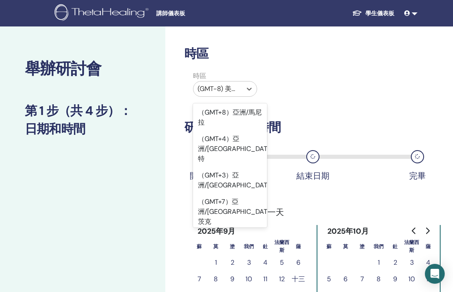
scroll to position [8575, 0]
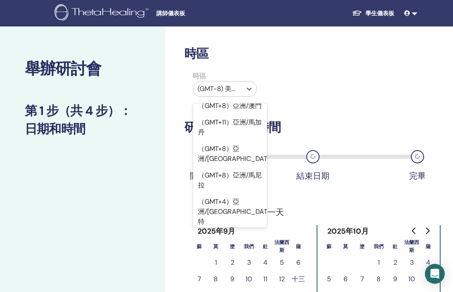
click at [232, 95] on div "(GMT-8) 美國/阿拉斯加" at bounding box center [218, 88] width 48 height 15
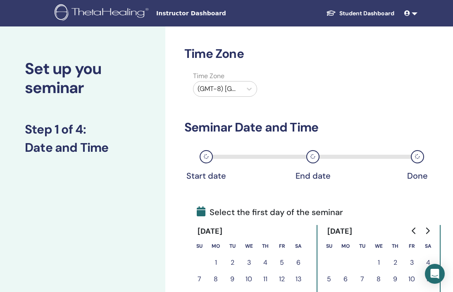
click at [222, 96] on div "(GMT-8) US/Alaska" at bounding box center [218, 88] width 48 height 15
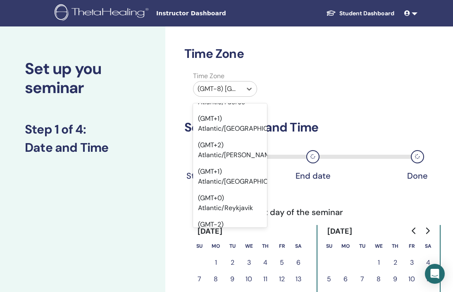
scroll to position [9996, 0]
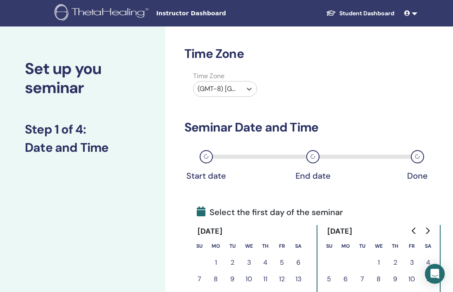
click at [203, 94] on div at bounding box center [218, 89] width 40 height 12
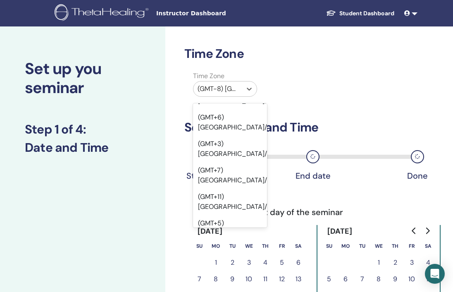
scroll to position [9157, 0]
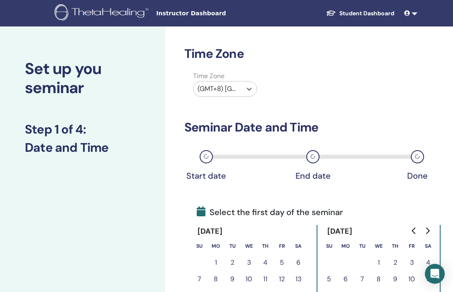
click at [304, 85] on div "Time Zone option (GMT+8) Asia/Taipei, selected. Select is focused ,type to refi…" at bounding box center [303, 85] width 251 height 29
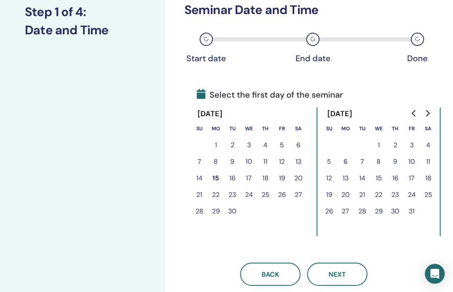
scroll to position [141, 0]
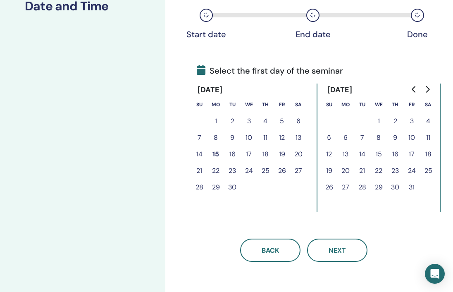
click at [233, 157] on button "16" at bounding box center [232, 154] width 17 height 17
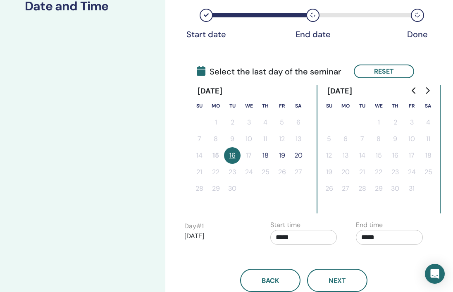
click at [264, 158] on button "18" at bounding box center [265, 155] width 17 height 17
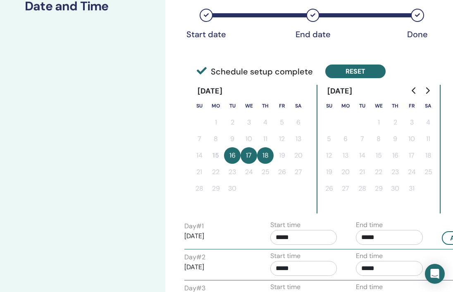
click at [353, 69] on button "Reset" at bounding box center [355, 72] width 60 height 14
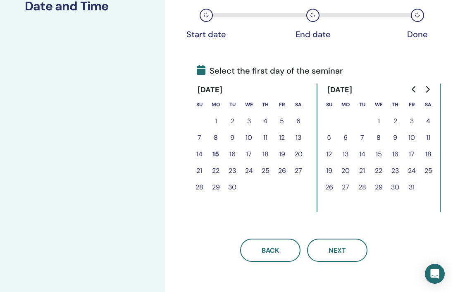
click at [225, 119] on button "2" at bounding box center [232, 121] width 17 height 17
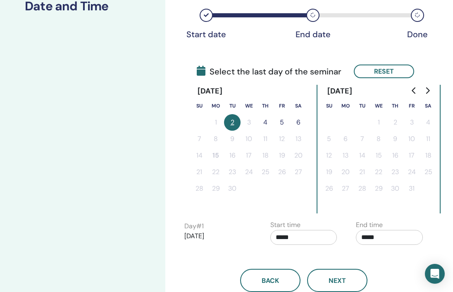
click at [230, 122] on button "2" at bounding box center [232, 122] width 17 height 17
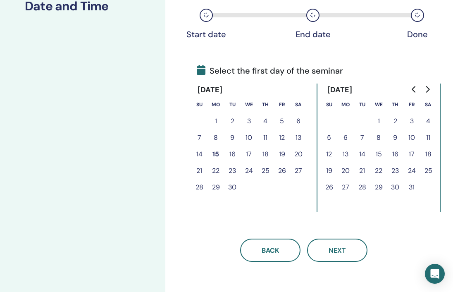
click at [413, 87] on icon "Go to previous month" at bounding box center [414, 89] width 7 height 7
click at [412, 87] on icon "Go to previous month" at bounding box center [414, 89] width 7 height 7
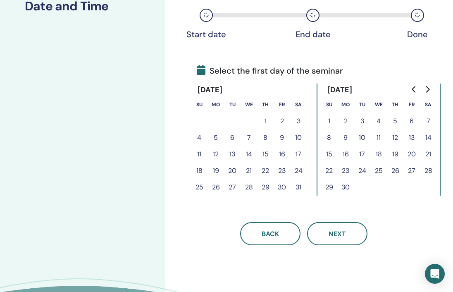
click at [412, 87] on icon "Go to previous month" at bounding box center [414, 89] width 7 height 7
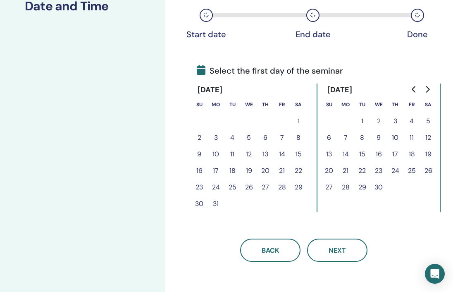
click at [412, 87] on icon "Go to previous month" at bounding box center [414, 89] width 7 height 7
click at [427, 89] on icon "Go to next month" at bounding box center [427, 89] width 7 height 7
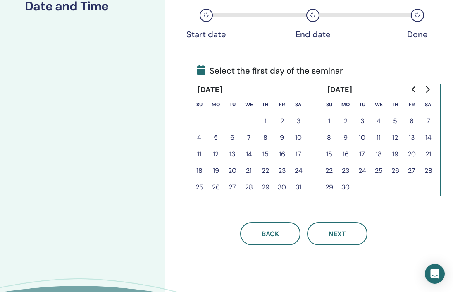
click at [427, 89] on icon "Go to next month" at bounding box center [427, 89] width 7 height 7
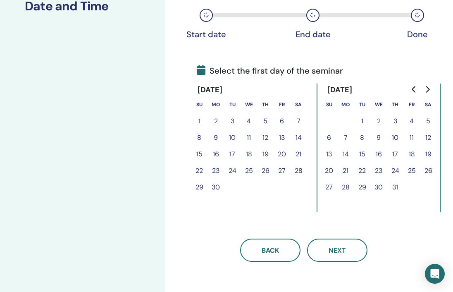
click at [427, 89] on icon "Go to next month" at bounding box center [427, 89] width 7 height 7
click at [270, 136] on button "10" at bounding box center [265, 137] width 17 height 17
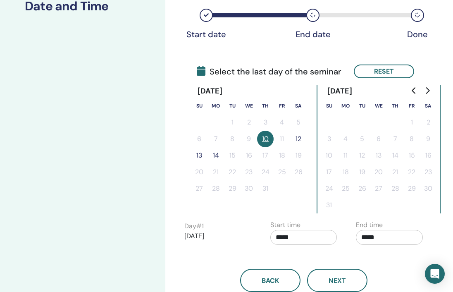
click at [301, 141] on button "12" at bounding box center [298, 139] width 17 height 17
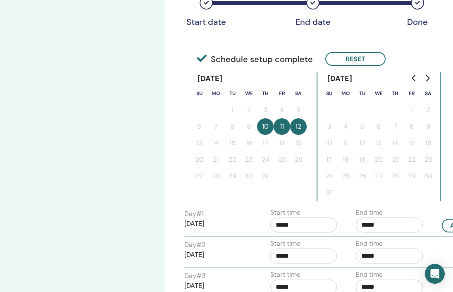
scroll to position [197, 0]
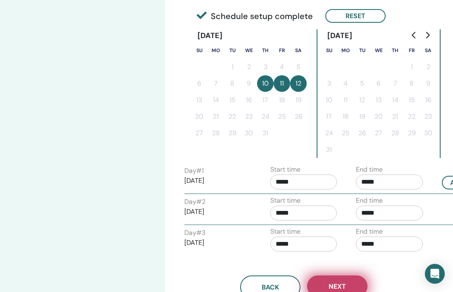
click at [363, 279] on button "Next" at bounding box center [337, 286] width 60 height 22
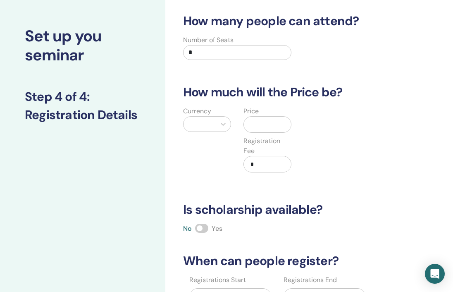
scroll to position [0, 0]
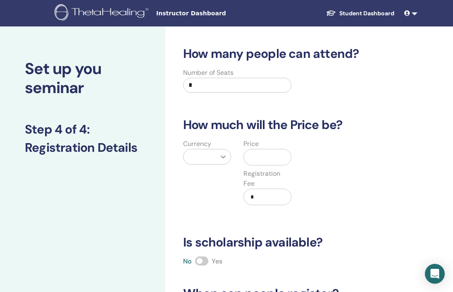
click at [225, 159] on icon at bounding box center [223, 157] width 8 height 8
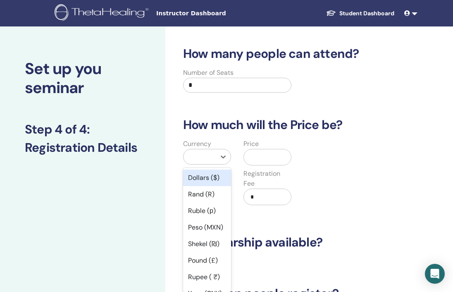
click at [215, 172] on div "Dollars ($)" at bounding box center [207, 178] width 48 height 17
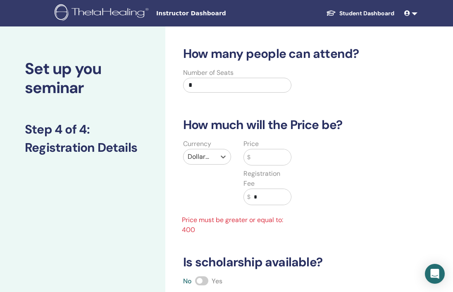
click at [249, 164] on div "$" at bounding box center [268, 157] width 48 height 17
click at [259, 160] on input "text" at bounding box center [271, 157] width 41 height 16
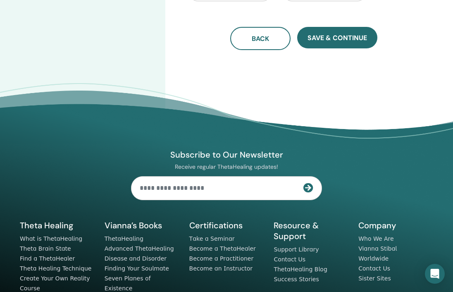
scroll to position [332, 0]
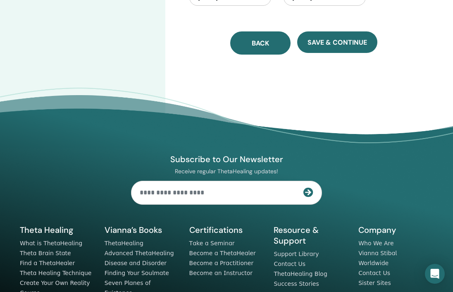
type input "***"
click at [248, 51] on button "Back" at bounding box center [260, 42] width 60 height 23
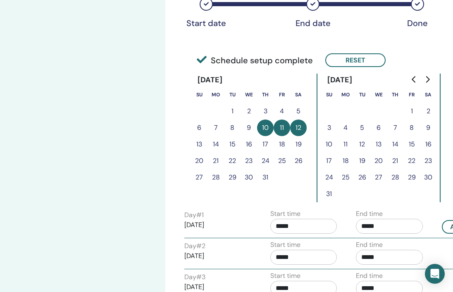
scroll to position [152, 0]
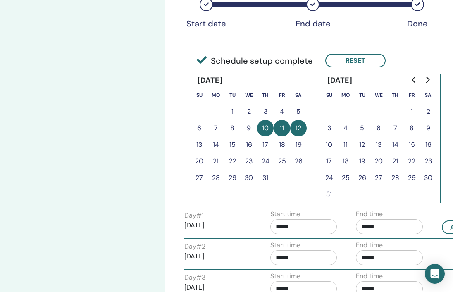
click at [264, 122] on button "10" at bounding box center [265, 128] width 17 height 17
click at [265, 130] on button "10" at bounding box center [265, 128] width 17 height 17
click at [355, 60] on button "Reset" at bounding box center [355, 61] width 60 height 14
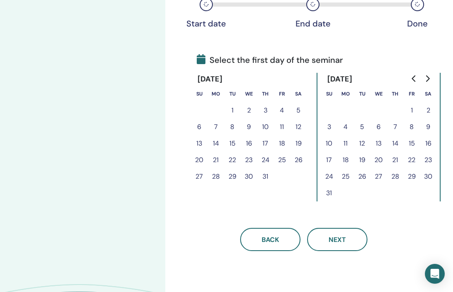
click at [232, 142] on button "15" at bounding box center [232, 143] width 17 height 17
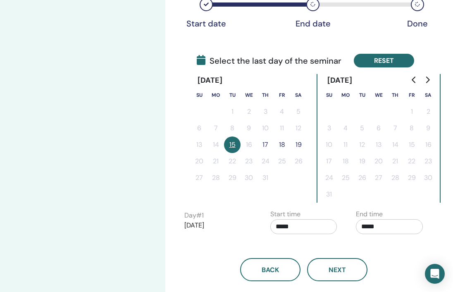
click at [383, 59] on button "Reset" at bounding box center [384, 61] width 60 height 14
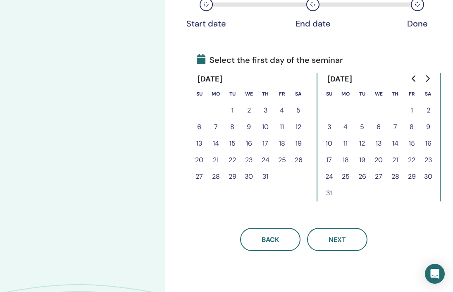
click at [216, 140] on button "14" at bounding box center [216, 143] width 17 height 17
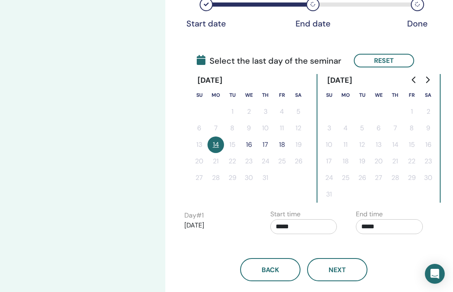
click at [251, 141] on button "16" at bounding box center [249, 144] width 17 height 17
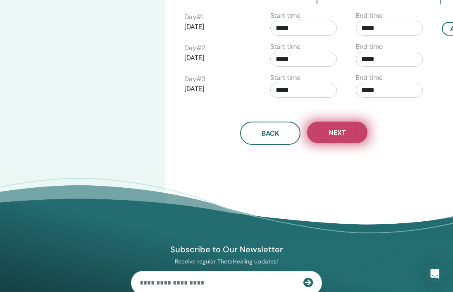
click at [335, 139] on button "Next" at bounding box center [337, 133] width 60 height 22
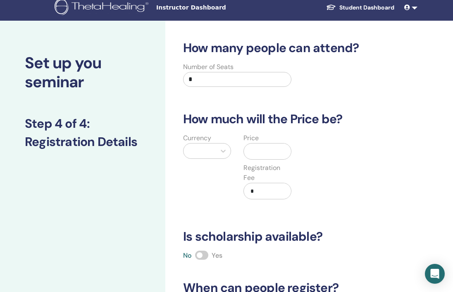
scroll to position [0, 0]
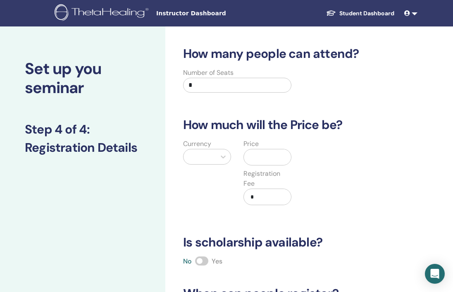
click at [267, 156] on input "text" at bounding box center [269, 157] width 44 height 16
type input "***"
click at [213, 153] on div at bounding box center [200, 156] width 32 height 15
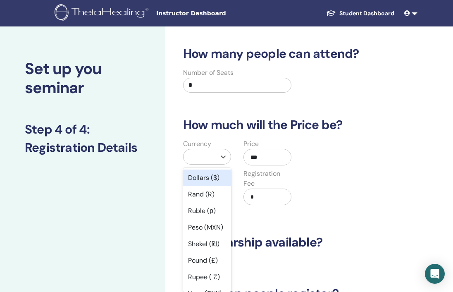
click at [210, 176] on div "Dollars ($)" at bounding box center [207, 178] width 48 height 17
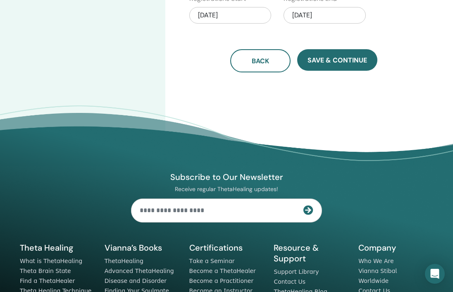
scroll to position [186, 0]
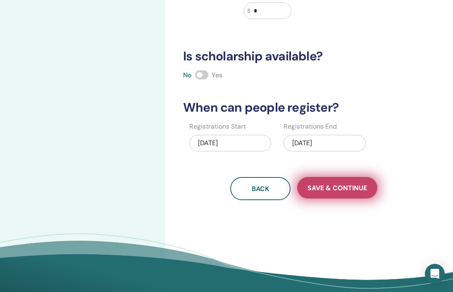
click at [327, 190] on span "Save & Continue" at bounding box center [338, 188] width 60 height 9
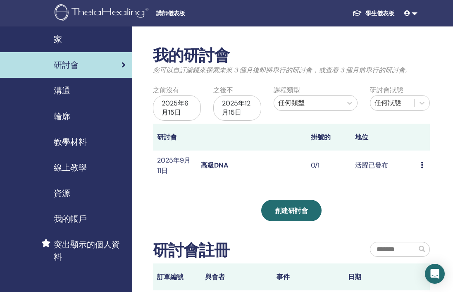
click at [421, 166] on td "預覽 編輯 與會者 取消" at bounding box center [423, 165] width 13 height 29
click at [424, 165] on div "預覽 編輯 與會者 取消" at bounding box center [423, 165] width 5 height 10
click at [422, 172] on font "預覽" at bounding box center [422, 171] width 13 height 9
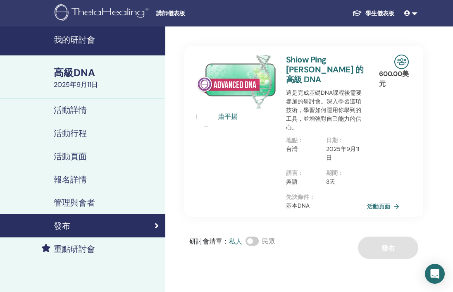
click at [390, 200] on link "活動頁面" at bounding box center [385, 206] width 36 height 12
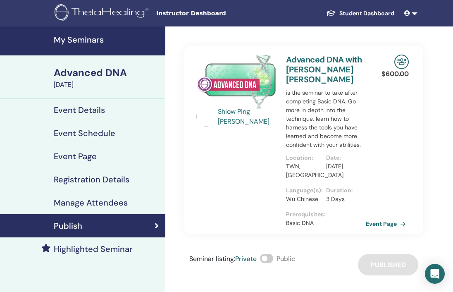
click at [374, 45] on div "Shiow Ping Yang Advanced DNA with Shiow Ping Yang is the seminar to take after …" at bounding box center [303, 150] width 239 height 249
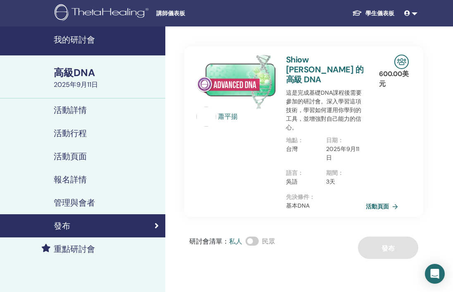
click at [297, 92] on font "這是完成基礎DNA課程後需要參加的研討會。深入學習這項技術，學習如何運用你學到的工具，並增強對自己能力的信心。" at bounding box center [324, 110] width 76 height 42
click at [87, 45] on link "我的研討會" at bounding box center [82, 40] width 165 height 29
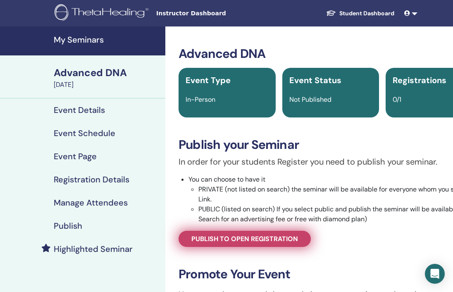
click at [270, 233] on link "Publish to open registration" at bounding box center [245, 239] width 132 height 16
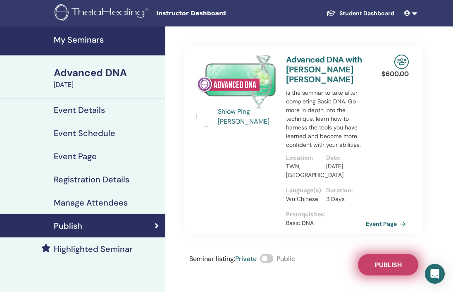
click at [388, 260] on span "Publish" at bounding box center [388, 264] width 27 height 9
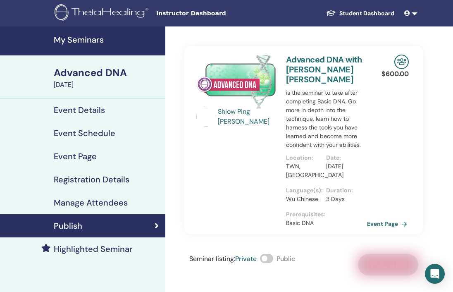
click at [385, 217] on link "Event Page" at bounding box center [388, 223] width 43 height 12
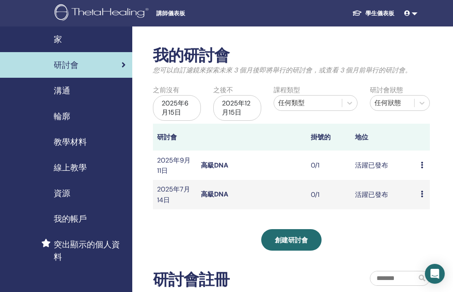
click at [214, 162] on font "高級DNA" at bounding box center [214, 165] width 27 height 9
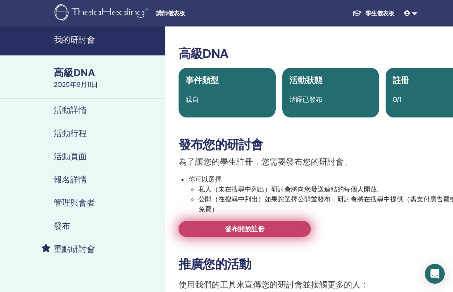
click at [259, 230] on font "發布開放註冊" at bounding box center [245, 229] width 40 height 9
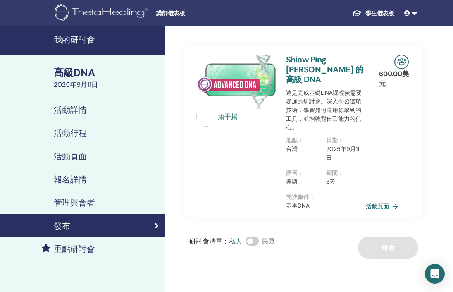
click at [62, 41] on font "我的研討會" at bounding box center [74, 39] width 41 height 11
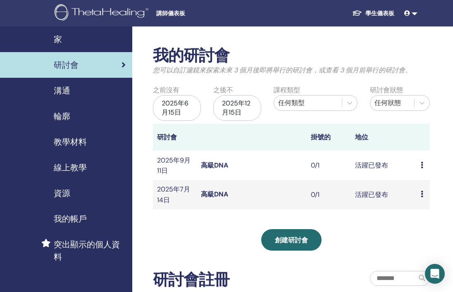
click at [219, 167] on font "高級DNA" at bounding box center [214, 165] width 27 height 9
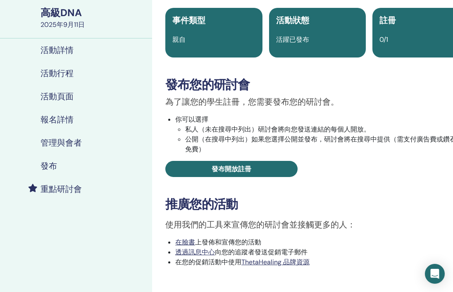
scroll to position [60, 0]
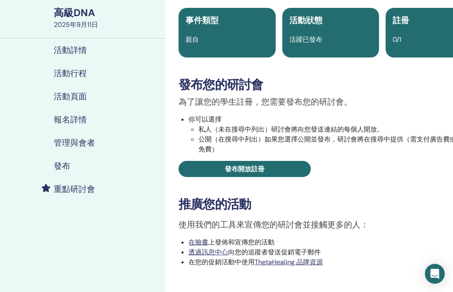
click at [73, 50] on font "活動詳情" at bounding box center [70, 50] width 33 height 11
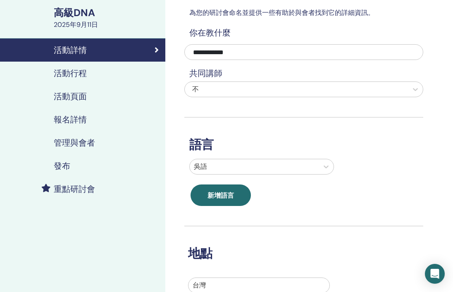
click at [88, 70] on div "活動行程" at bounding box center [83, 73] width 152 height 10
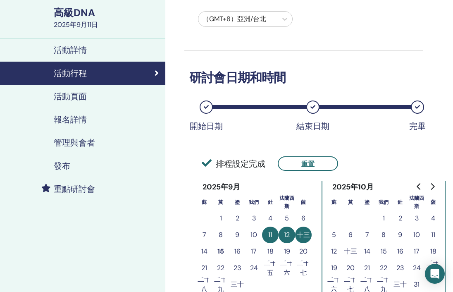
click at [83, 94] on font "活動頁面" at bounding box center [70, 96] width 33 height 11
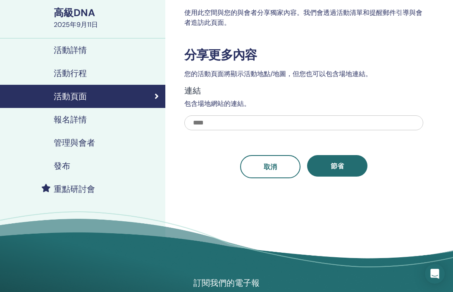
click at [83, 124] on font "報名詳情" at bounding box center [70, 119] width 33 height 11
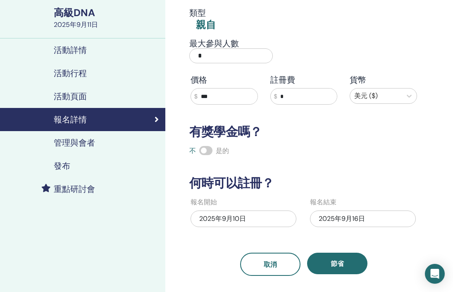
click at [81, 142] on font "管理與會者" at bounding box center [74, 142] width 41 height 11
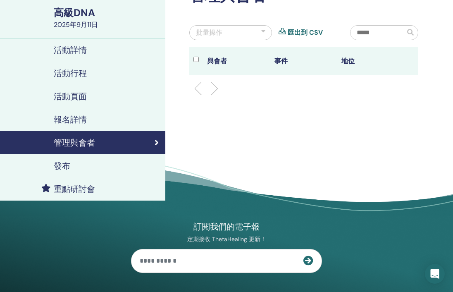
click at [76, 167] on div "發布" at bounding box center [83, 166] width 152 height 10
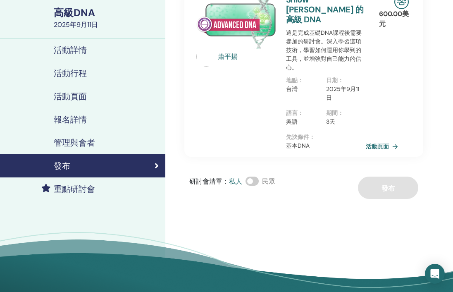
click at [69, 194] on font "重點研討會" at bounding box center [74, 189] width 41 height 11
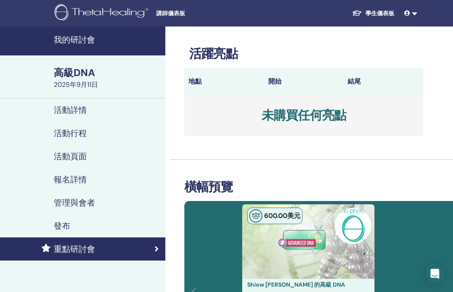
click at [91, 41] on font "我的研討會" at bounding box center [74, 39] width 41 height 11
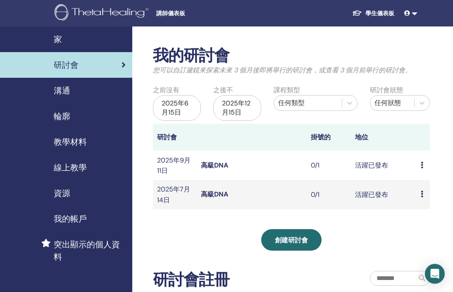
click at [222, 198] on font "高級DNA" at bounding box center [214, 194] width 27 height 9
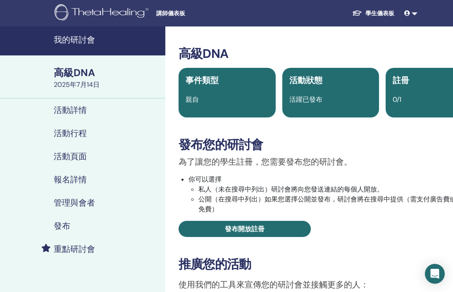
click at [84, 160] on font "活動頁面" at bounding box center [70, 156] width 33 height 11
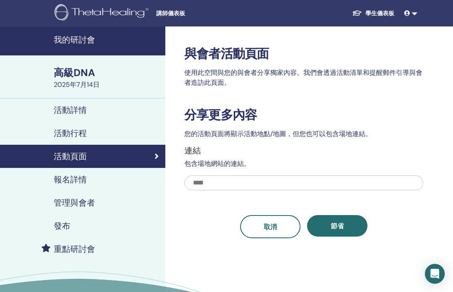
click at [76, 141] on link "活動行程" at bounding box center [82, 133] width 165 height 23
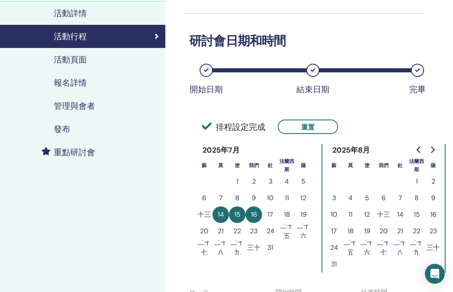
scroll to position [149, 0]
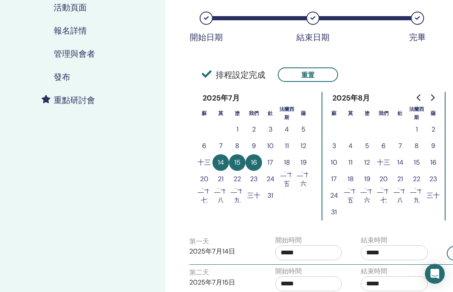
click at [79, 38] on link "報名詳情" at bounding box center [82, 30] width 165 height 23
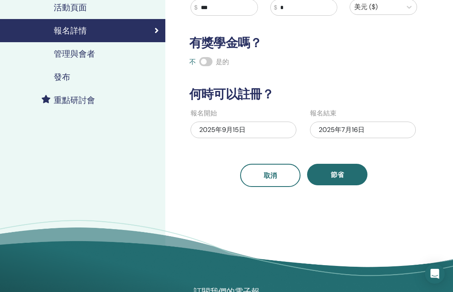
click at [79, 49] on font "管理與會者" at bounding box center [74, 53] width 41 height 11
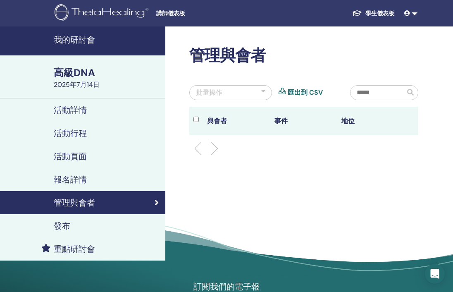
click at [86, 42] on font "我的研討會" at bounding box center [74, 39] width 41 height 11
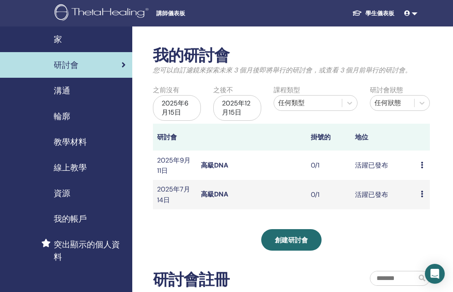
click at [422, 195] on icon at bounding box center [422, 194] width 2 height 7
click at [421, 239] on font "取消" at bounding box center [420, 239] width 13 height 9
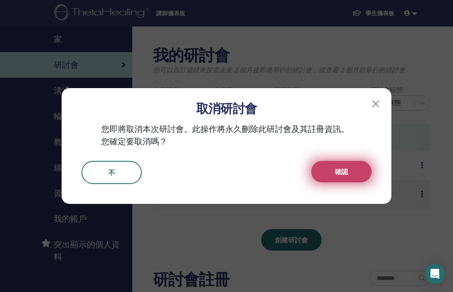
click at [342, 180] on button "確認" at bounding box center [341, 172] width 60 height 22
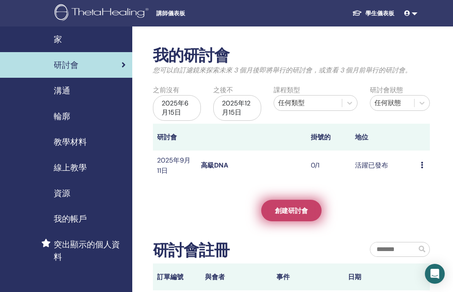
click at [280, 215] on font "創建研討會" at bounding box center [291, 210] width 33 height 9
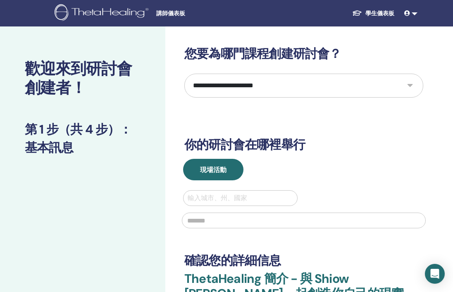
click at [236, 76] on select "**********" at bounding box center [303, 86] width 239 height 24
select select "*"
click at [184, 74] on select "**********" at bounding box center [303, 86] width 239 height 24
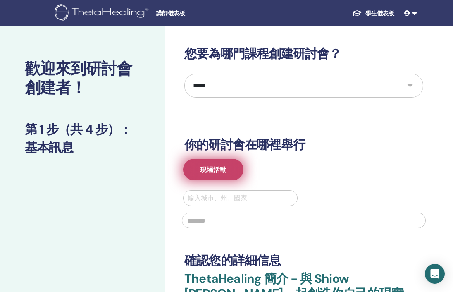
click at [214, 170] on font "現場活動" at bounding box center [213, 169] width 26 height 9
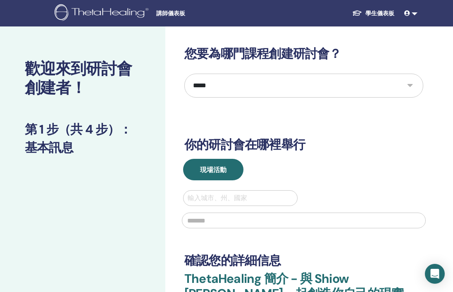
click at [212, 199] on div at bounding box center [240, 198] width 105 height 12
type input "***"
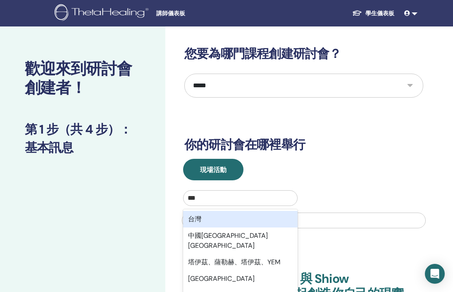
click at [213, 221] on div "台灣" at bounding box center [240, 219] width 115 height 17
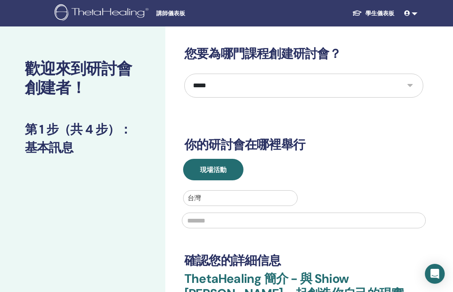
click at [213, 221] on input "text" at bounding box center [304, 221] width 244 height 16
paste input "*******"
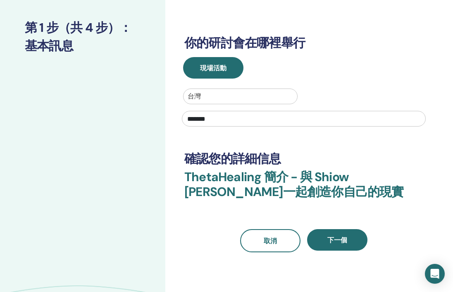
scroll to position [159, 0]
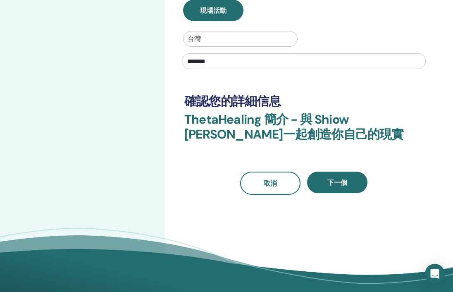
type input "*******"
click at [342, 154] on div "**********" at bounding box center [303, 41] width 239 height 308
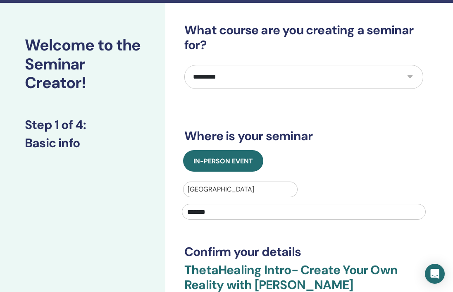
scroll to position [0, 0]
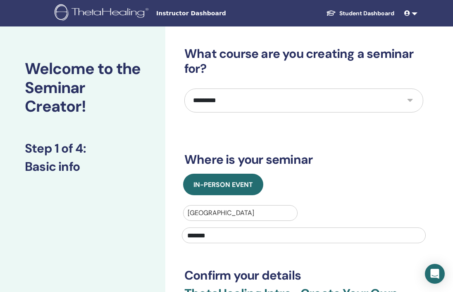
click at [307, 174] on div "In-Person Event" at bounding box center [303, 185] width 251 height 22
click at [301, 97] on select "**********" at bounding box center [303, 100] width 239 height 24
click at [184, 88] on select "**********" at bounding box center [303, 100] width 239 height 24
click at [259, 107] on select "**********" at bounding box center [303, 100] width 239 height 24
select select "*"
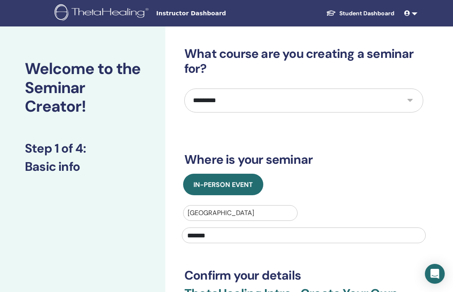
click at [184, 88] on select "**********" at bounding box center [303, 100] width 239 height 24
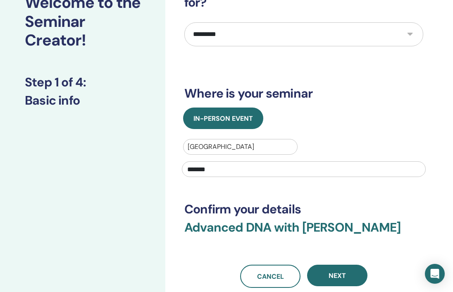
scroll to position [70, 0]
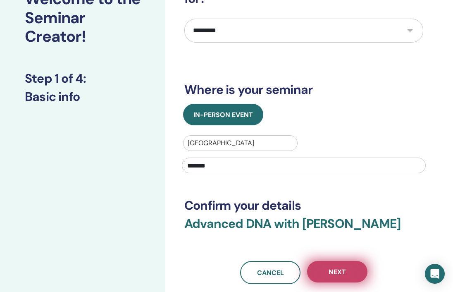
click at [336, 270] on span "Next" at bounding box center [337, 272] width 17 height 9
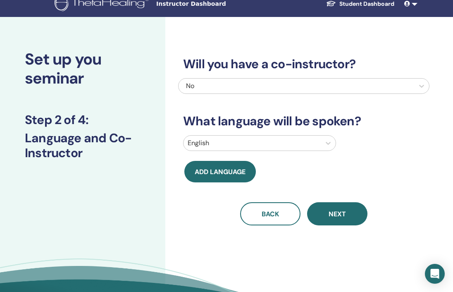
scroll to position [0, 0]
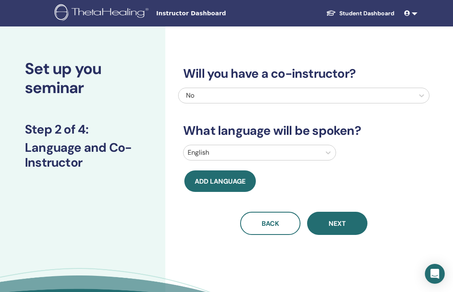
click at [227, 152] on div at bounding box center [252, 153] width 129 height 12
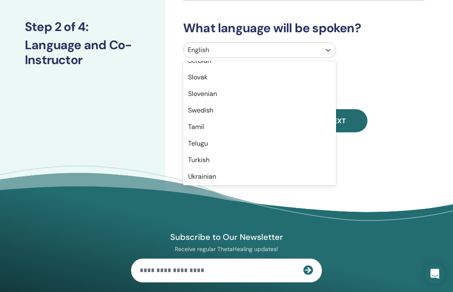
scroll to position [657, 0]
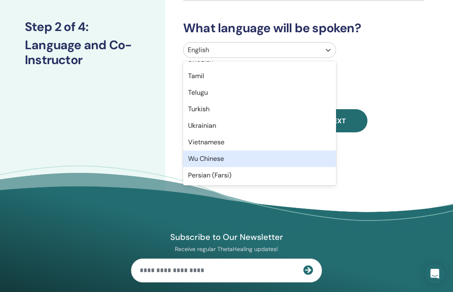
click at [226, 156] on div "Wu Chinese" at bounding box center [259, 159] width 153 height 17
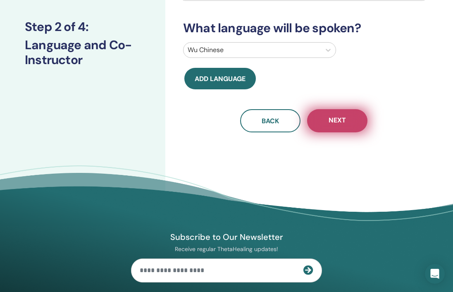
click at [330, 121] on span "Next" at bounding box center [337, 121] width 17 height 10
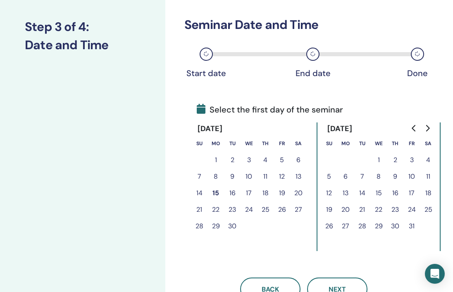
click at [218, 194] on button "15" at bounding box center [216, 193] width 17 height 17
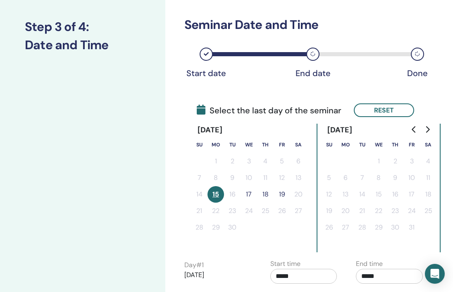
click at [249, 196] on button "17" at bounding box center [249, 194] width 17 height 17
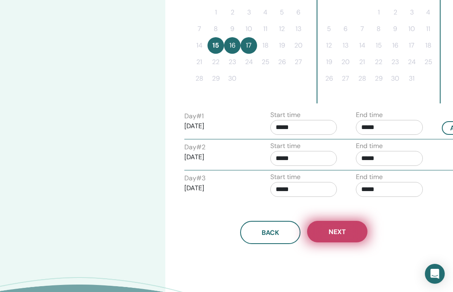
click at [325, 227] on button "Next" at bounding box center [337, 232] width 60 height 22
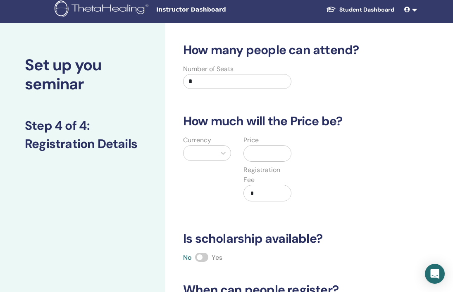
scroll to position [0, 0]
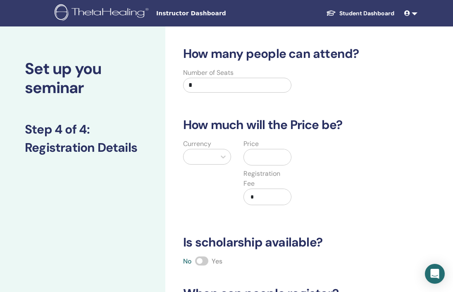
click at [257, 163] on input "text" at bounding box center [269, 157] width 44 height 16
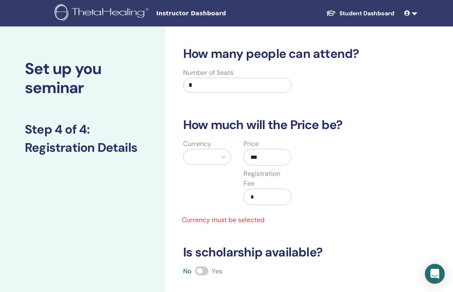
type input "***"
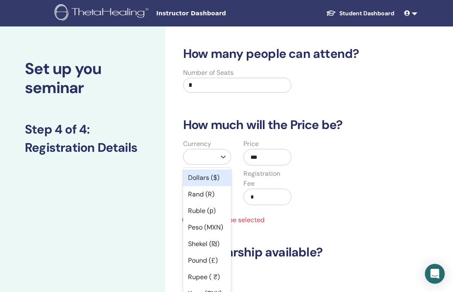
click at [192, 158] on div at bounding box center [200, 157] width 24 height 12
click at [196, 182] on div "Dollars ($)" at bounding box center [207, 178] width 48 height 17
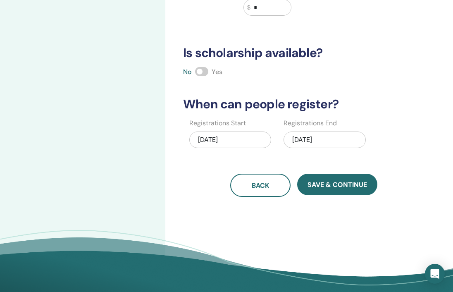
scroll to position [232, 0]
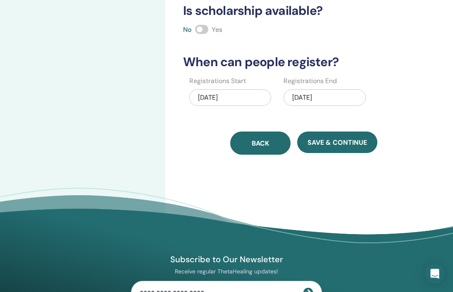
click at [264, 144] on span "Back" at bounding box center [260, 143] width 17 height 9
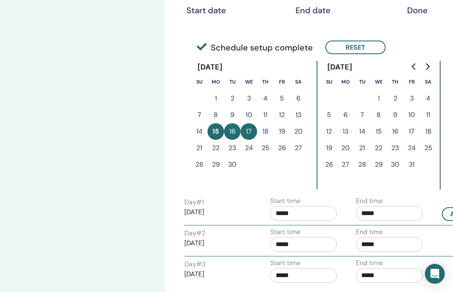
scroll to position [131, 0]
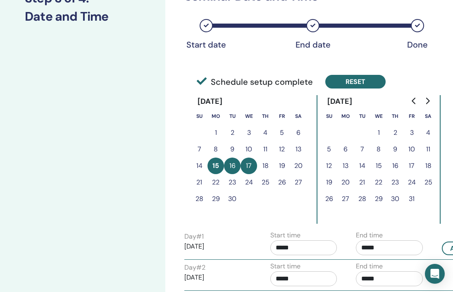
click at [348, 78] on button "Reset" at bounding box center [355, 82] width 60 height 14
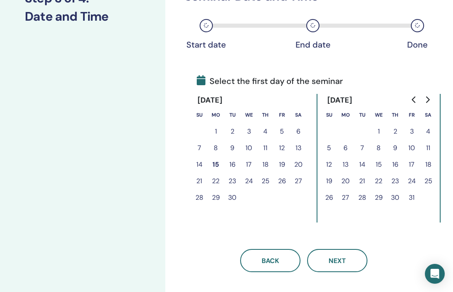
click at [203, 163] on button "14" at bounding box center [199, 164] width 17 height 17
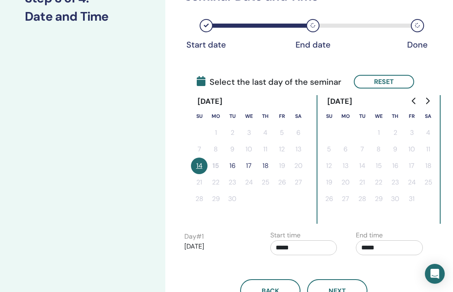
click at [236, 164] on button "16" at bounding box center [232, 166] width 17 height 17
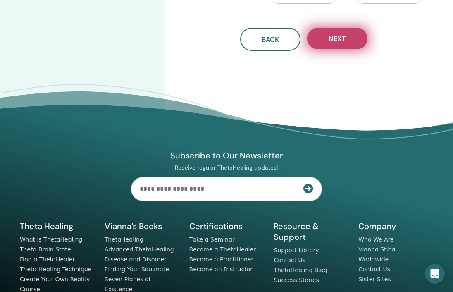
click at [336, 35] on span "Next" at bounding box center [337, 38] width 17 height 9
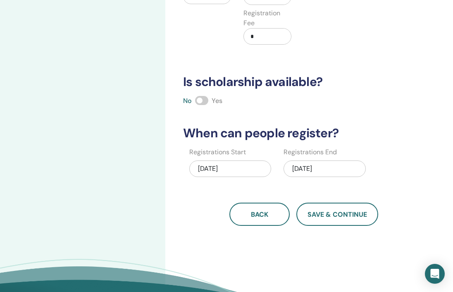
scroll to position [175, 0]
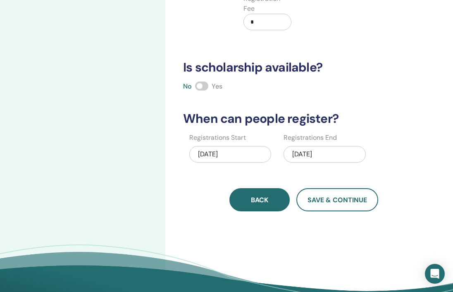
click at [253, 196] on span "Back" at bounding box center [259, 200] width 17 height 9
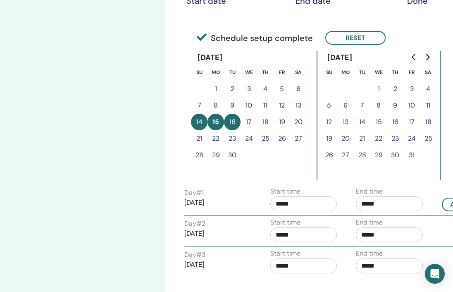
click at [343, 44] on button "Reset" at bounding box center [355, 38] width 60 height 14
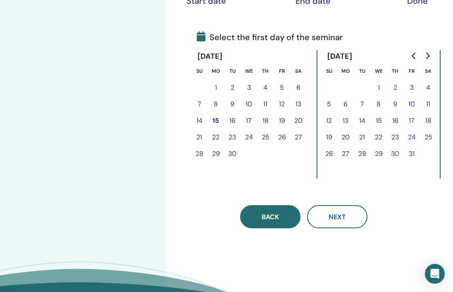
click at [281, 211] on button "Back" at bounding box center [270, 216] width 60 height 23
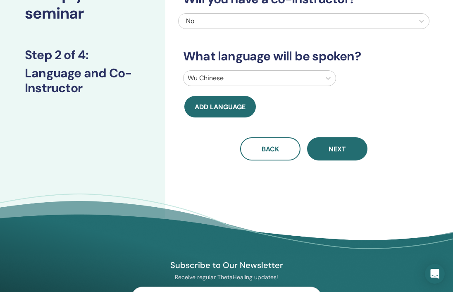
scroll to position [0, 0]
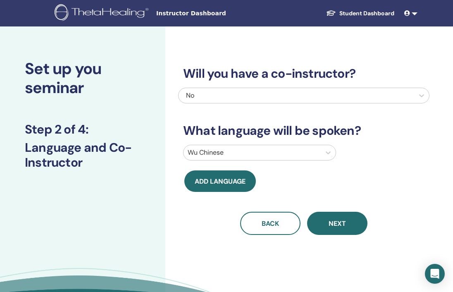
click at [103, 10] on img at bounding box center [103, 13] width 97 height 19
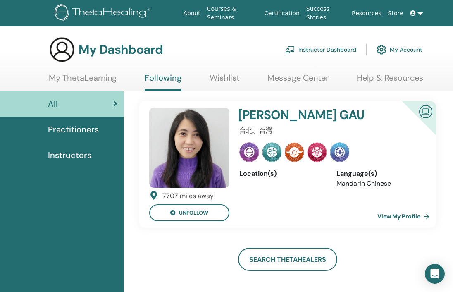
click at [74, 81] on link "My ThetaLearning" at bounding box center [83, 81] width 68 height 16
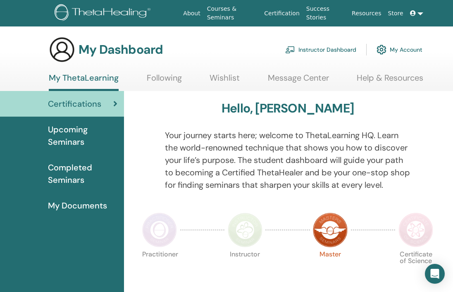
click at [309, 55] on link "Instructor Dashboard" at bounding box center [320, 50] width 71 height 18
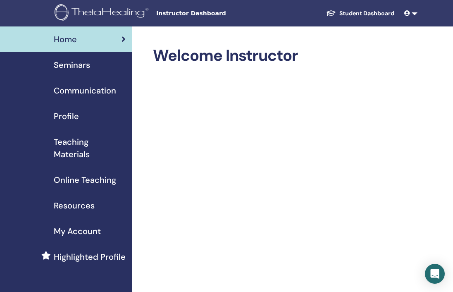
click at [86, 67] on span "Seminars" at bounding box center [72, 65] width 36 height 12
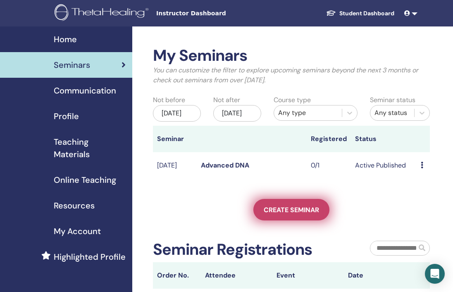
click at [294, 212] on link "Create seminar" at bounding box center [291, 210] width 76 height 22
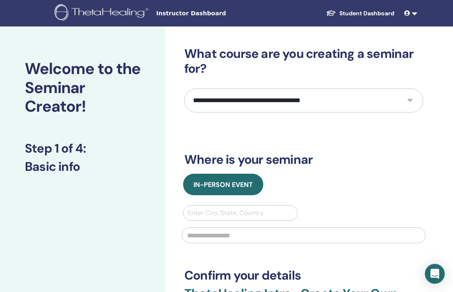
click at [247, 113] on div "**********" at bounding box center [303, 214] width 239 height 337
click at [245, 105] on select "**********" at bounding box center [303, 100] width 239 height 24
select select "*"
click at [184, 88] on select "**********" at bounding box center [303, 100] width 239 height 24
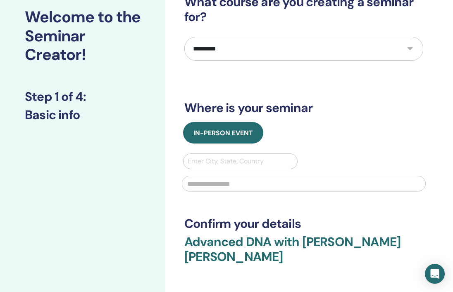
scroll to position [55, 0]
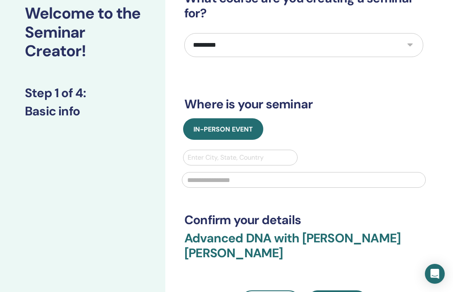
click at [232, 160] on div at bounding box center [240, 158] width 105 height 12
type input "*"
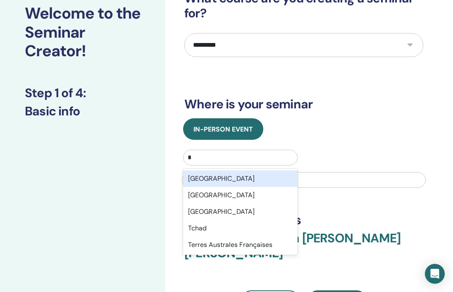
click at [225, 179] on div "Taiwan" at bounding box center [240, 178] width 115 height 17
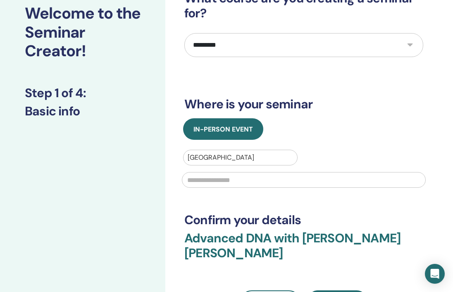
click at [227, 181] on input "text" at bounding box center [304, 180] width 244 height 16
paste input "*******"
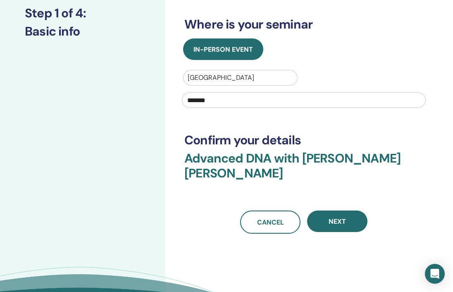
scroll to position [144, 0]
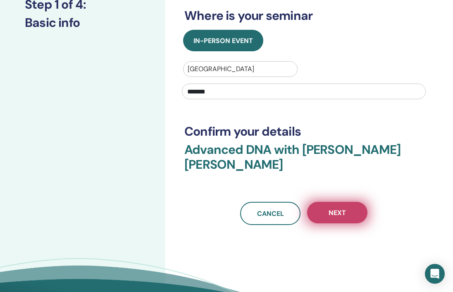
type input "*******"
click at [320, 202] on button "Next" at bounding box center [337, 213] width 60 height 22
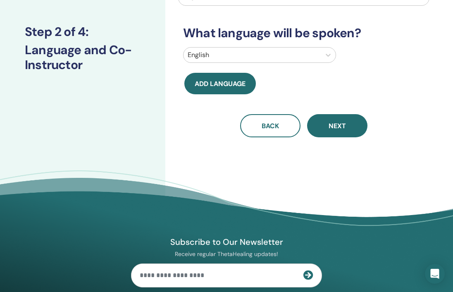
scroll to position [75, 0]
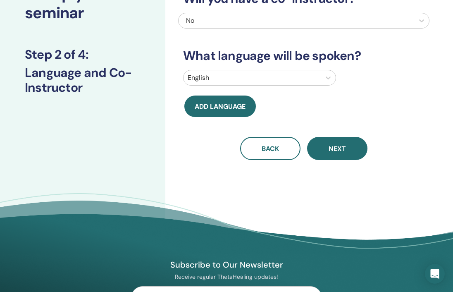
click at [266, 78] on div at bounding box center [252, 78] width 129 height 12
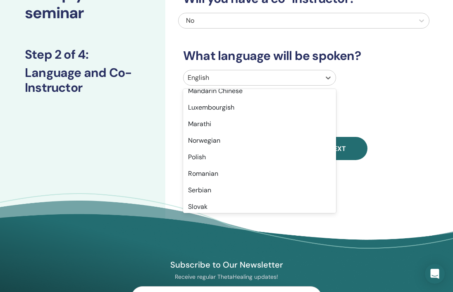
scroll to position [657, 0]
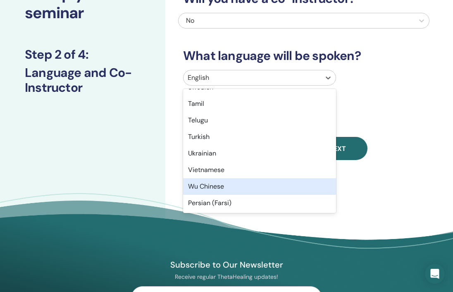
click at [232, 188] on div "Wu Chinese" at bounding box center [259, 186] width 153 height 17
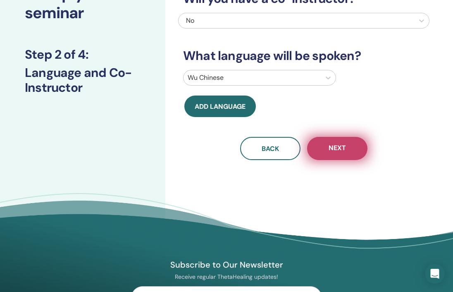
click at [324, 155] on button "Next" at bounding box center [337, 148] width 60 height 23
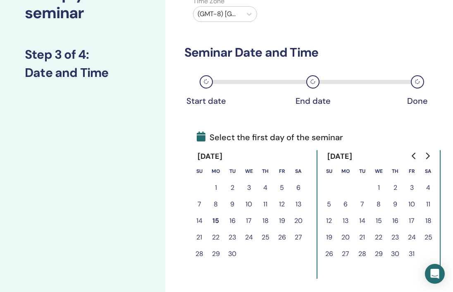
click at [201, 221] on button "14" at bounding box center [199, 221] width 17 height 17
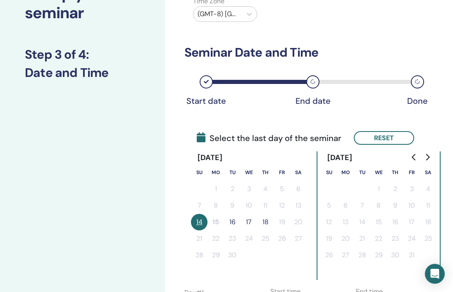
click at [234, 223] on button "16" at bounding box center [232, 222] width 17 height 17
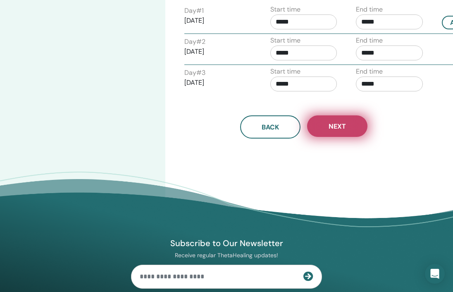
click at [340, 121] on button "Next" at bounding box center [337, 126] width 60 height 22
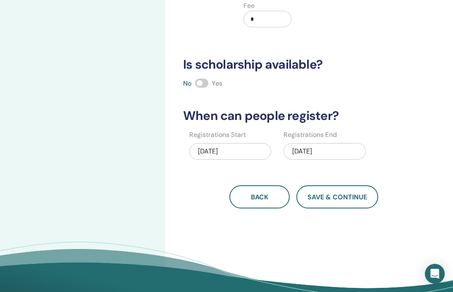
scroll to position [249, 0]
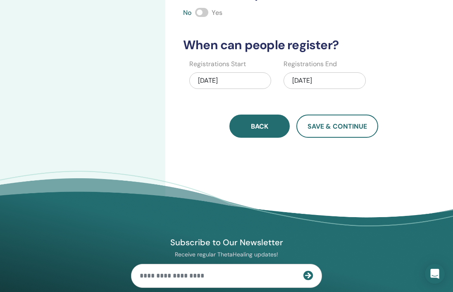
click at [260, 134] on button "Back" at bounding box center [259, 126] width 60 height 23
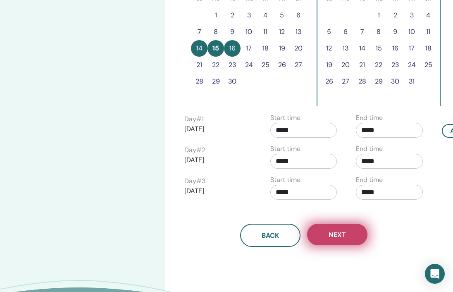
click at [333, 236] on span "Next" at bounding box center [337, 234] width 17 height 9
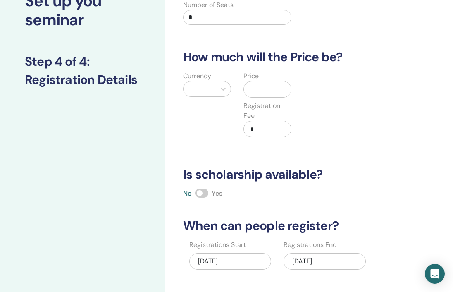
scroll to position [62, 0]
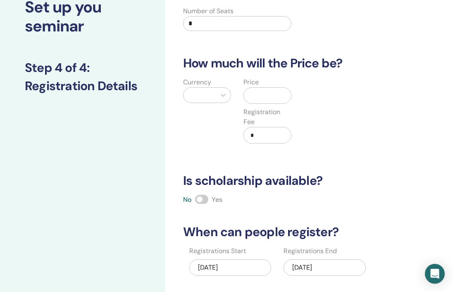
click at [267, 98] on input "text" at bounding box center [269, 96] width 44 height 16
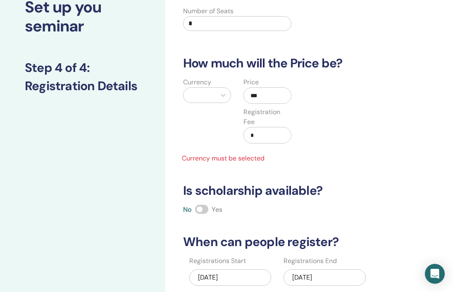
type input "***"
click at [208, 98] on div at bounding box center [200, 95] width 24 height 12
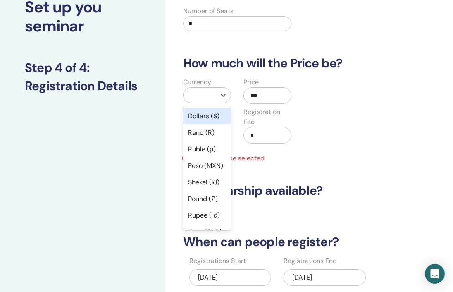
click at [208, 121] on div "Dollars ($)" at bounding box center [207, 116] width 48 height 17
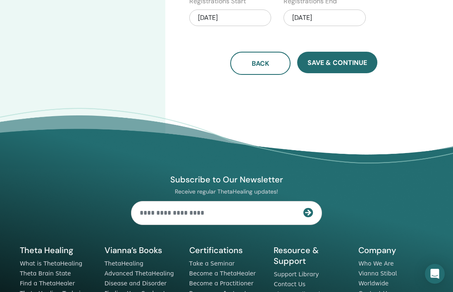
scroll to position [162, 0]
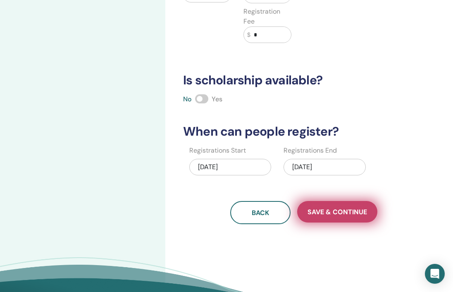
click at [342, 208] on span "Save & Continue" at bounding box center [338, 212] width 60 height 9
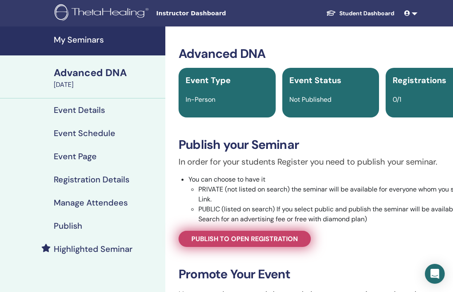
click at [272, 243] on span "Publish to open registration" at bounding box center [244, 238] width 107 height 9
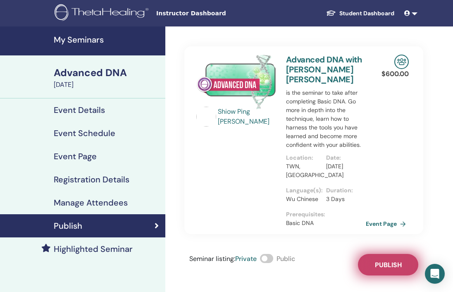
click at [378, 260] on span "Publish" at bounding box center [388, 264] width 27 height 9
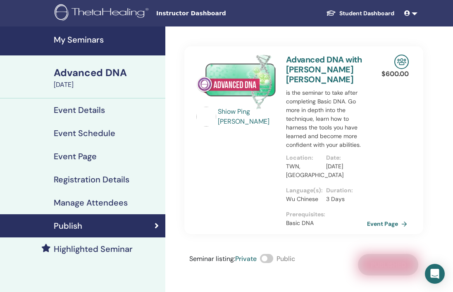
click at [383, 217] on link "Event Page" at bounding box center [388, 223] width 43 height 12
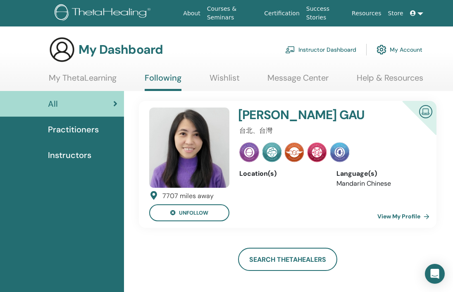
click at [341, 54] on link "Instructor Dashboard" at bounding box center [320, 50] width 71 height 18
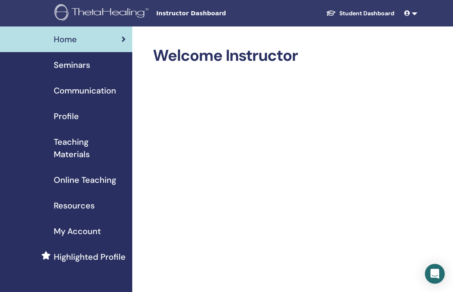
click at [71, 73] on link "Seminars" at bounding box center [66, 65] width 132 height 26
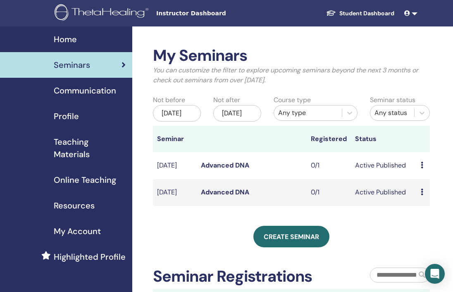
click at [423, 195] on icon at bounding box center [422, 192] width 2 height 7
click at [431, 248] on p "Cancel" at bounding box center [430, 246] width 31 height 10
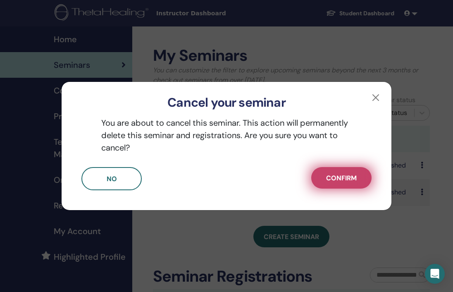
click at [347, 174] on span "Confirm" at bounding box center [341, 178] width 31 height 9
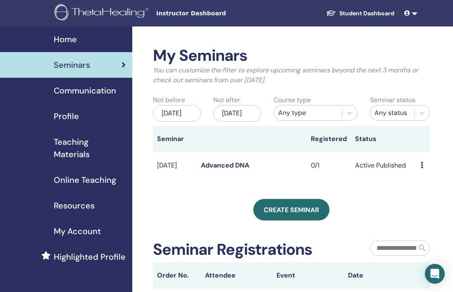
click at [423, 168] on icon at bounding box center [422, 165] width 2 height 7
click at [423, 177] on link "Preview" at bounding box center [427, 177] width 24 height 9
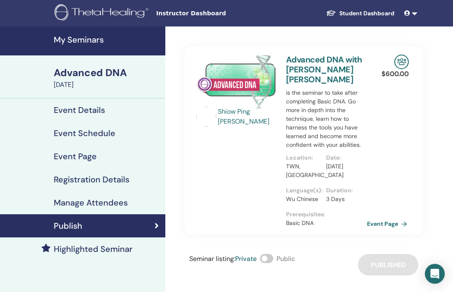
click at [386, 217] on link "Event Page" at bounding box center [388, 223] width 43 height 12
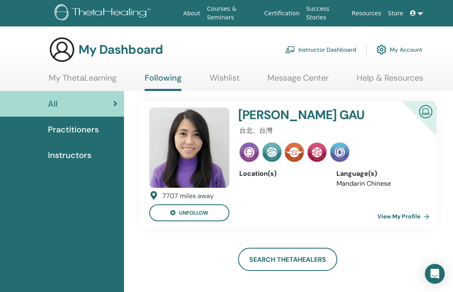
click at [343, 52] on link "Instructor Dashboard" at bounding box center [320, 50] width 71 height 18
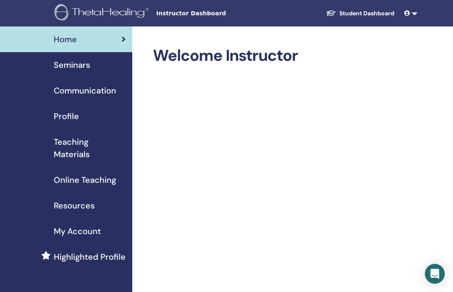
click at [83, 67] on span "Seminars" at bounding box center [72, 65] width 36 height 12
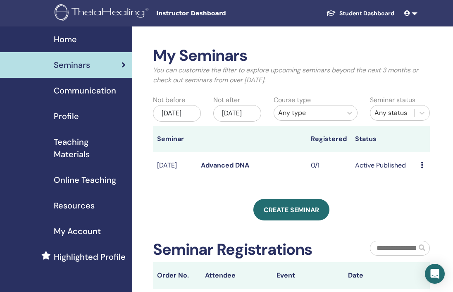
click at [190, 118] on div "[DATE]" at bounding box center [177, 113] width 48 height 17
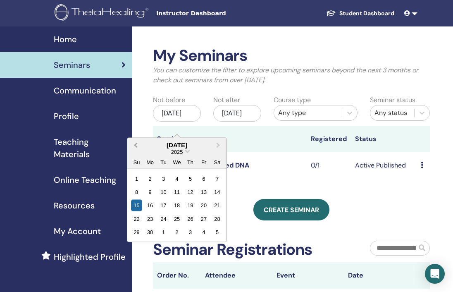
click at [136, 147] on span "Previous Month" at bounding box center [136, 145] width 0 height 9
click at [165, 192] on div "8" at bounding box center [163, 191] width 11 height 11
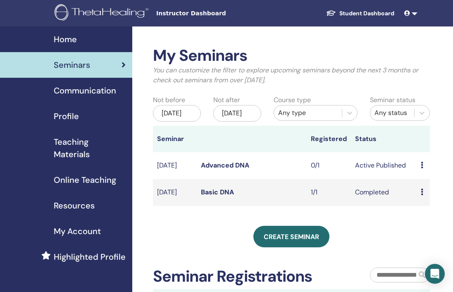
click at [387, 205] on td "Completed" at bounding box center [384, 192] width 66 height 27
click at [227, 196] on link "Basic DNA" at bounding box center [217, 192] width 33 height 9
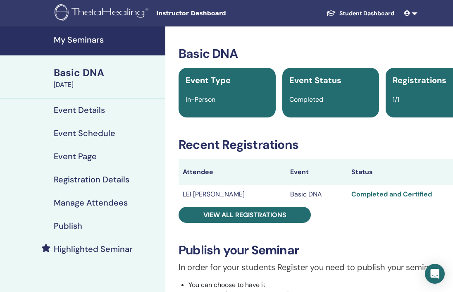
click at [87, 204] on h4 "Manage Attendees" at bounding box center [91, 203] width 74 height 10
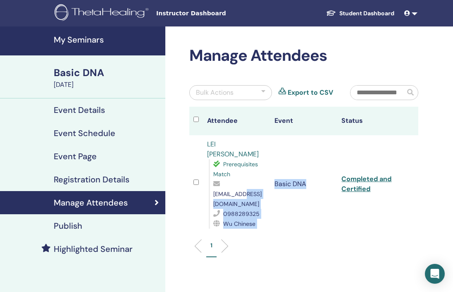
drag, startPoint x: 315, startPoint y: 185, endPoint x: 239, endPoint y: 185, distance: 75.7
click at [239, 185] on tr "LEI HSIU CHEN Prerequisites Match zesty.heron.puam@letterprotect.com 0988289325…" at bounding box center [303, 184] width 229 height 98
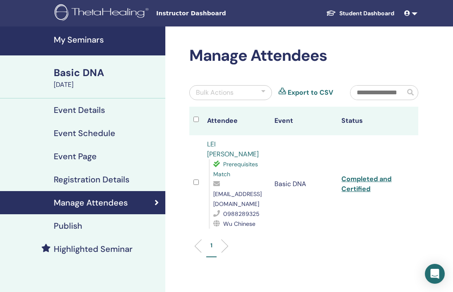
click at [227, 190] on span "zesty.heron.puam@letterprotect.com" at bounding box center [237, 198] width 48 height 17
drag, startPoint x: 213, startPoint y: 185, endPoint x: 313, endPoint y: 186, distance: 99.7
click at [262, 190] on span "zesty.heron.puam@letterprotect.com" at bounding box center [237, 198] width 48 height 17
copy span "zesty.heron.puam@letterprotect.com"
click at [308, 193] on td "Basic DNA" at bounding box center [303, 184] width 67 height 98
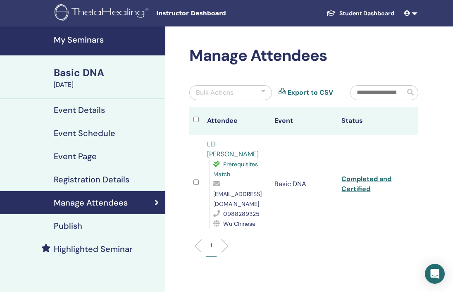
click at [107, 12] on img at bounding box center [103, 13] width 97 height 19
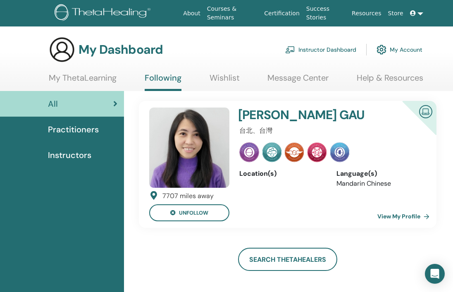
click at [307, 55] on link "Instructor Dashboard" at bounding box center [320, 50] width 71 height 18
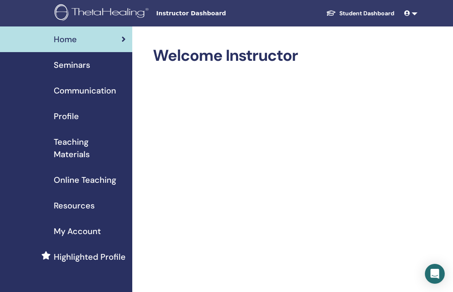
click at [79, 71] on link "Seminars" at bounding box center [66, 65] width 132 height 26
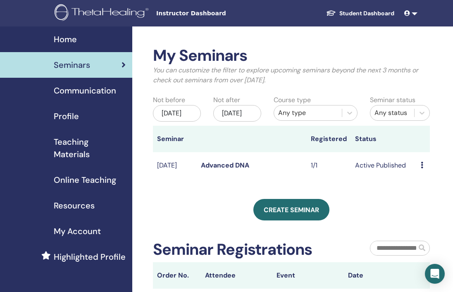
click at [240, 170] on link "Advanced DNA" at bounding box center [225, 165] width 48 height 9
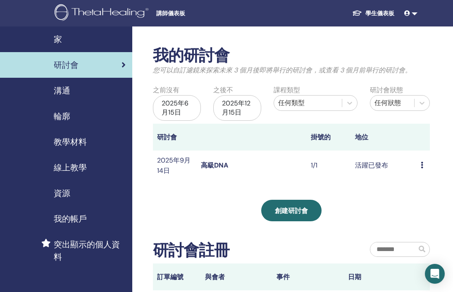
click at [421, 165] on icon at bounding box center [422, 165] width 2 height 7
click at [425, 174] on font "預覽" at bounding box center [419, 171] width 13 height 9
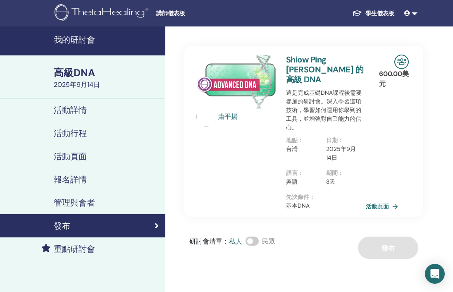
click at [87, 206] on font "管理與會者" at bounding box center [74, 202] width 41 height 11
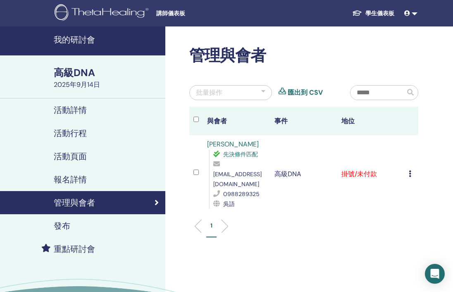
click at [411, 170] on icon at bounding box center [410, 173] width 2 height 7
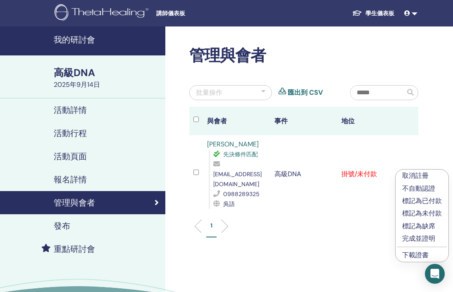
click at [431, 237] on font "完成並證明" at bounding box center [418, 238] width 33 height 9
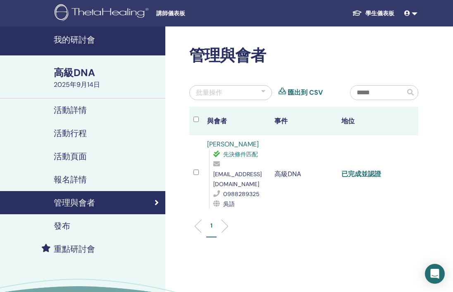
click at [366, 170] on font "已完成並認證" at bounding box center [362, 174] width 40 height 9
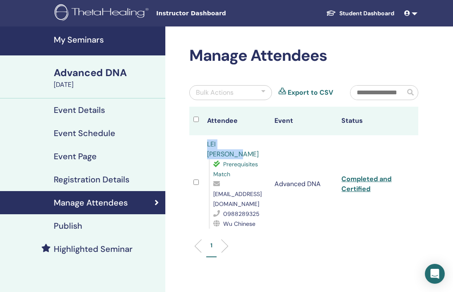
drag, startPoint x: 253, startPoint y: 146, endPoint x: 207, endPoint y: 147, distance: 46.3
click at [207, 147] on div "LEI [PERSON_NAME] Prerequisites Match [EMAIL_ADDRESS][DOMAIN_NAME] 0988289325 W…" at bounding box center [236, 183] width 59 height 89
copy link "LEI [PERSON_NAME]"
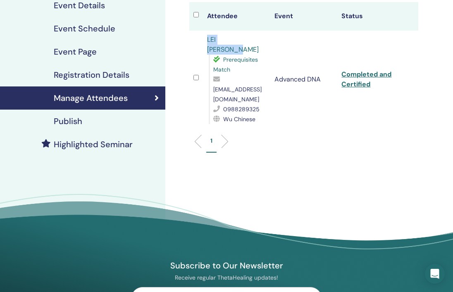
scroll to position [241, 0]
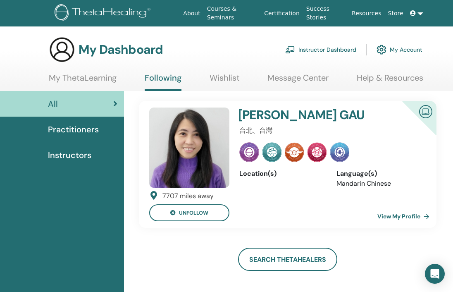
click at [300, 48] on link "Instructor Dashboard" at bounding box center [320, 50] width 71 height 18
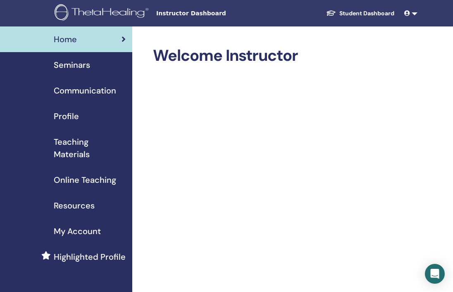
click at [82, 64] on span "Seminars" at bounding box center [72, 65] width 36 height 12
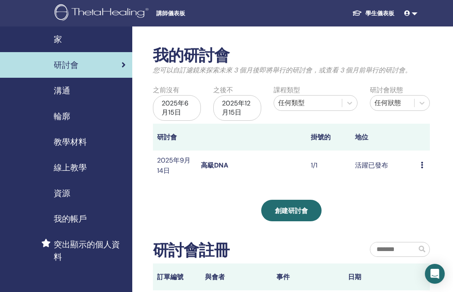
click at [422, 164] on icon at bounding box center [422, 165] width 2 height 7
click at [372, 188] on div "我的研討會 您可以自訂濾鏡來探索未來 [DATE]即將舉行的研討會，或查看 [DATE]舉行的研討會。 之前沒有 [DATE][DATE]不 [DATE] 課…" at bounding box center [291, 181] width 277 height 271
click at [208, 164] on font "高級DNA" at bounding box center [214, 165] width 27 height 9
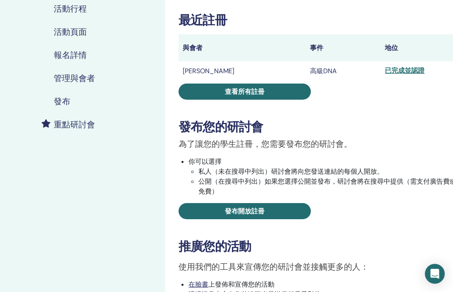
scroll to position [442, 0]
